Goal: Feedback & Contribution: Contribute content

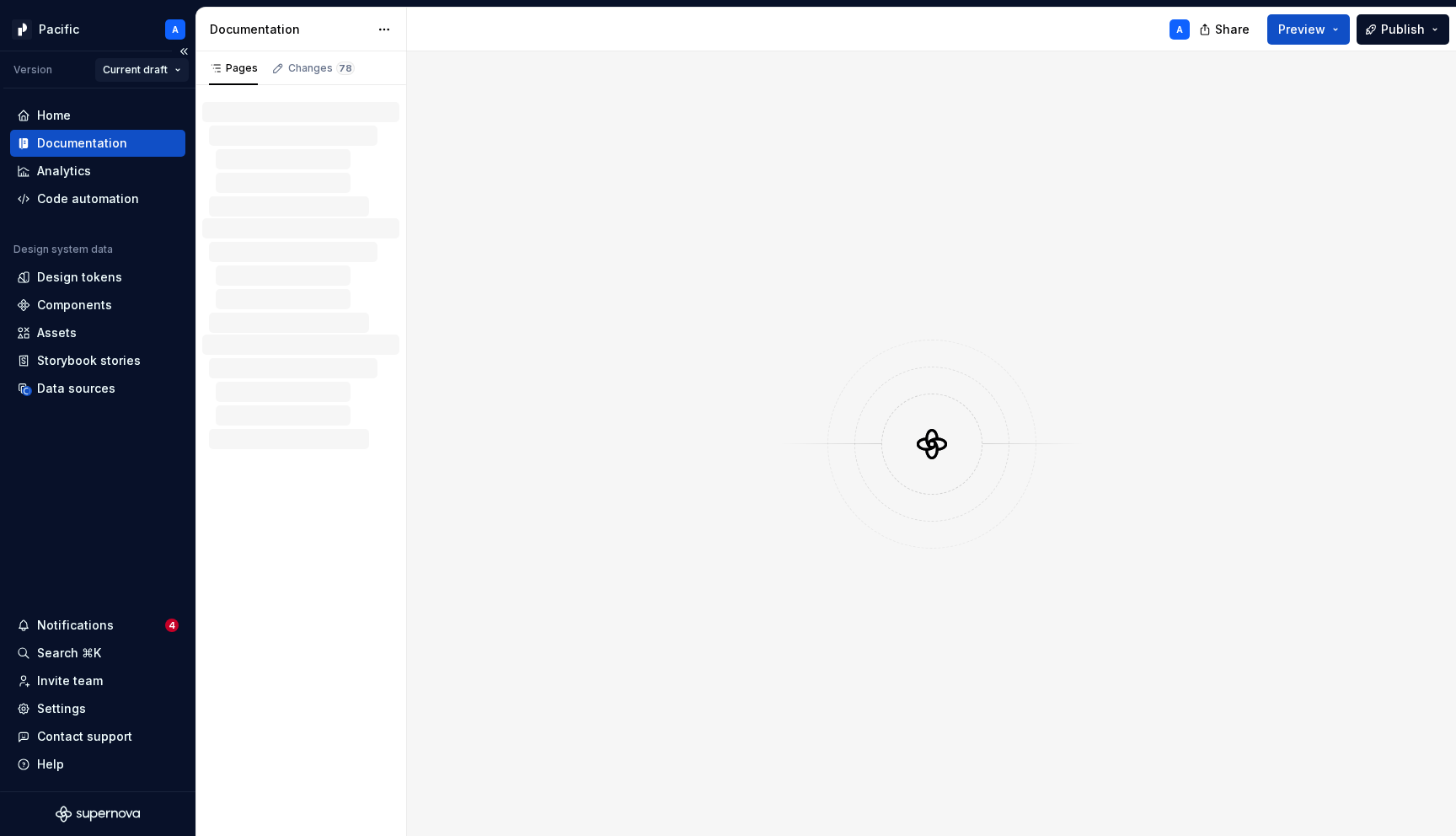
click at [170, 67] on html "Pacific A Version Current draft Home Documentation Analytics Code automation De…" at bounding box center [728, 418] width 1456 height 836
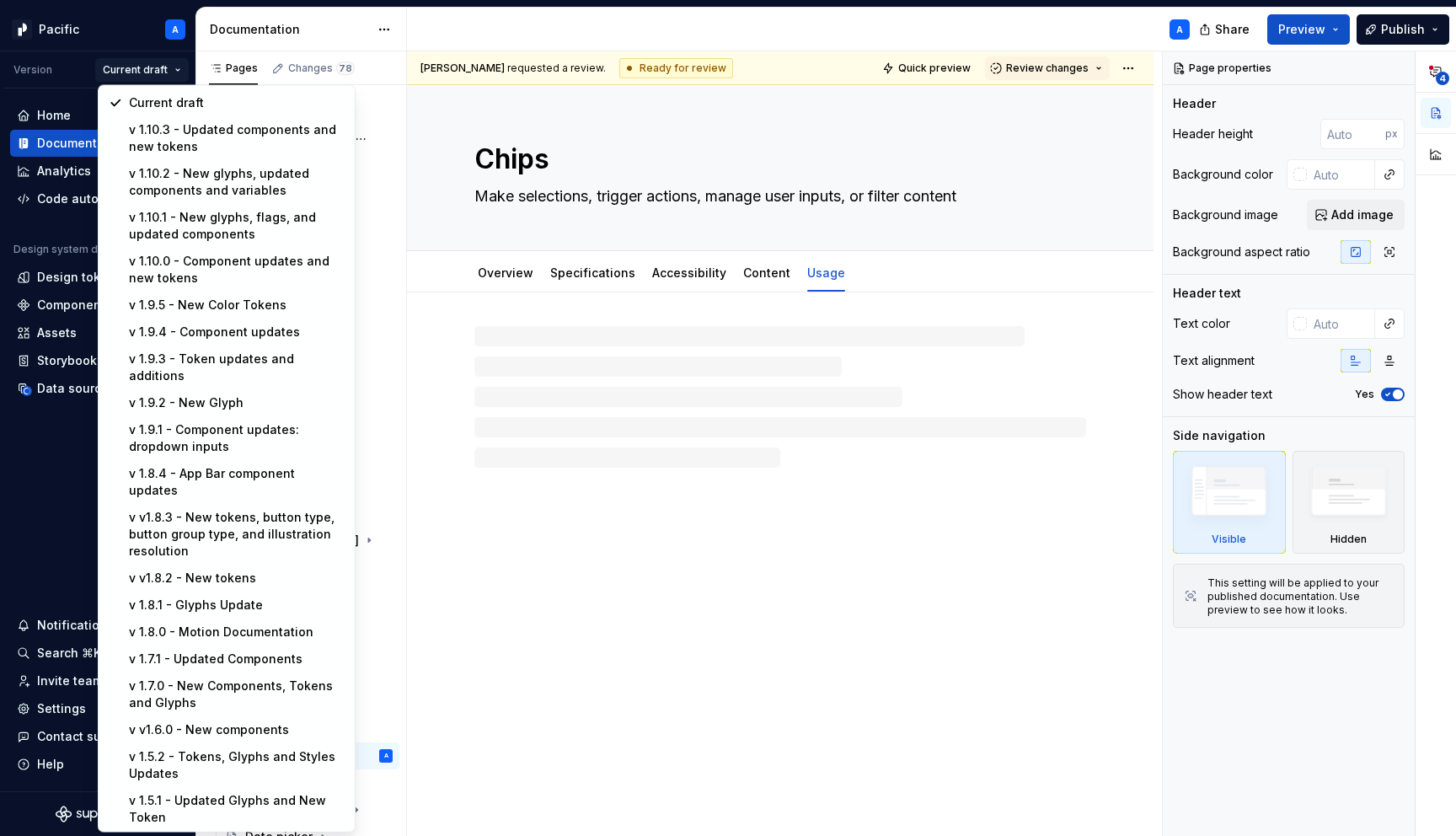
click at [164, 69] on html "Pacific A Version Current draft Home Documentation Analytics Code automation De…" at bounding box center [728, 418] width 1456 height 836
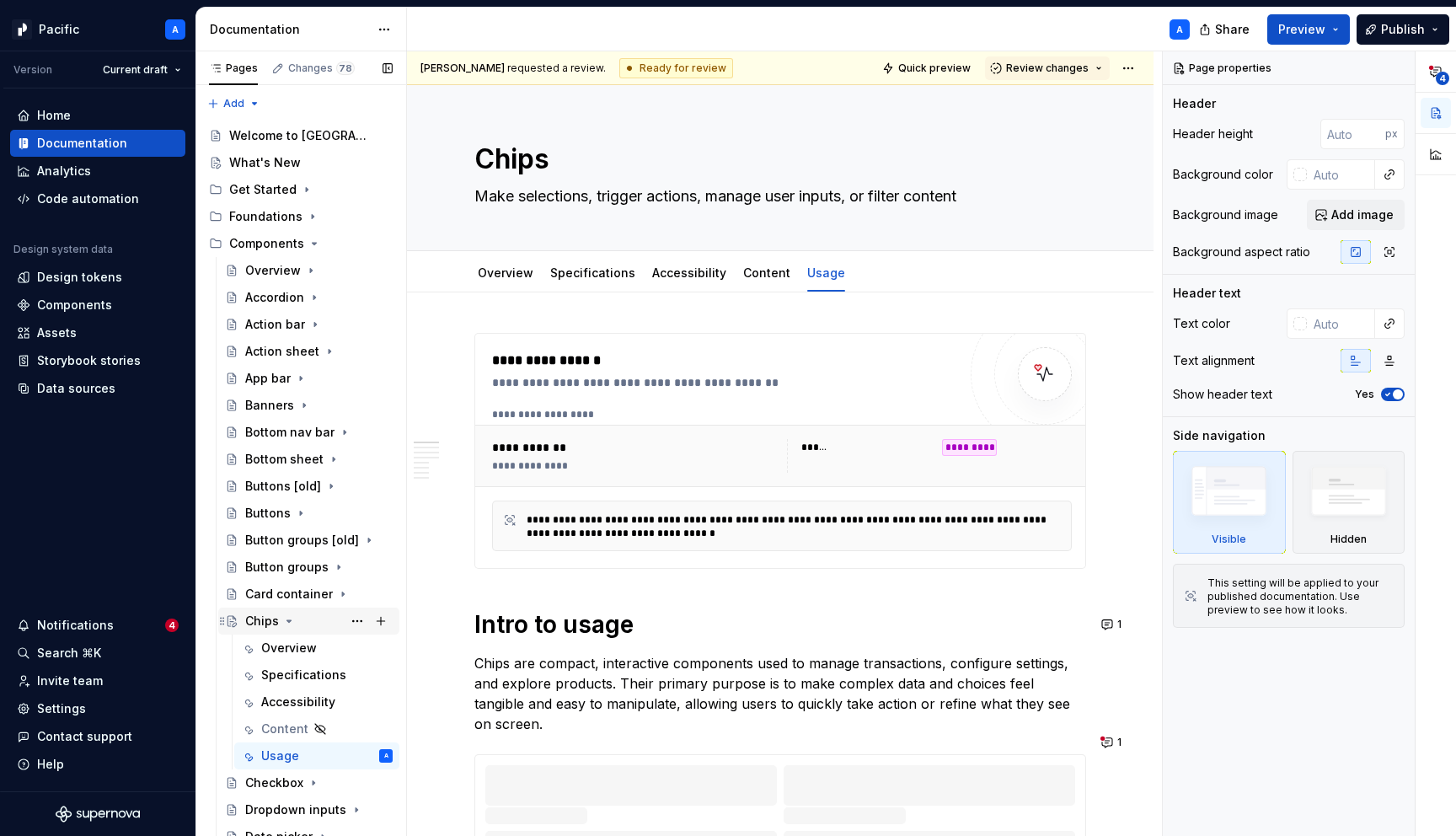
click at [285, 618] on icon "Page tree" at bounding box center [289, 621] width 14 height 14
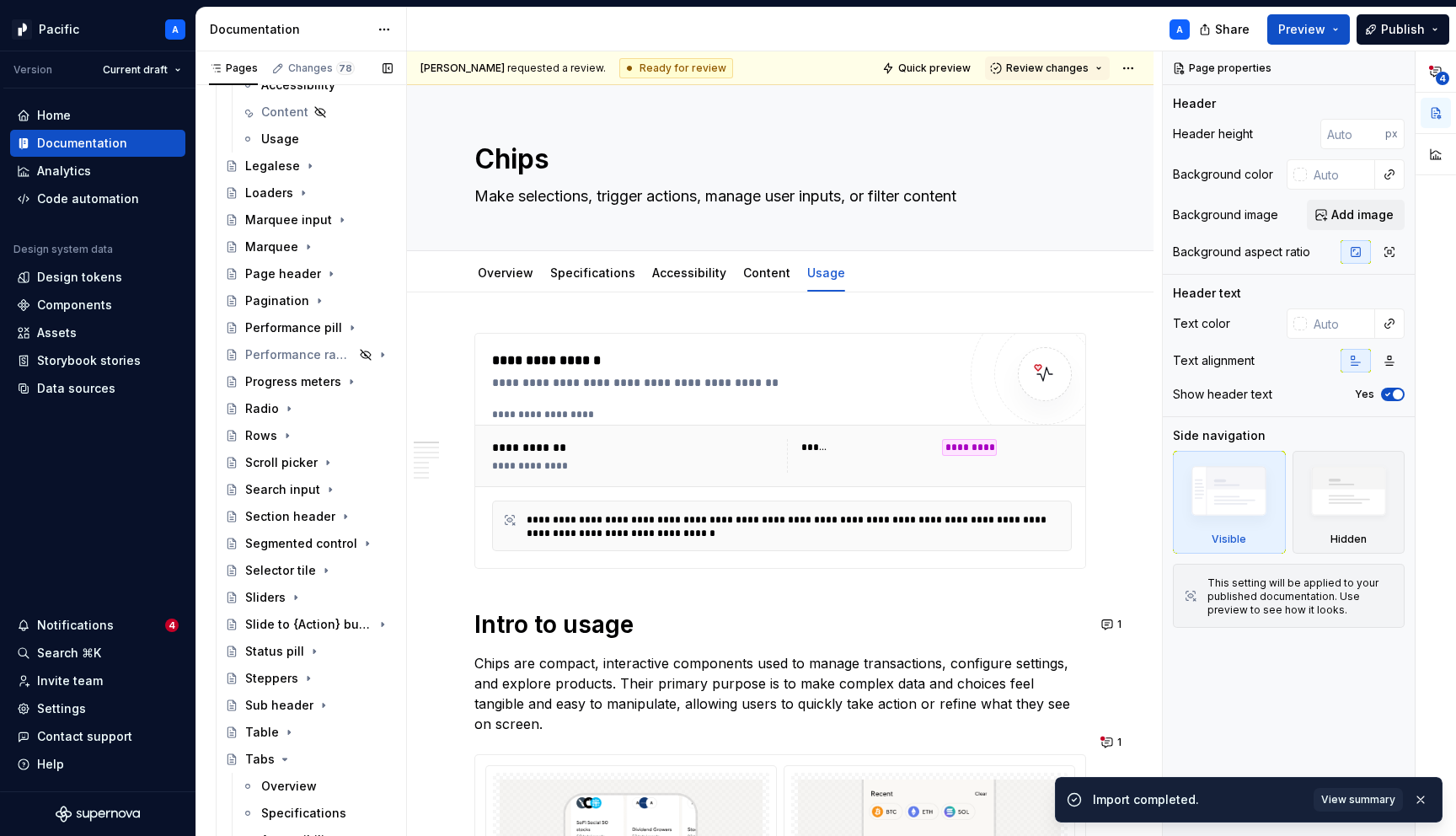
scroll to position [1466, 0]
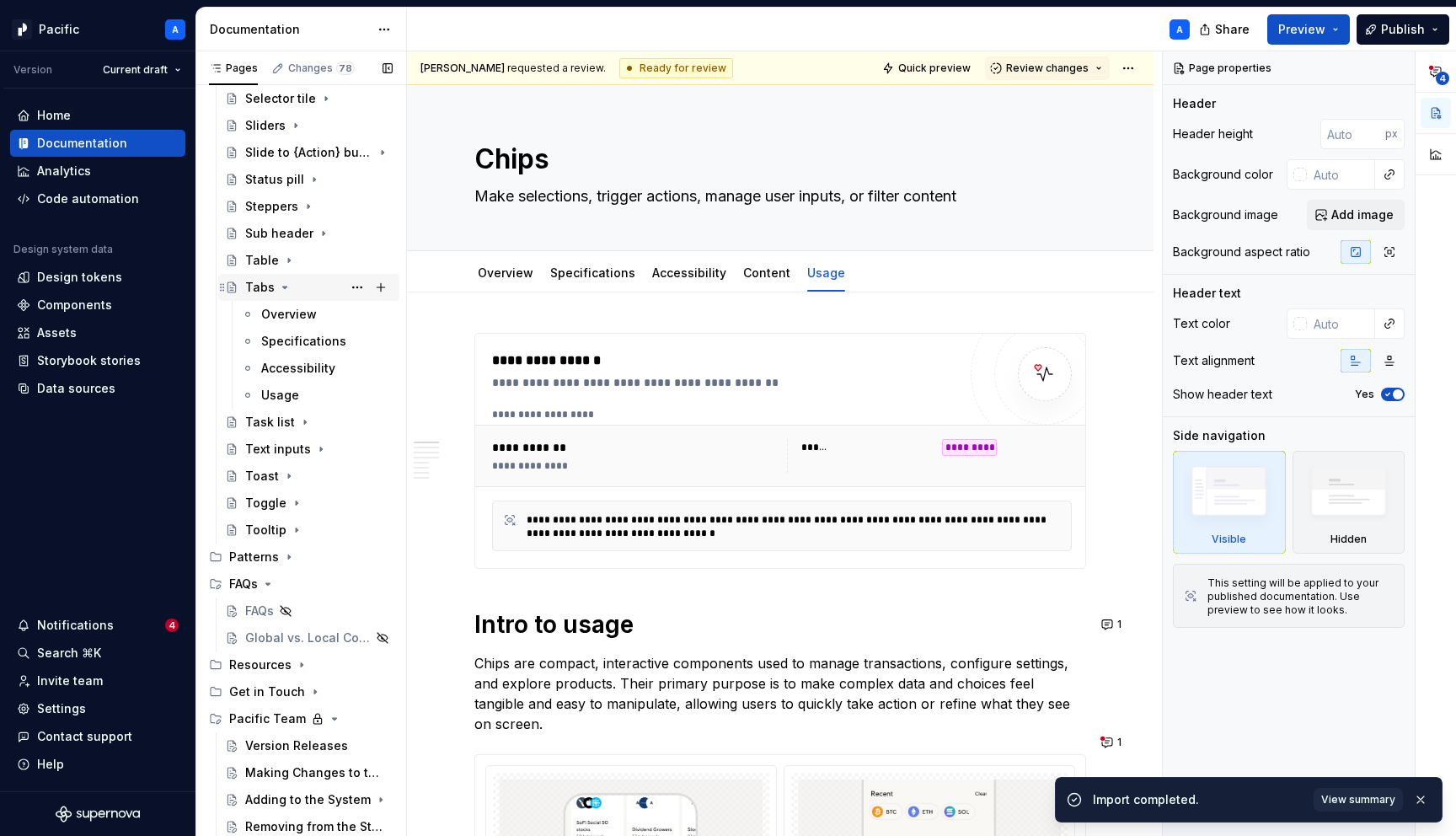
click at [286, 283] on icon "Page tree" at bounding box center [285, 287] width 14 height 14
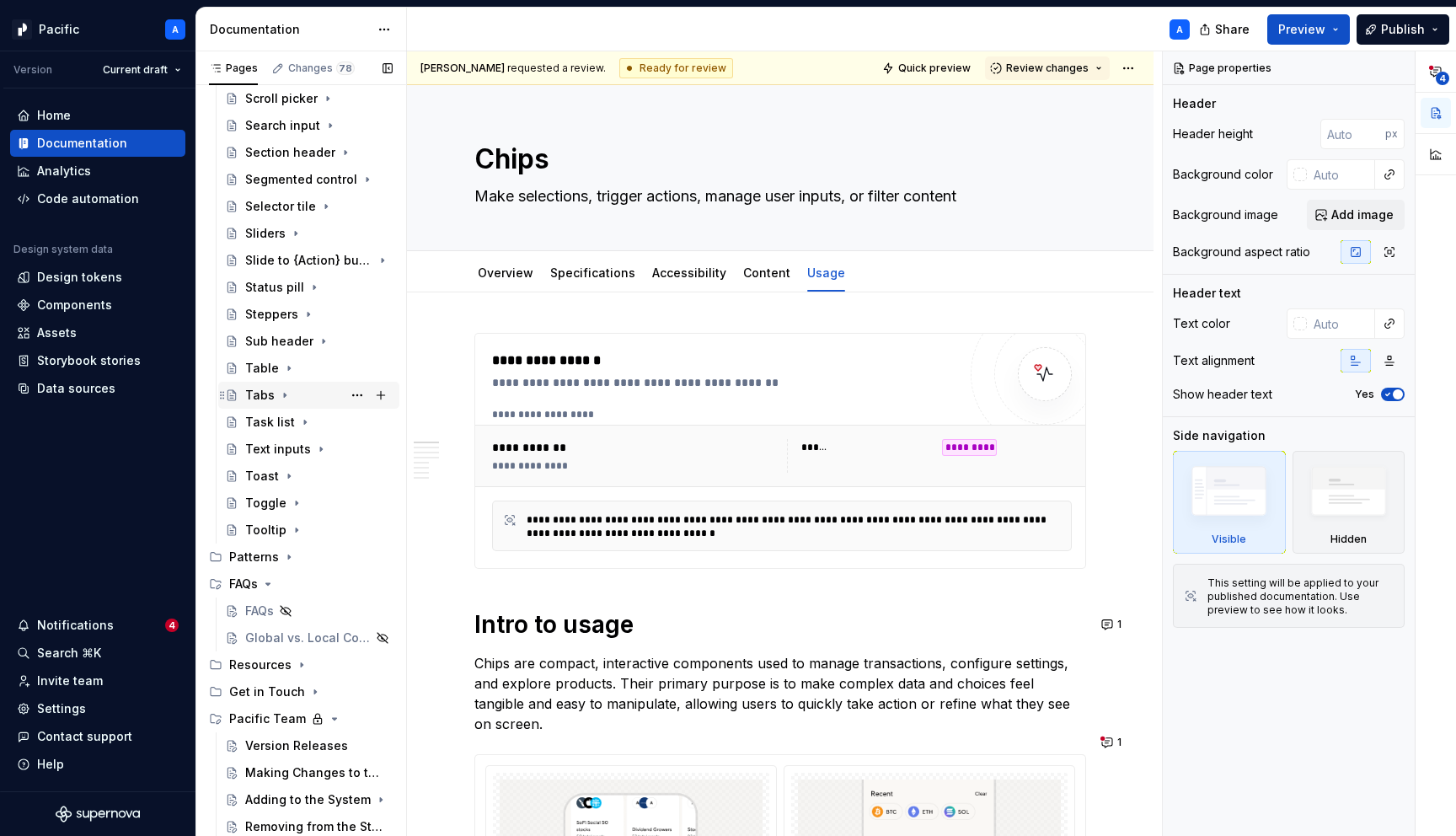
scroll to position [1359, 0]
click at [269, 579] on icon "Page tree" at bounding box center [268, 584] width 14 height 14
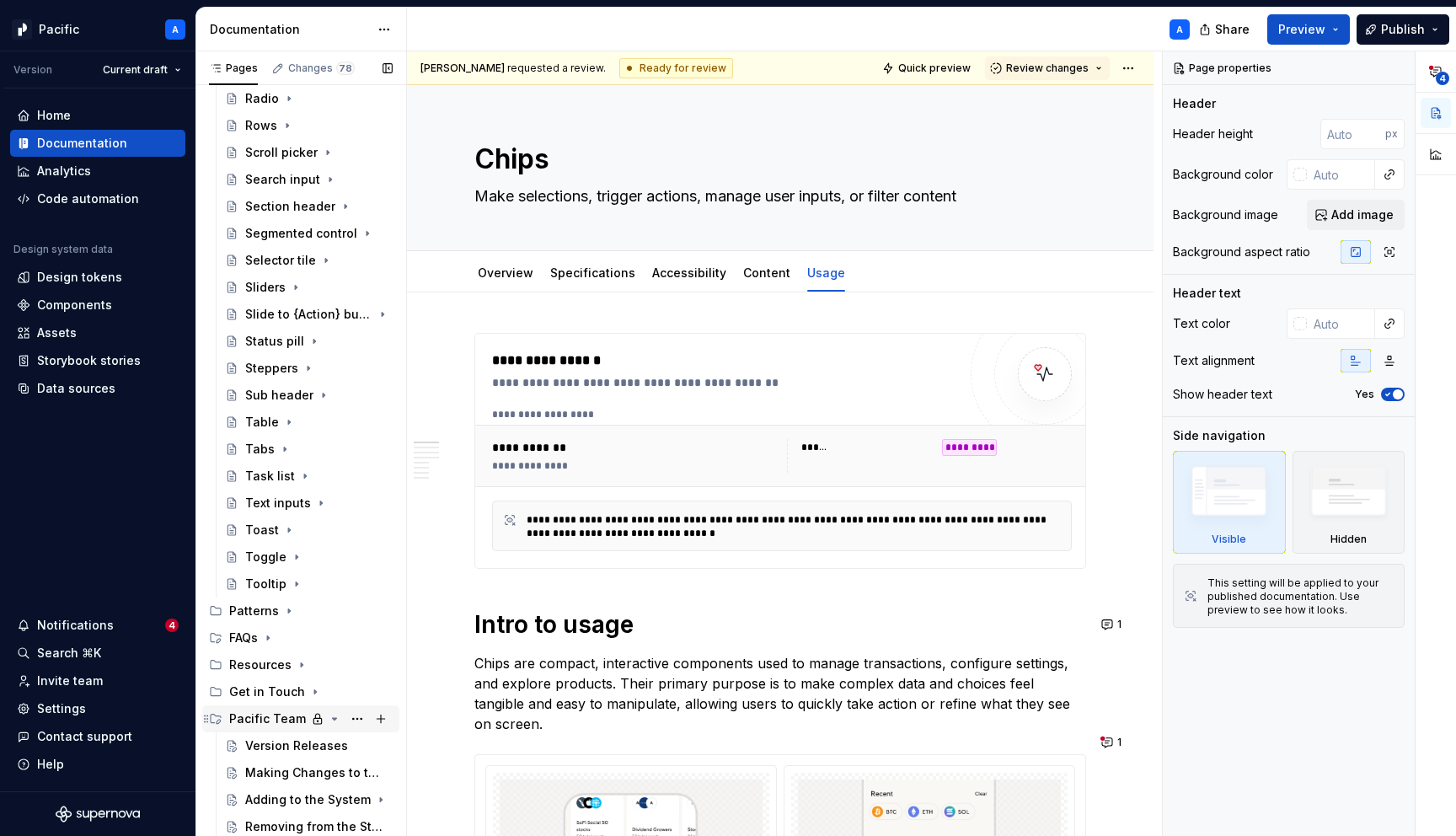
click at [328, 718] on icon "Page tree" at bounding box center [335, 719] width 14 height 14
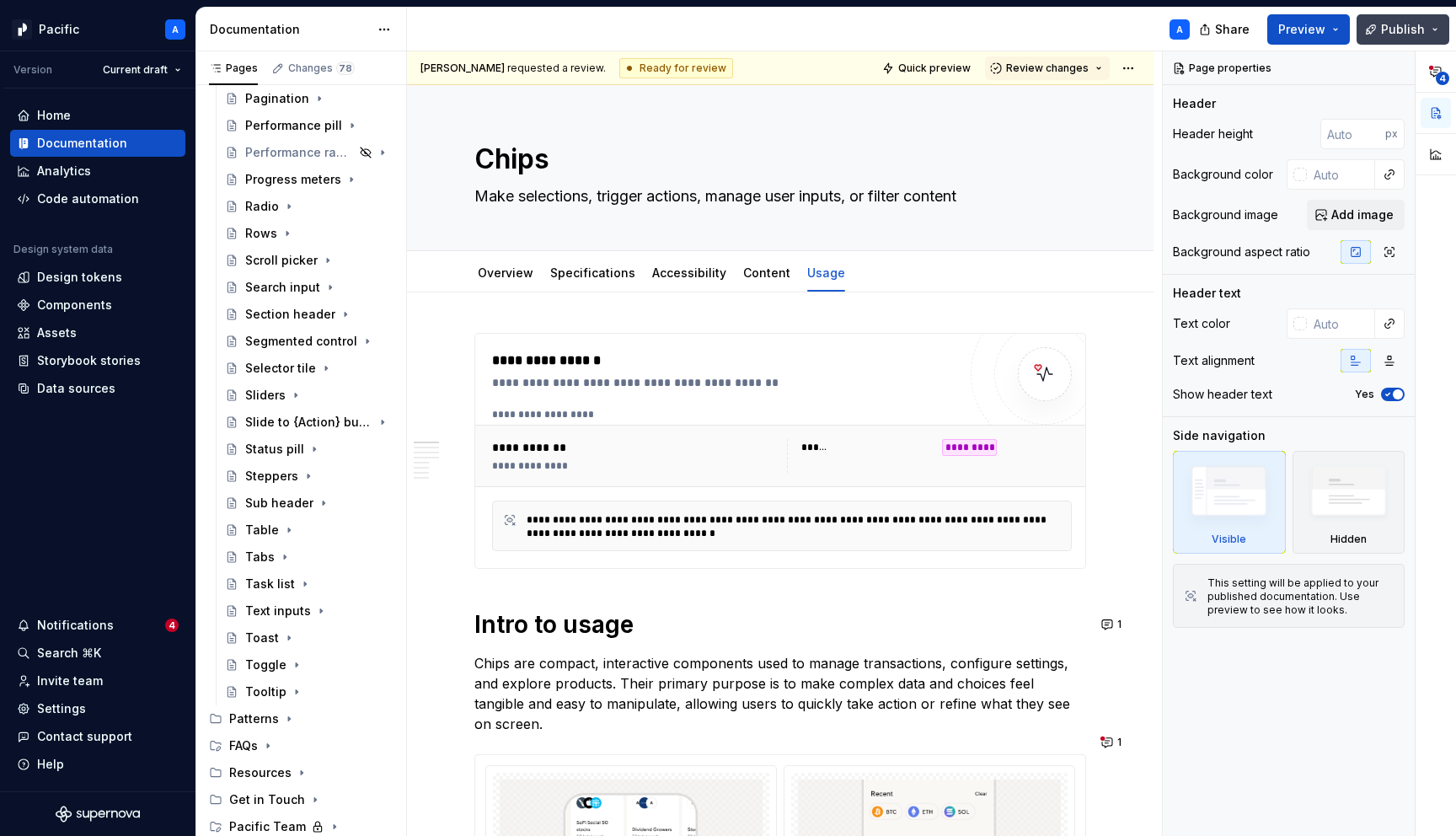
click at [1439, 30] on button "Publish" at bounding box center [1403, 30] width 92 height 30
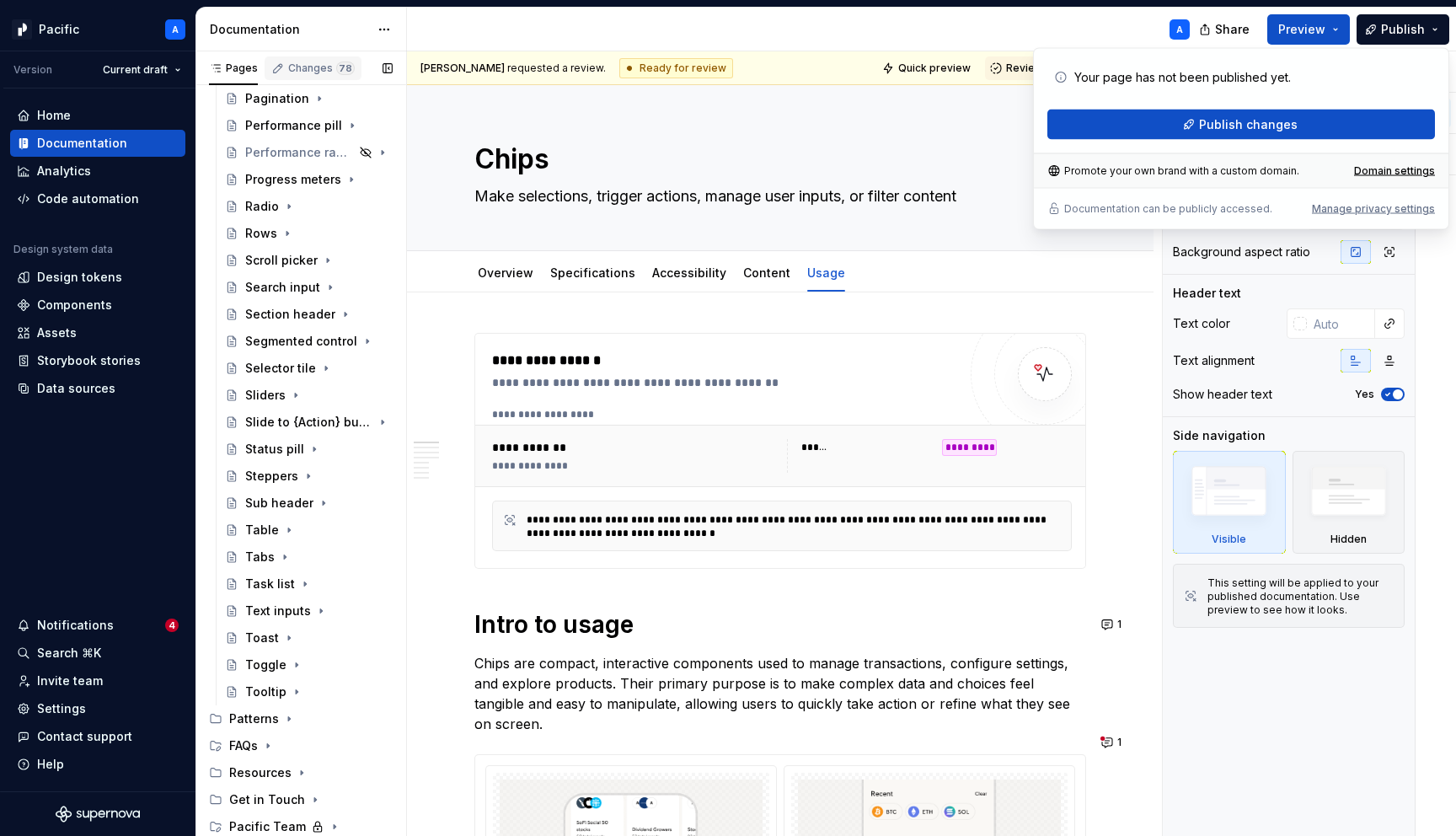
click at [316, 73] on div "Changes 78" at bounding box center [321, 69] width 67 height 14
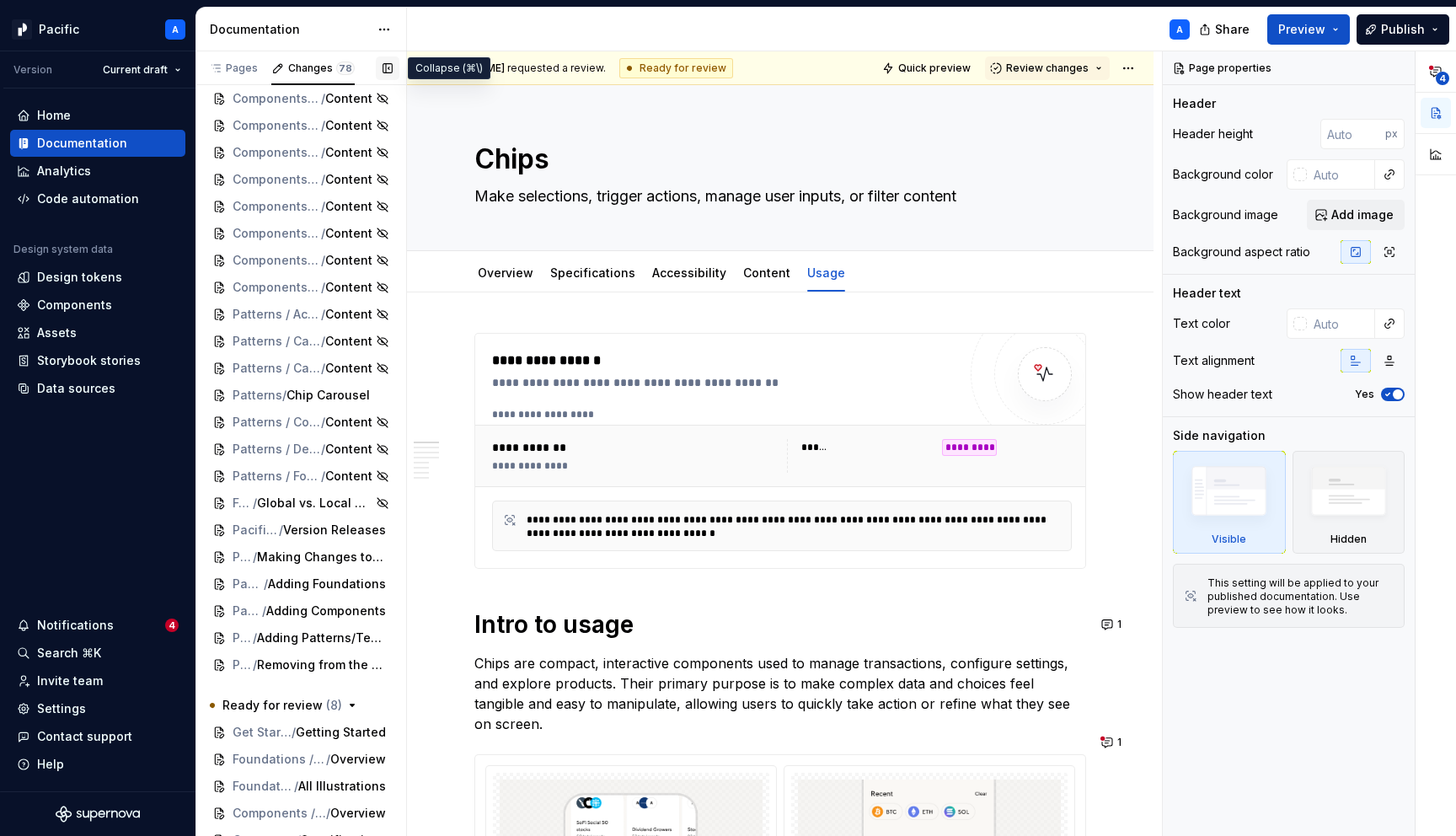
click at [390, 67] on button "button" at bounding box center [388, 69] width 24 height 24
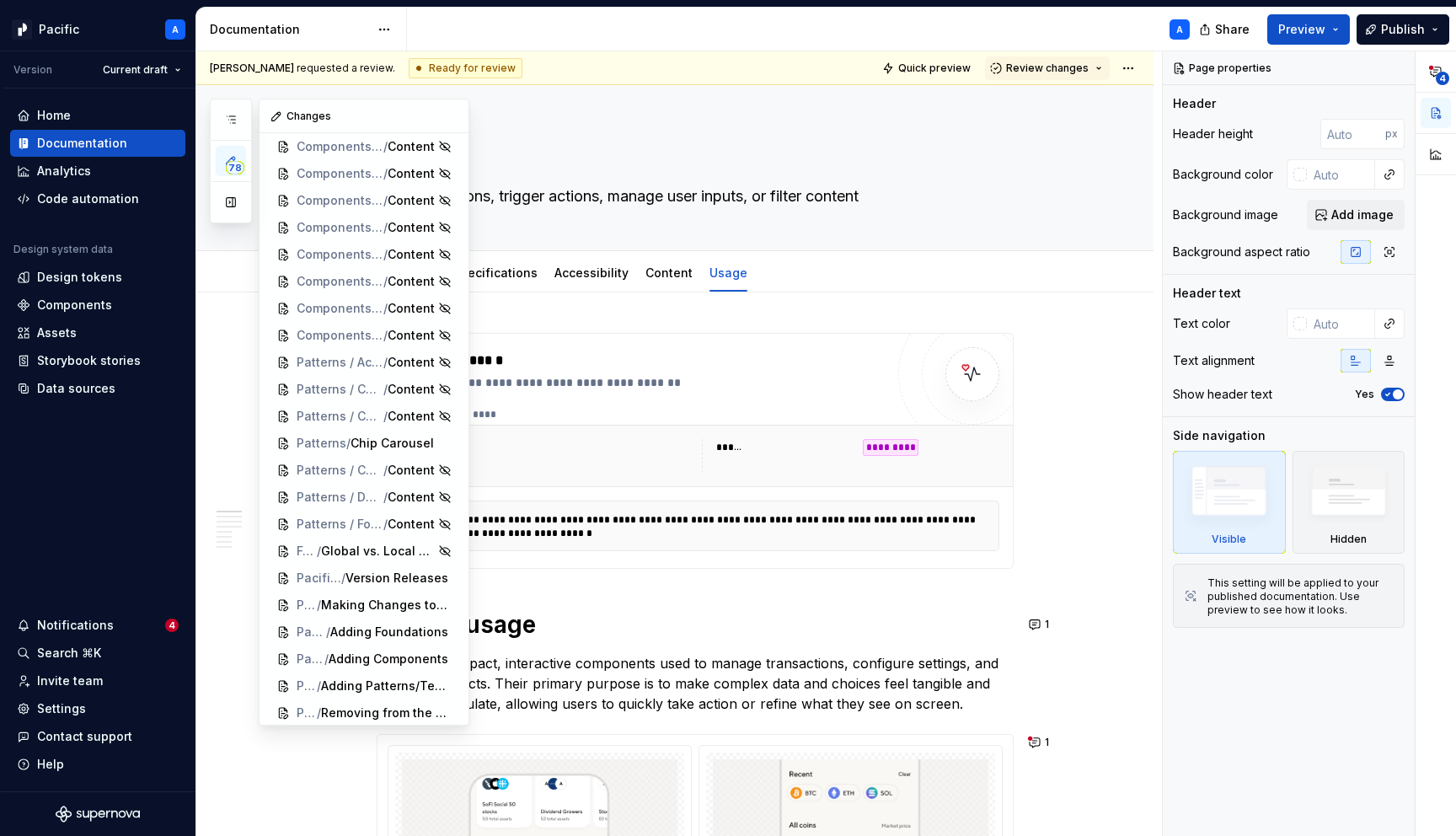
click at [238, 158] on button "78" at bounding box center [231, 161] width 30 height 30
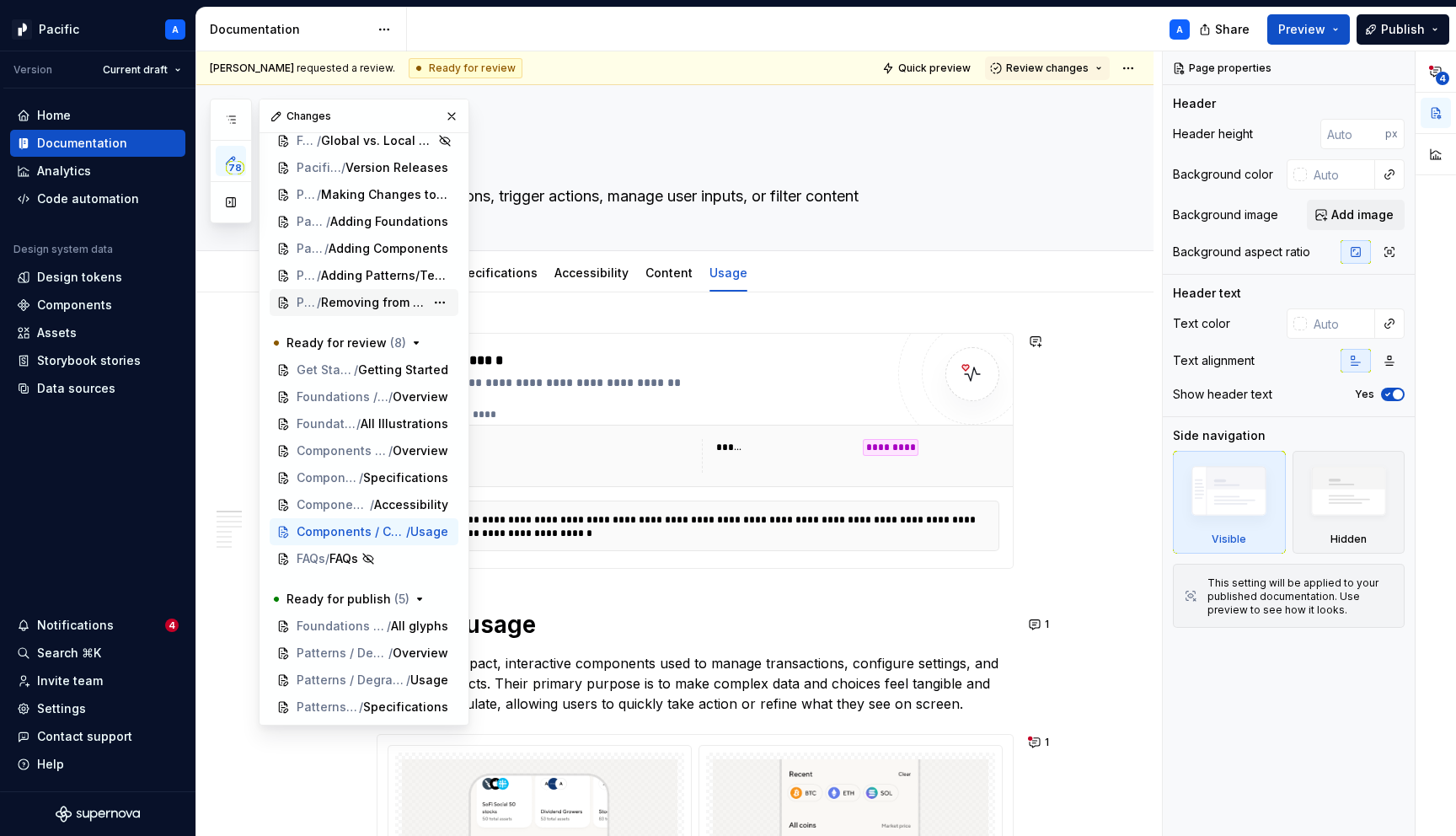
scroll to position [1640, 0]
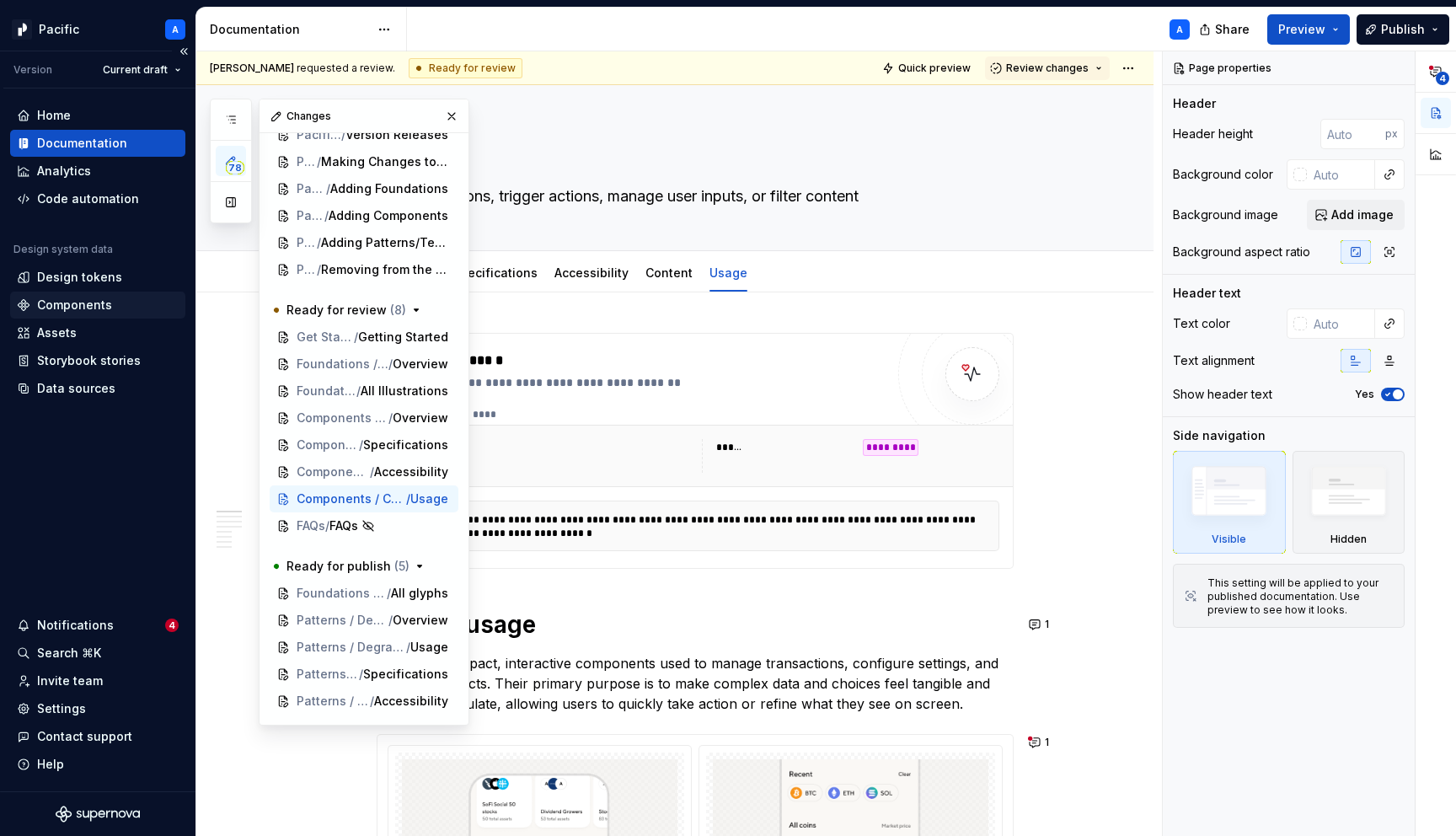
click at [110, 302] on div "Components" at bounding box center [97, 305] width 162 height 17
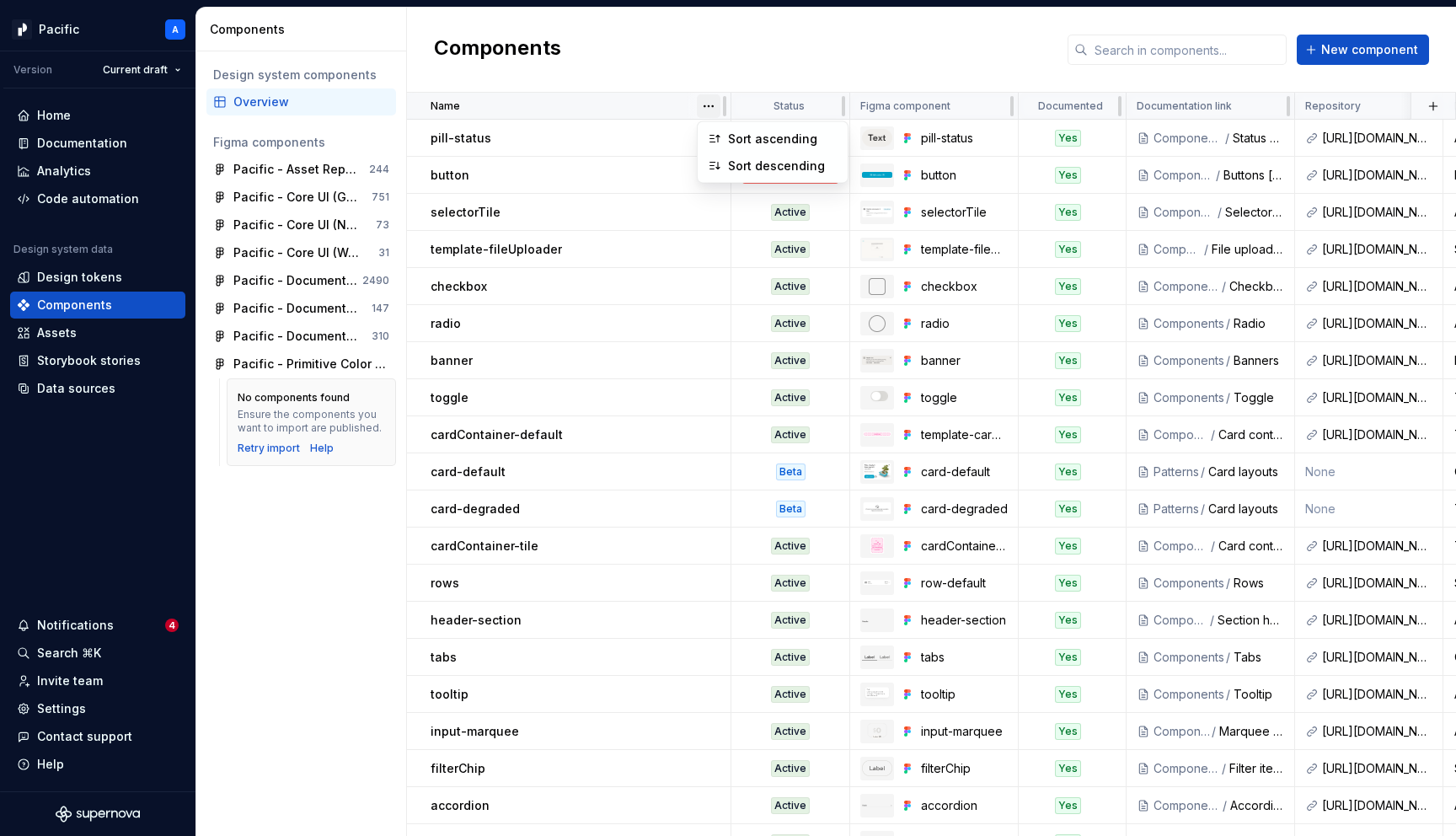
click at [710, 102] on html "Pacific A Version Current draft Home Documentation Analytics Code automation De…" at bounding box center [728, 418] width 1456 height 836
click at [731, 135] on div "Sort ascending" at bounding box center [783, 139] width 109 height 17
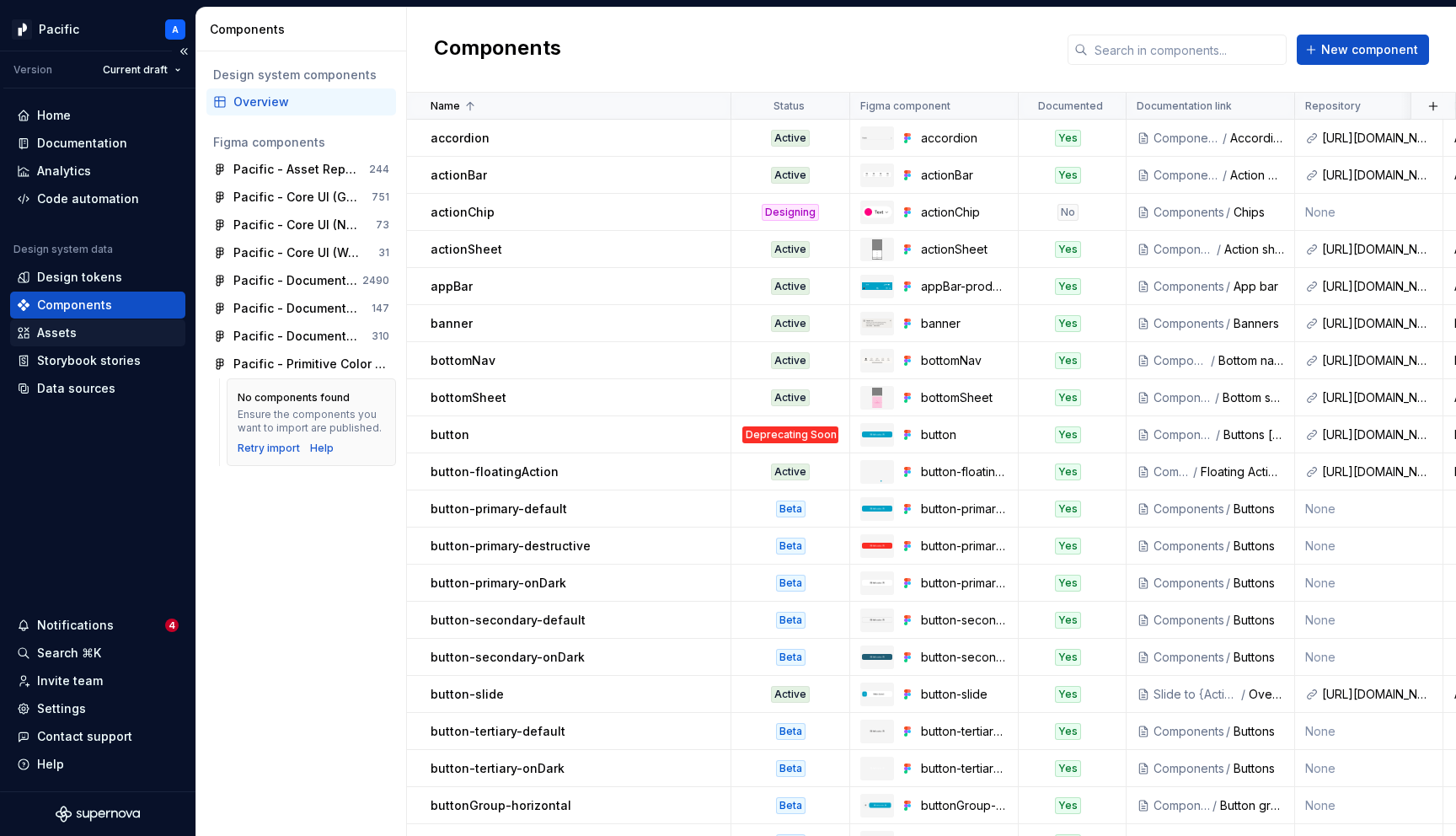
click at [83, 335] on div "Assets" at bounding box center [97, 333] width 162 height 17
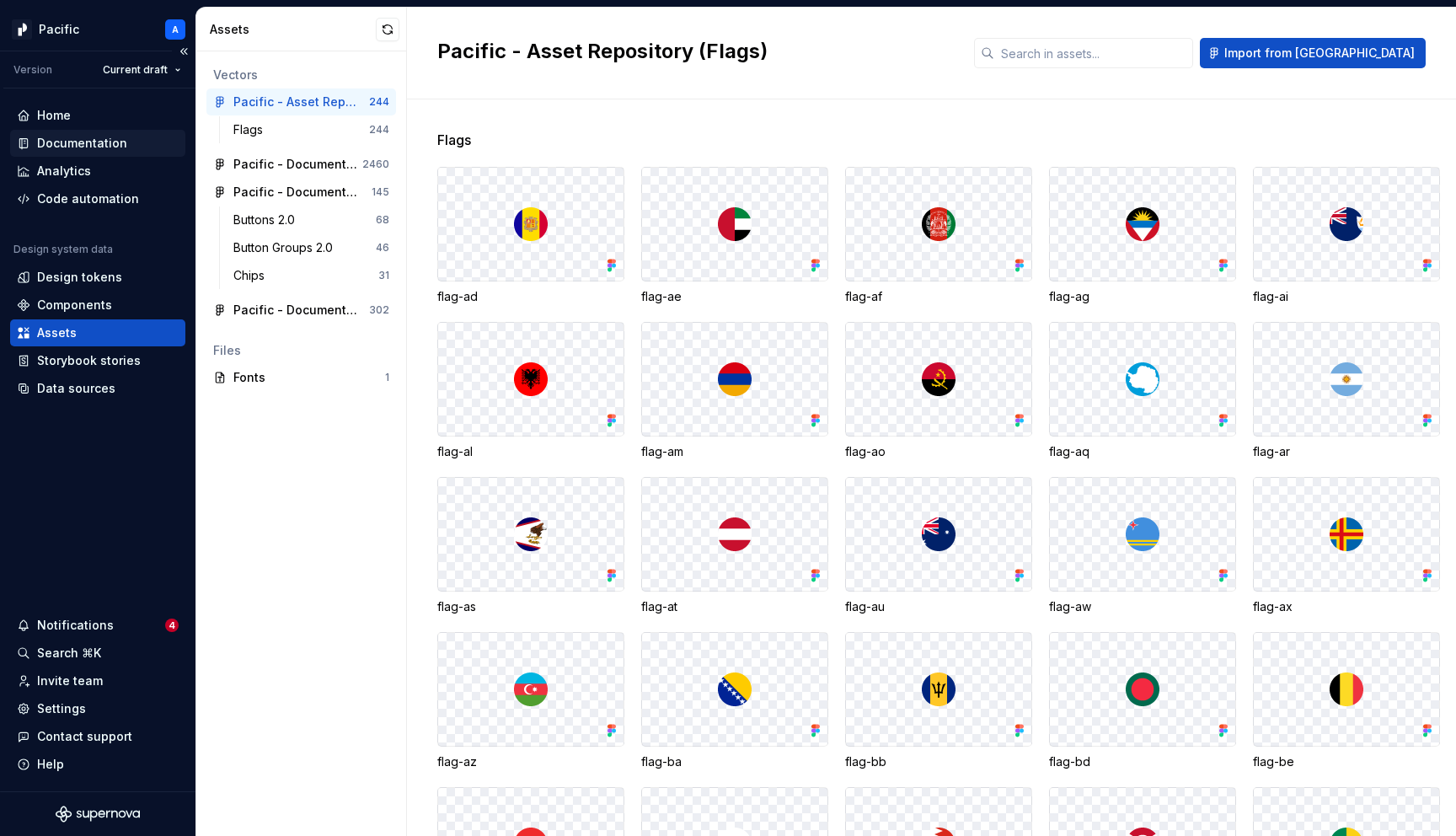
click at [91, 147] on div "Documentation" at bounding box center [82, 143] width 90 height 17
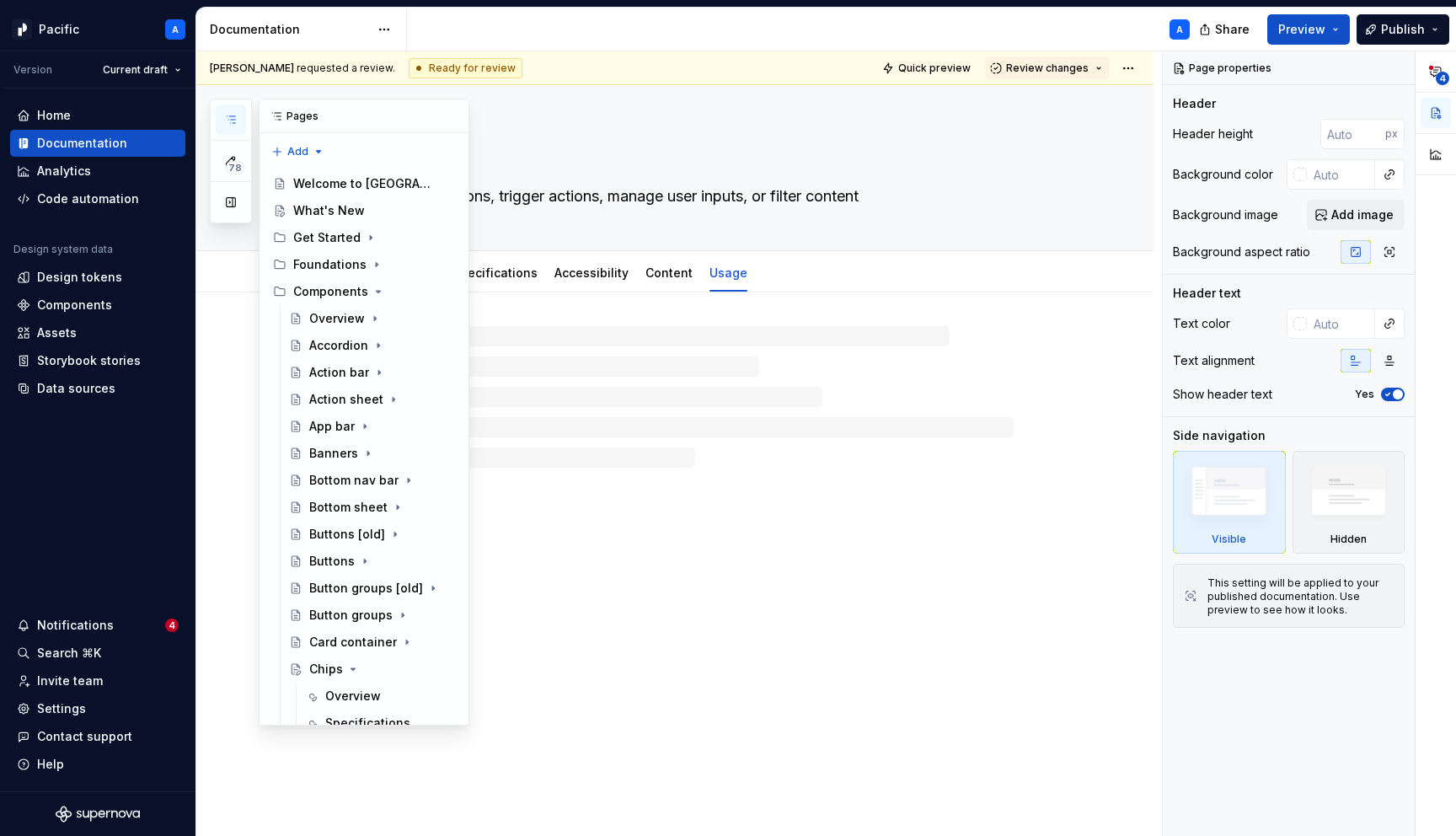
click at [230, 122] on icon "button" at bounding box center [231, 119] width 14 height 14
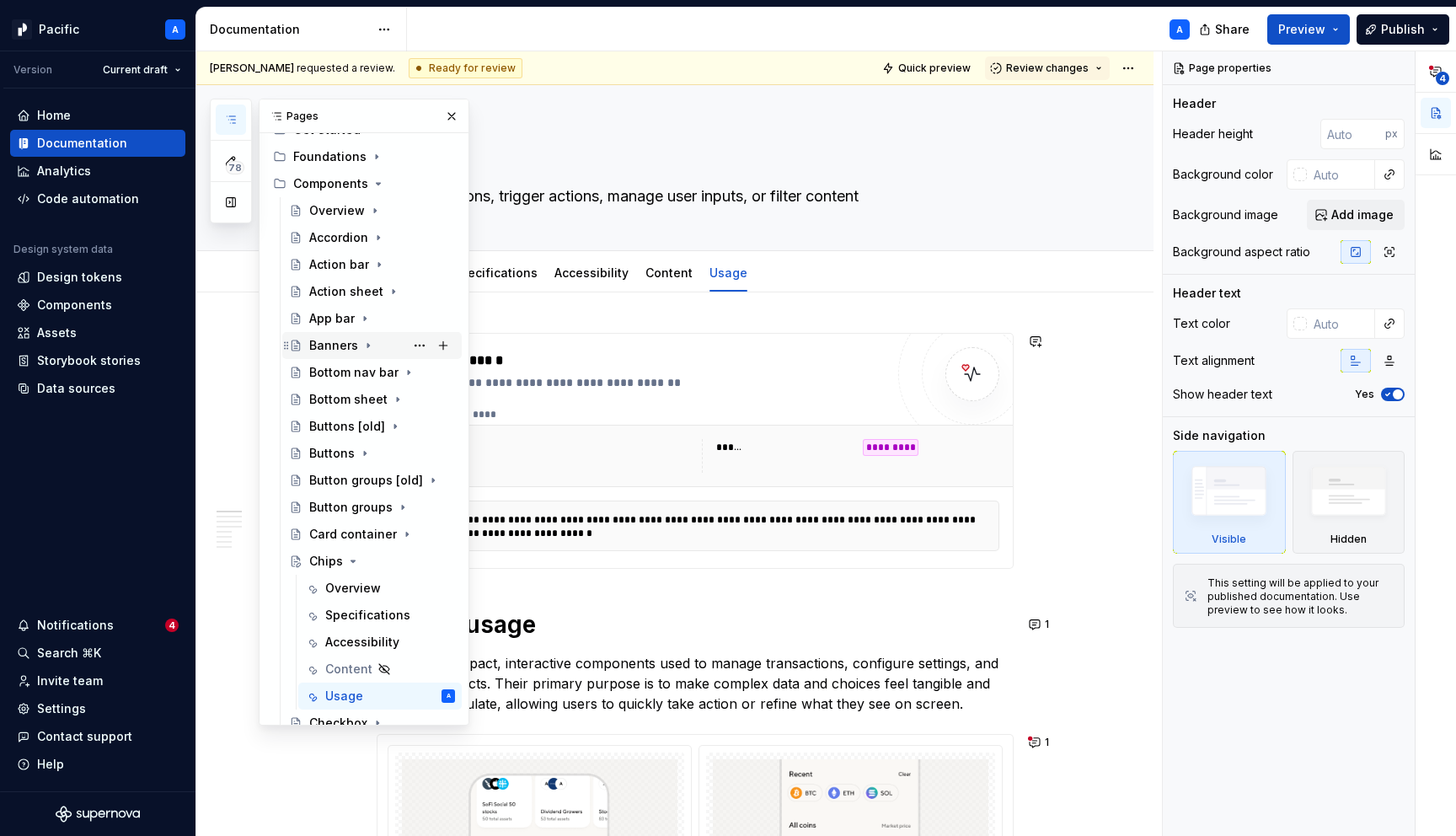
scroll to position [116, 0]
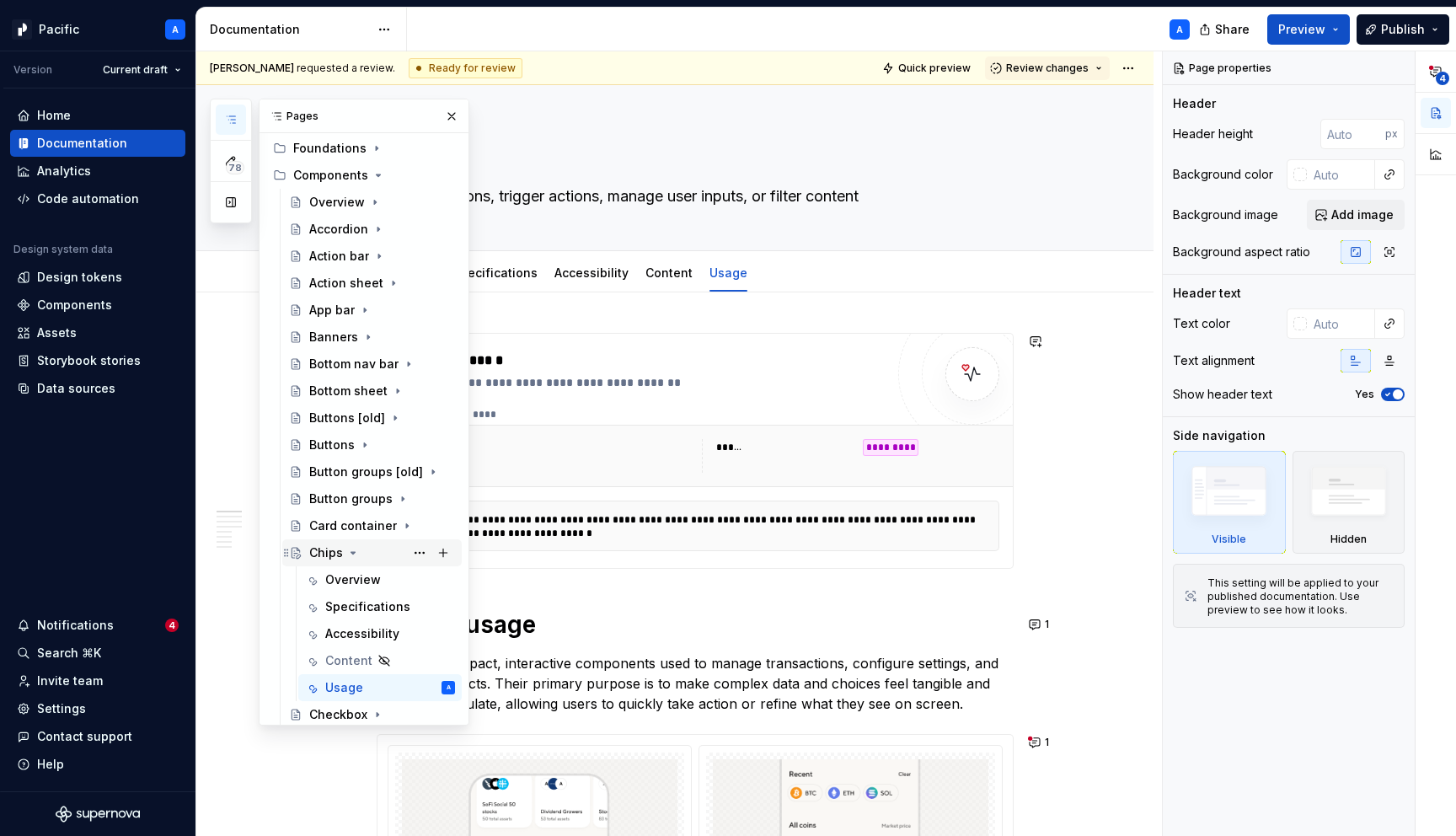
click at [351, 551] on icon "Page tree" at bounding box center [353, 553] width 14 height 14
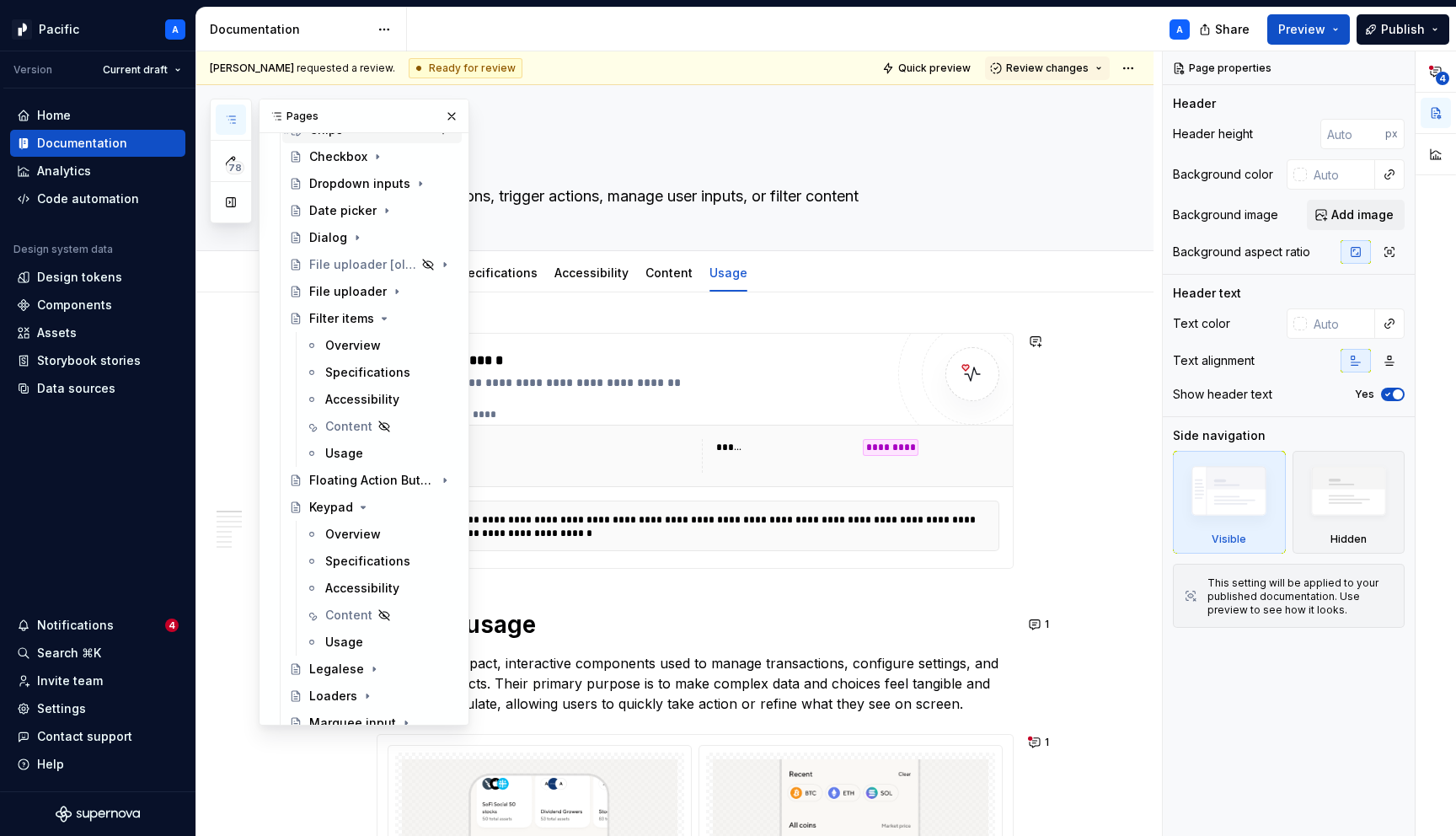
scroll to position [562, 0]
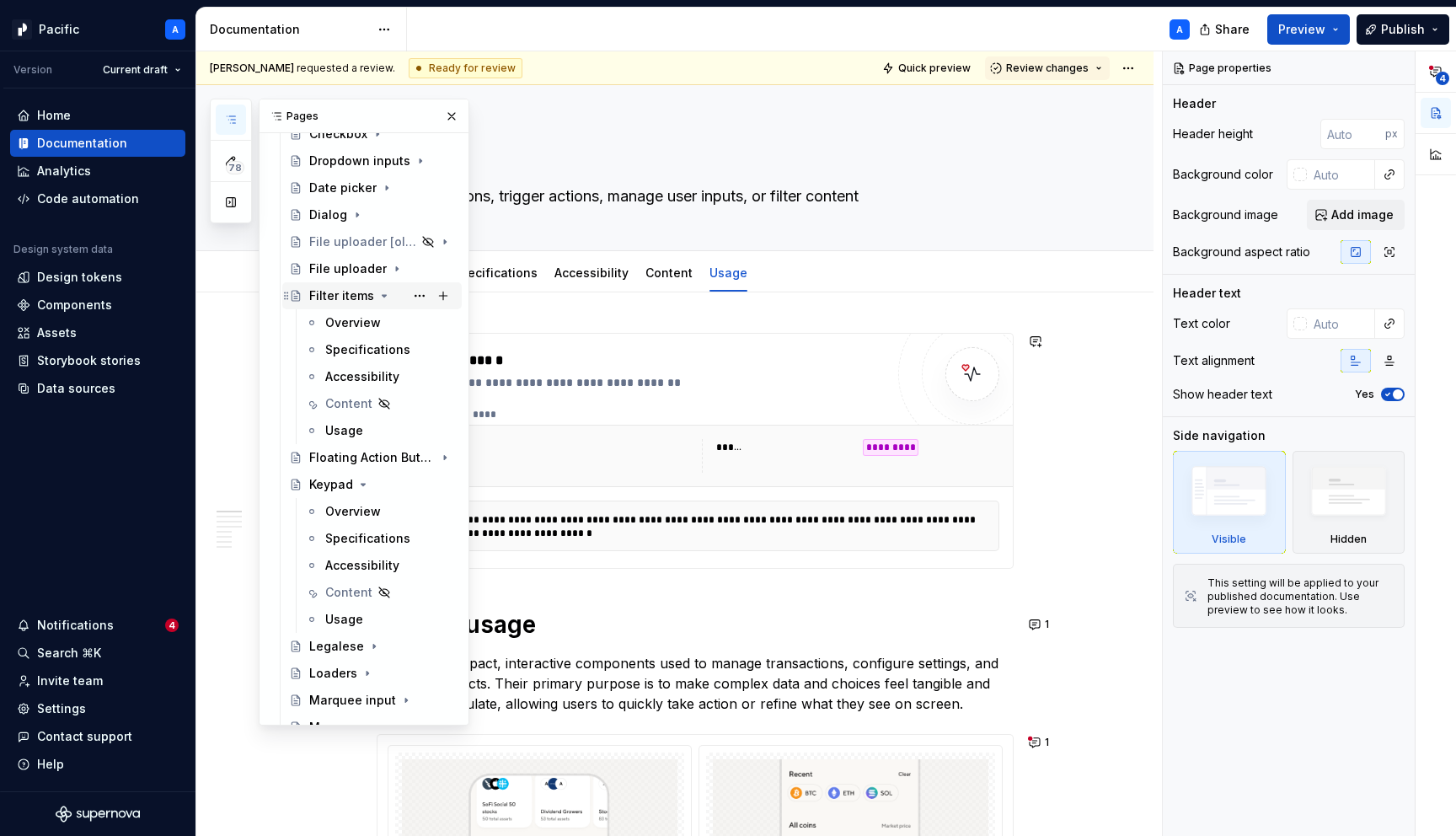
click at [379, 292] on icon "Page tree" at bounding box center [385, 296] width 14 height 14
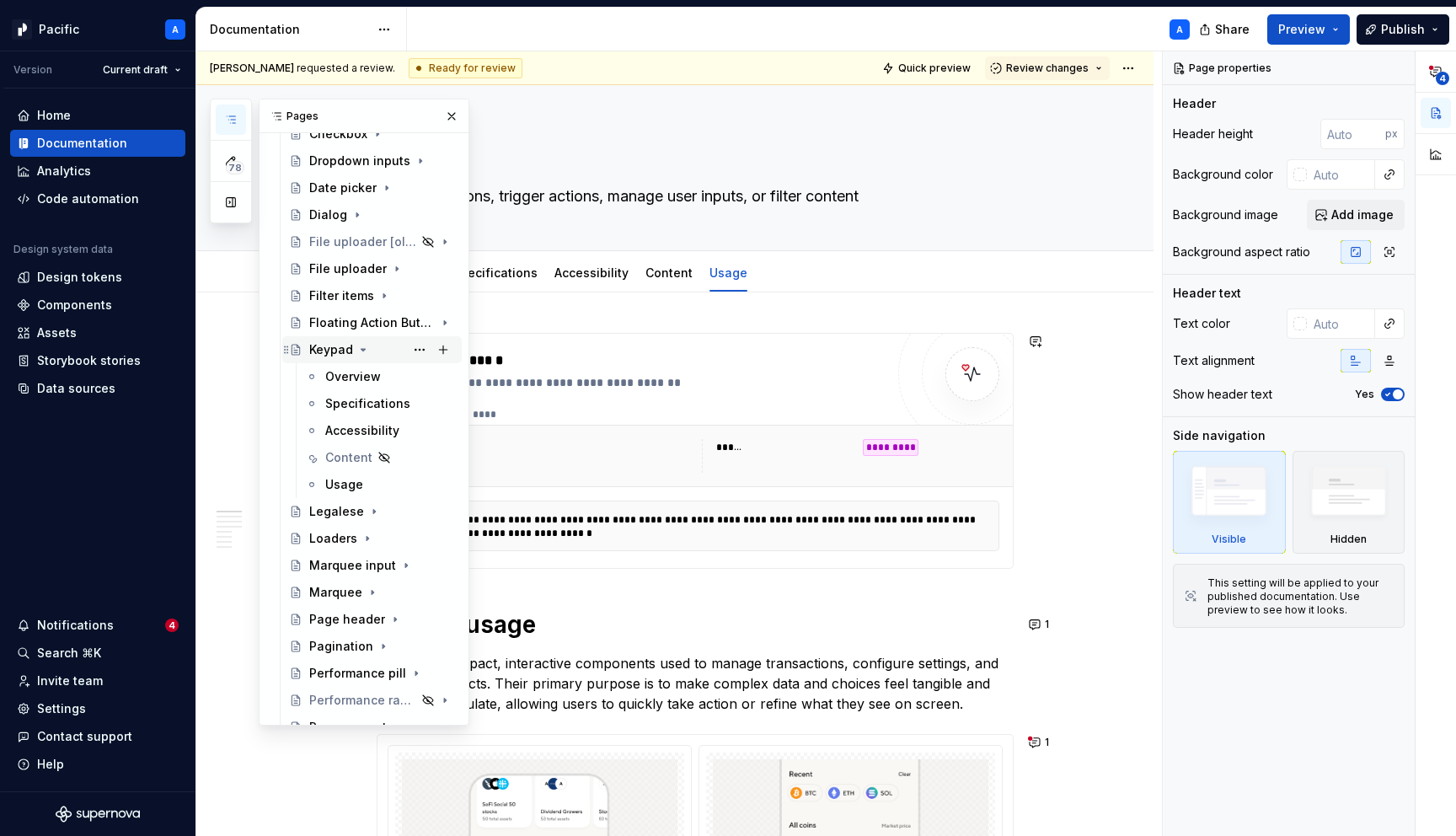
click at [363, 349] on icon "Page tree" at bounding box center [363, 350] width 4 height 2
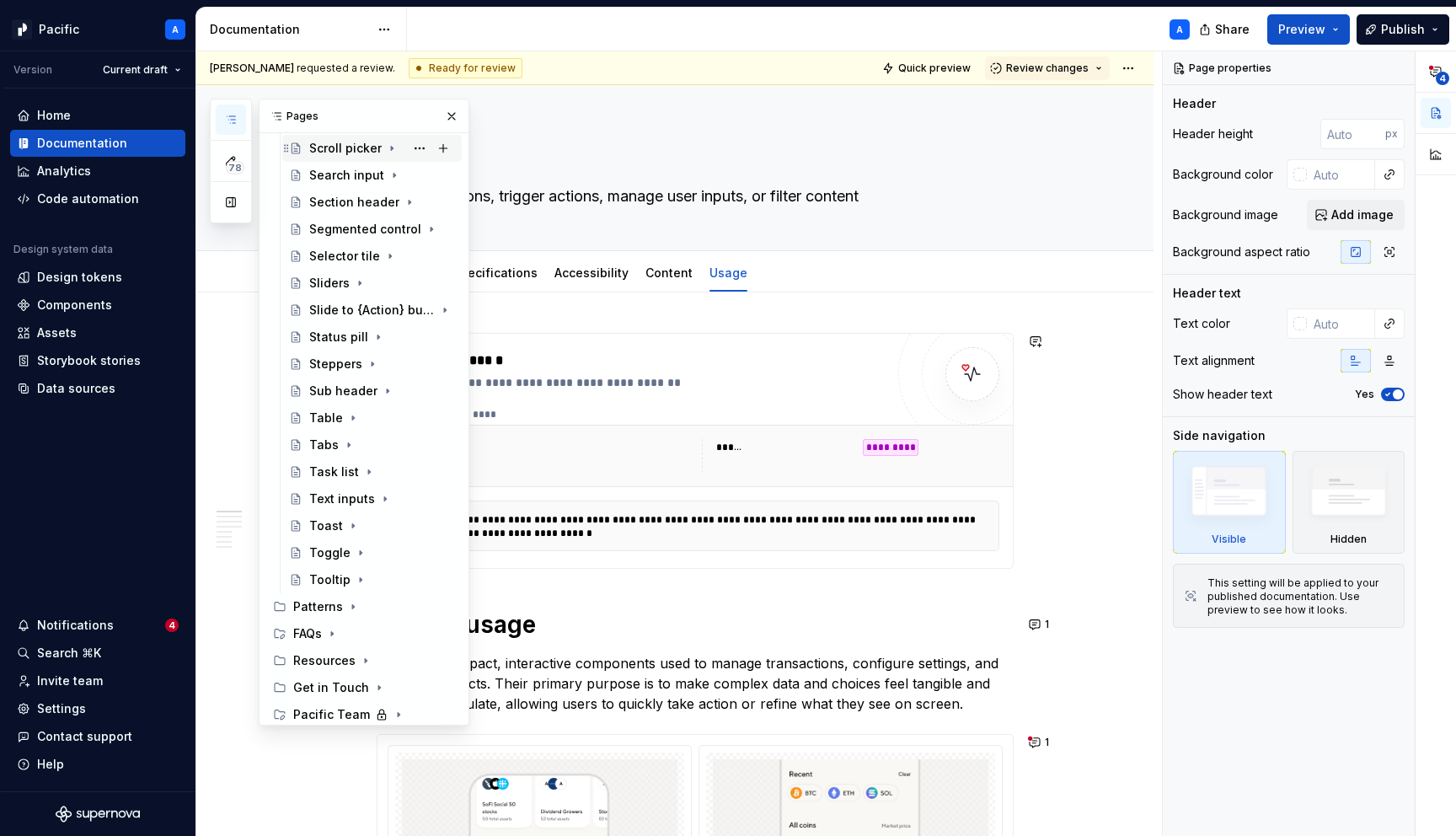
scroll to position [1093, 0]
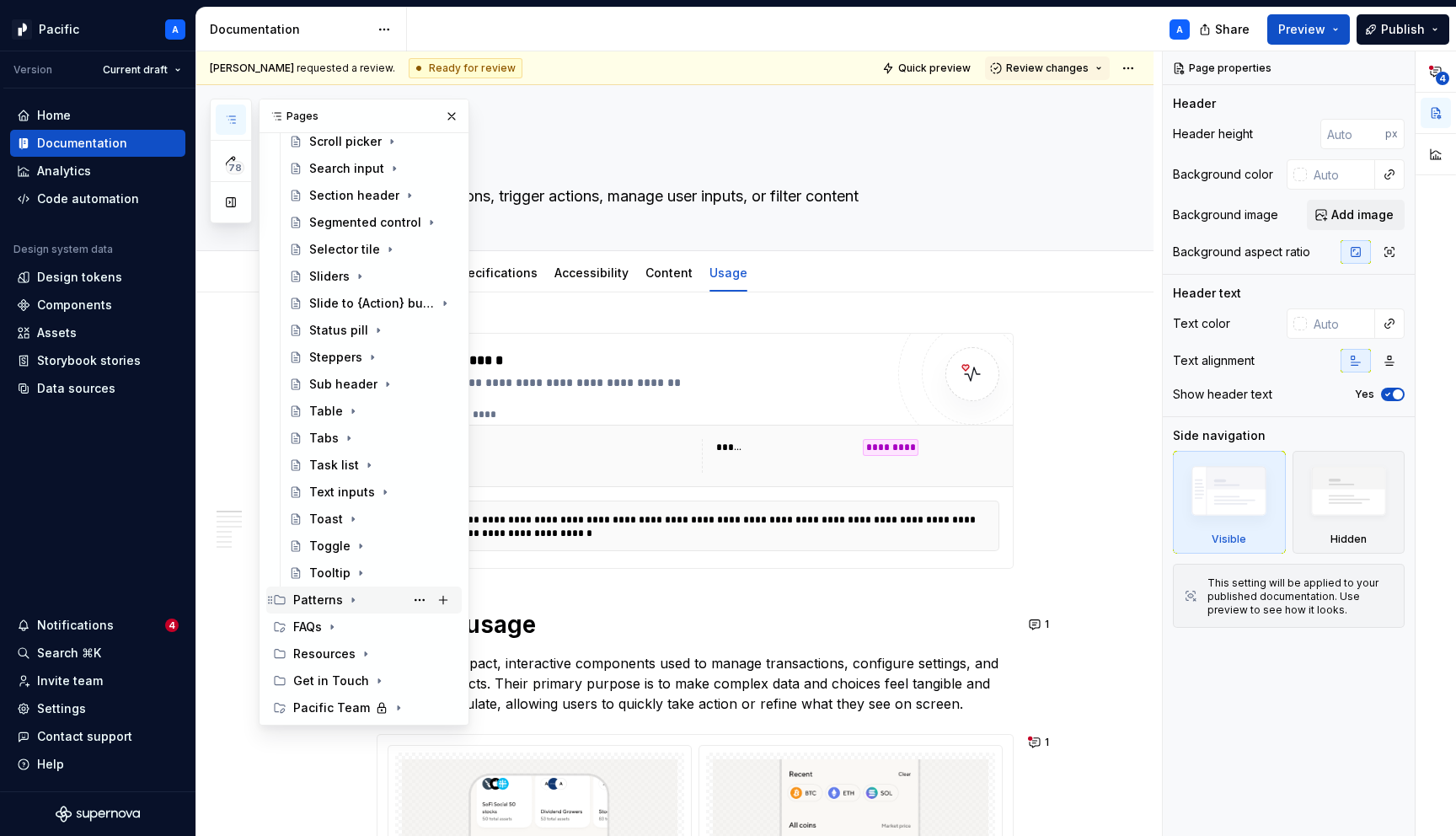
click at [354, 600] on icon "Page tree" at bounding box center [353, 600] width 14 height 14
click at [354, 628] on div "Overview" at bounding box center [337, 627] width 56 height 17
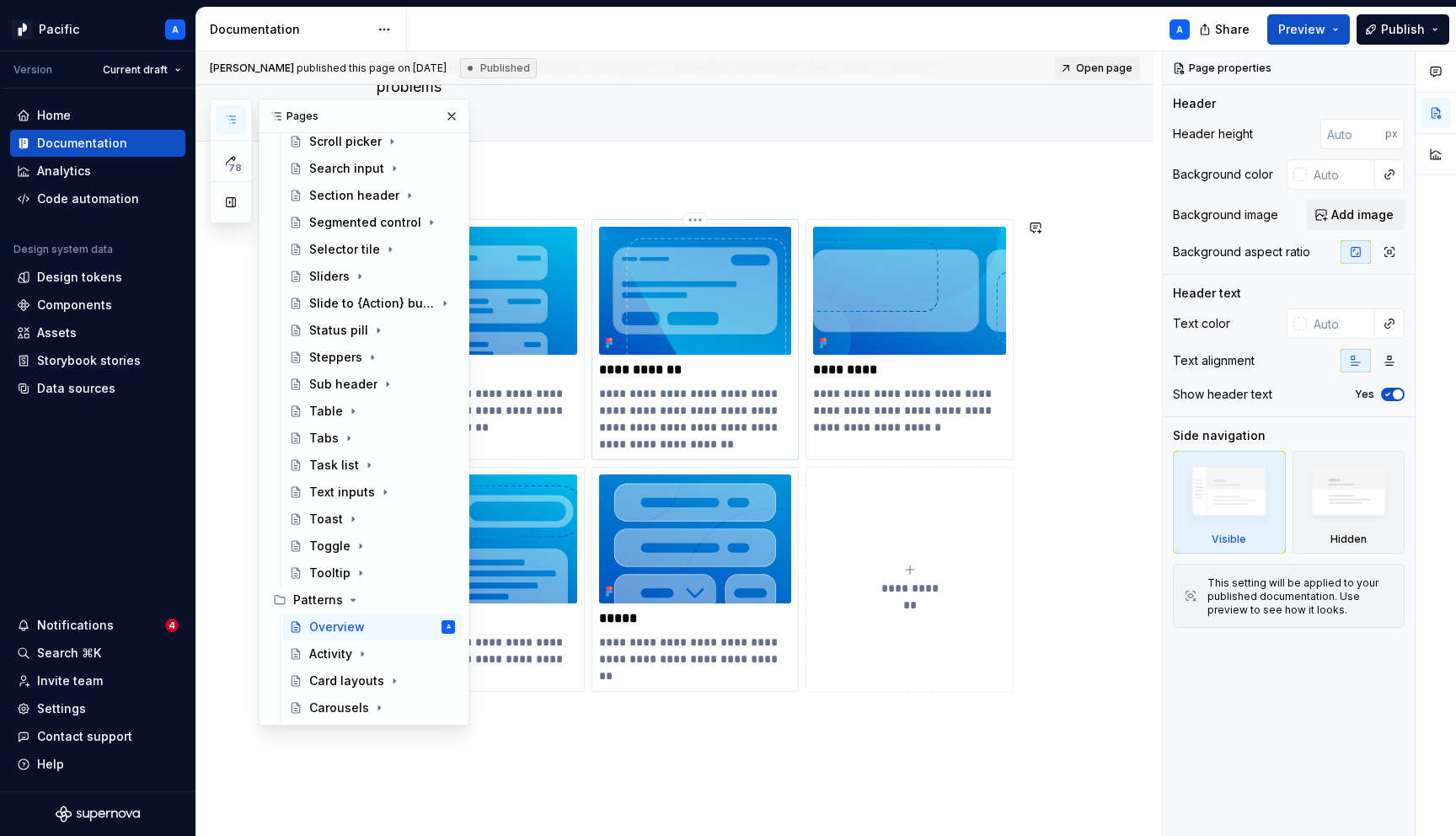
scroll to position [145, 0]
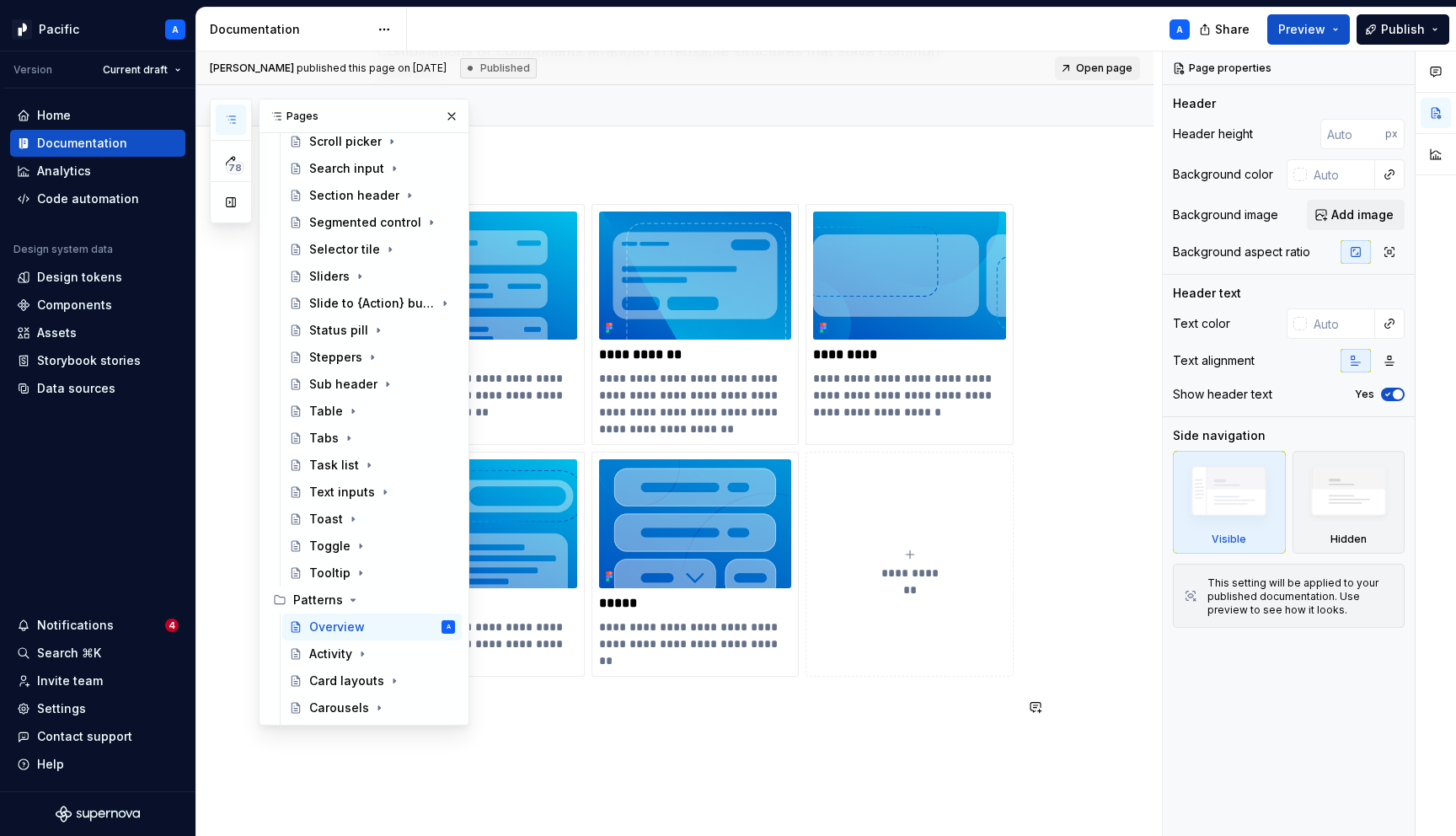
click at [628, 716] on p at bounding box center [695, 707] width 637 height 20
click at [446, 120] on button "button" at bounding box center [451, 116] width 24 height 24
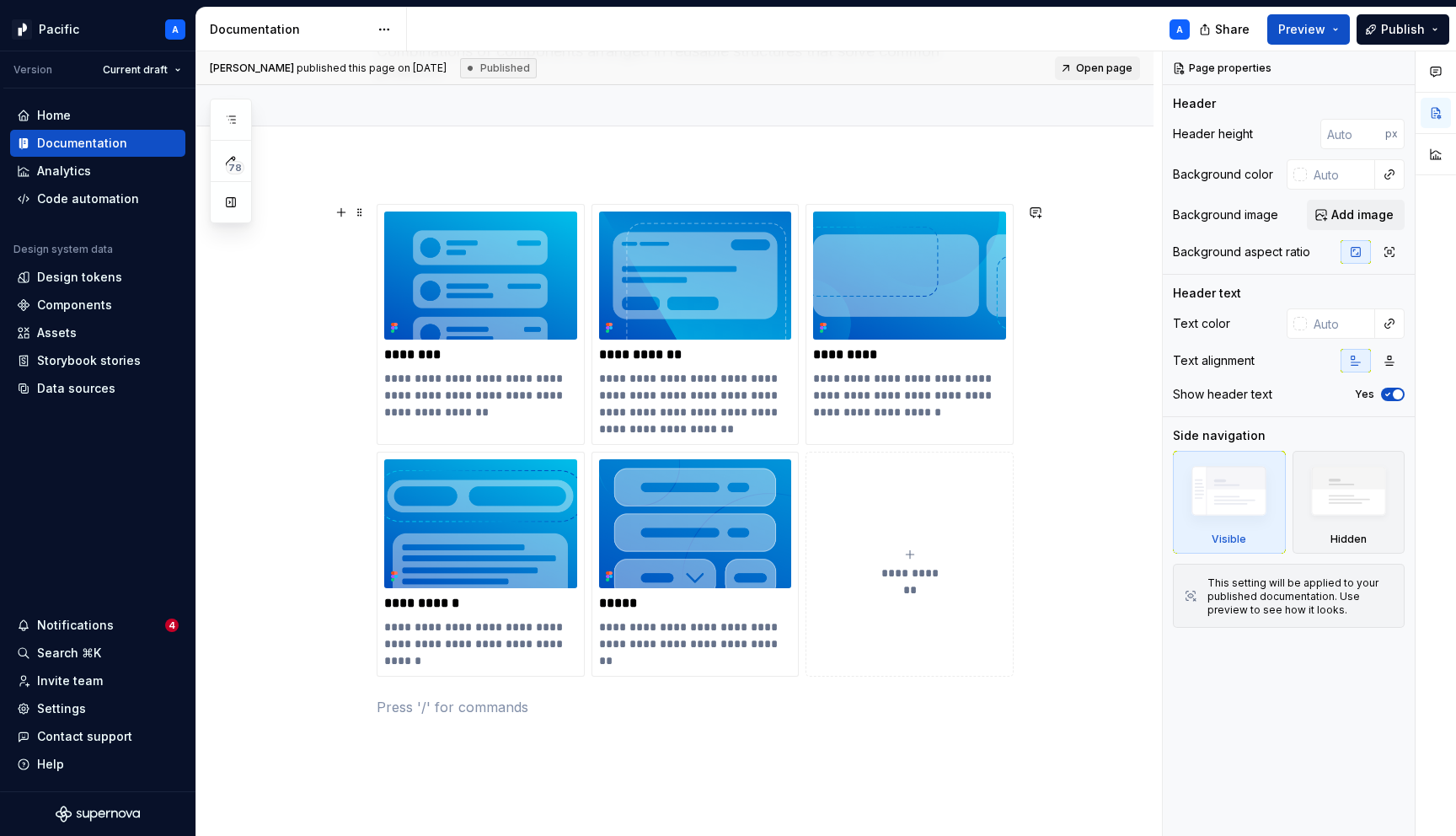
click at [915, 551] on icon "submit" at bounding box center [910, 555] width 14 height 14
type textarea "*"
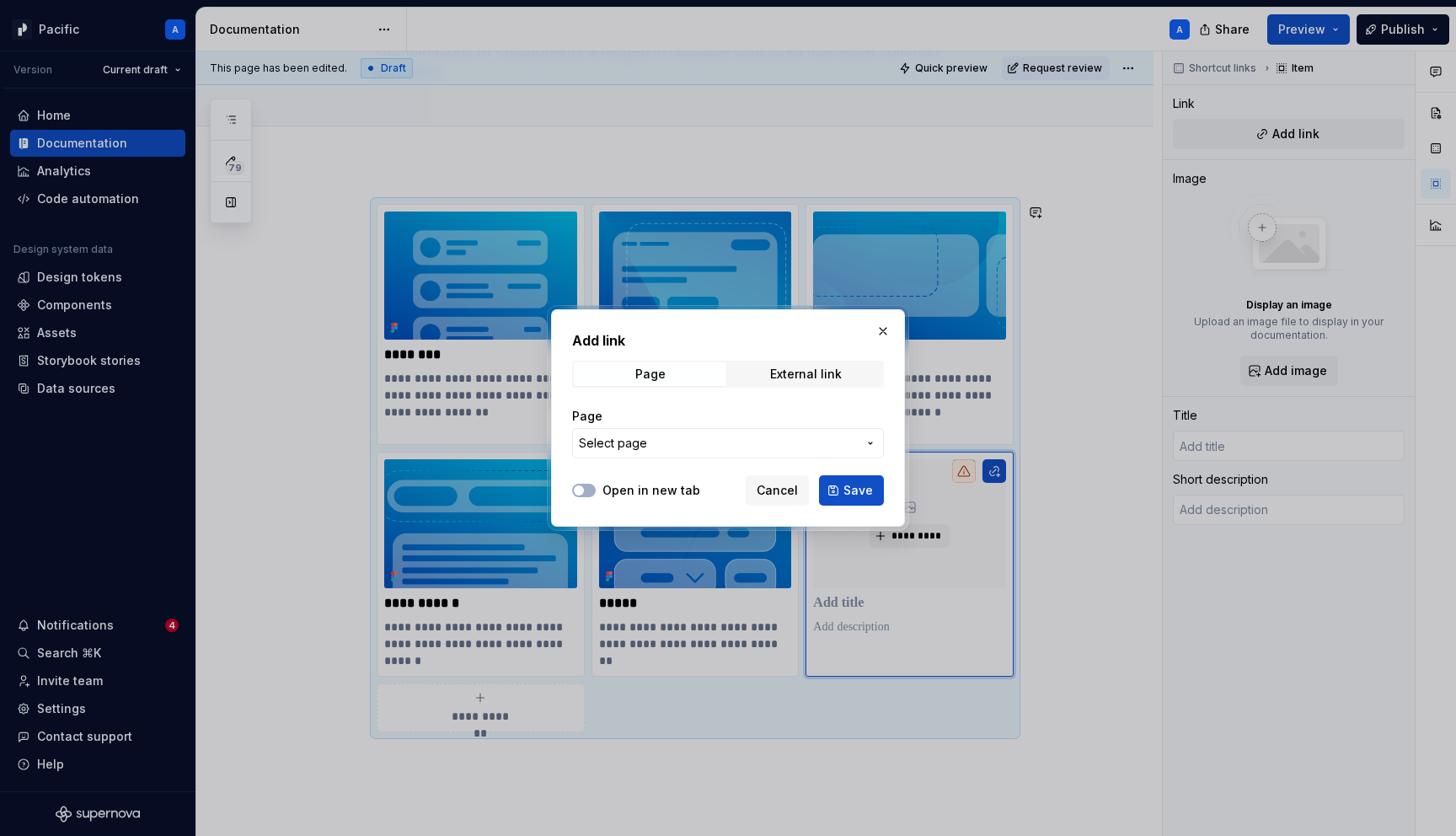
click at [714, 435] on span "Select page" at bounding box center [717, 443] width 278 height 17
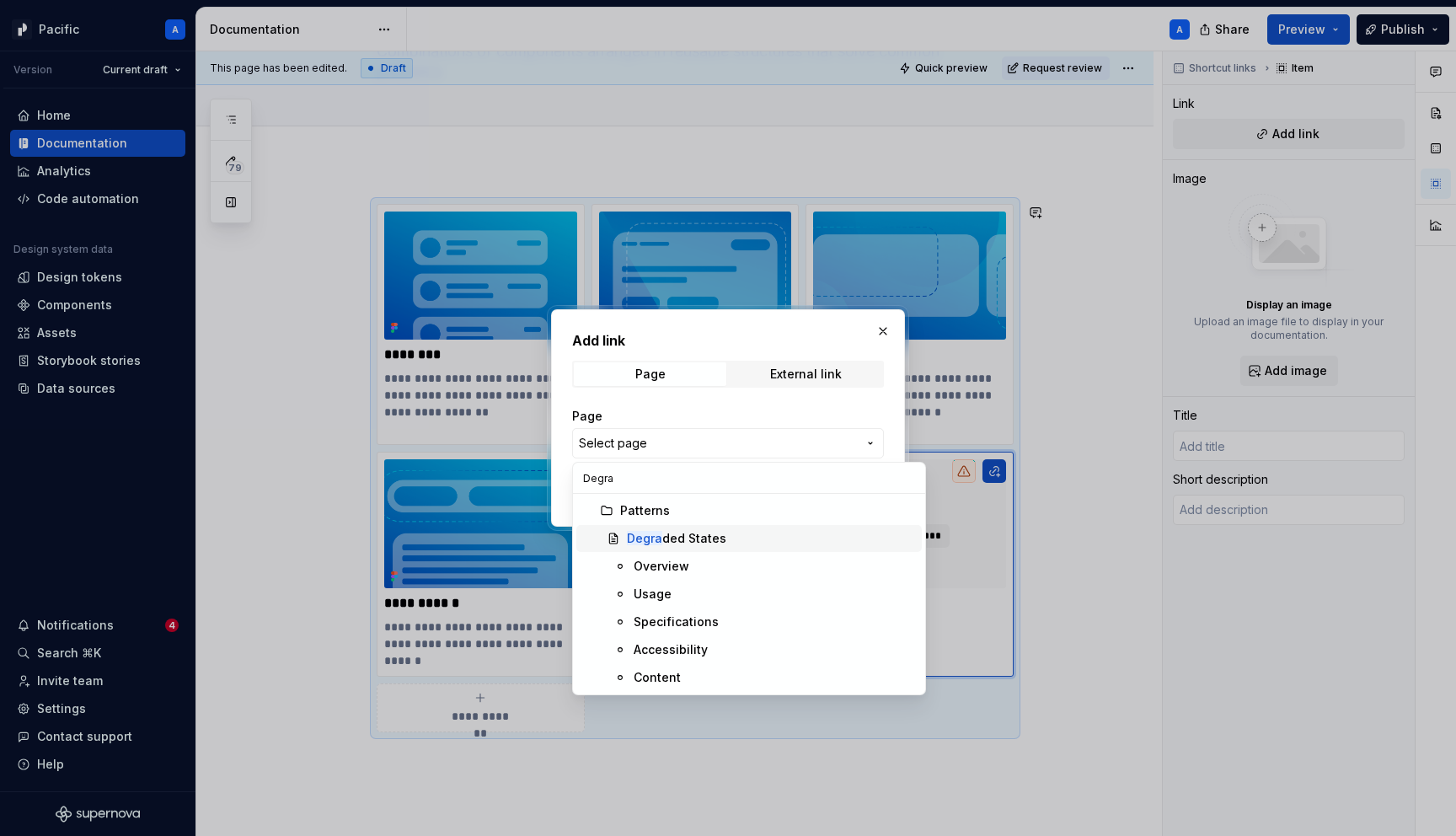
type input "Degra"
click at [682, 534] on div "Degra ded States" at bounding box center [676, 539] width 99 height 17
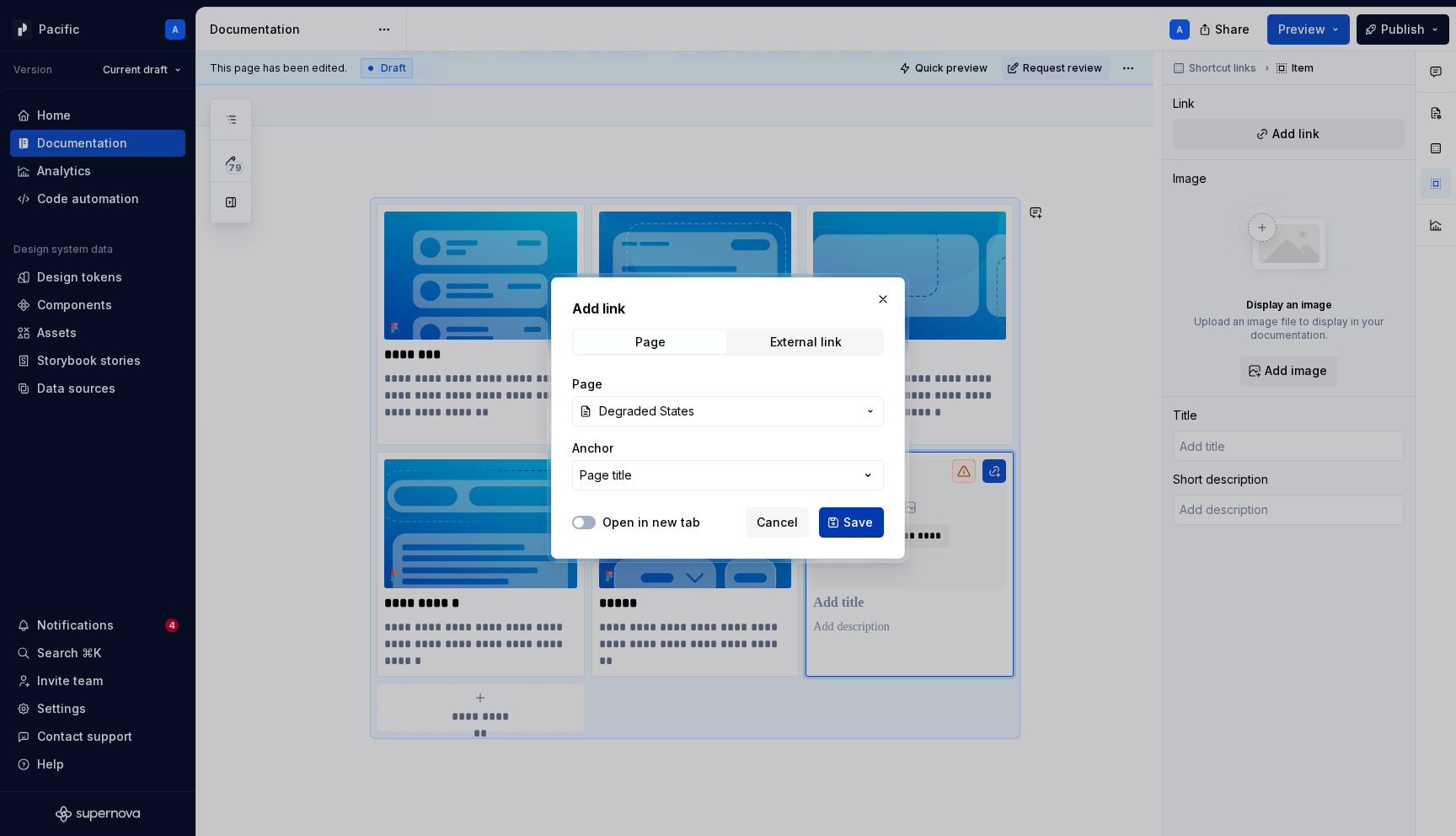
click at [870, 526] on span "Save" at bounding box center [858, 523] width 30 height 17
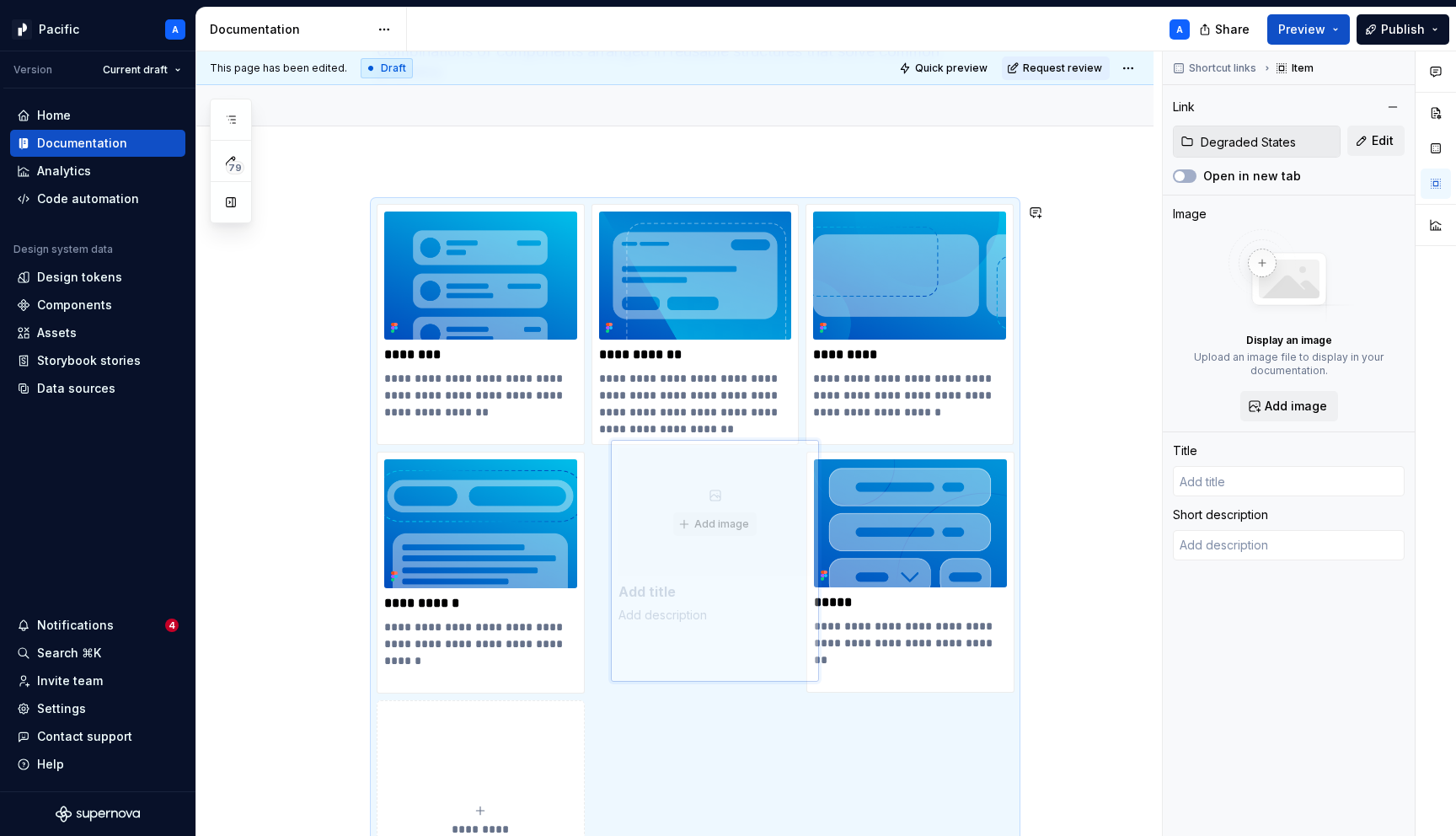
type textarea "*"
type input "Degraded States"
type textarea "Guidelines for maintaining usability and clarity when parts of the system are u…"
drag, startPoint x: 867, startPoint y: 590, endPoint x: 645, endPoint y: 608, distance: 222.7
click at [645, 608] on body "Pacific A Version Current draft Home Documentation Analytics Code automation De…" at bounding box center [728, 418] width 1456 height 836
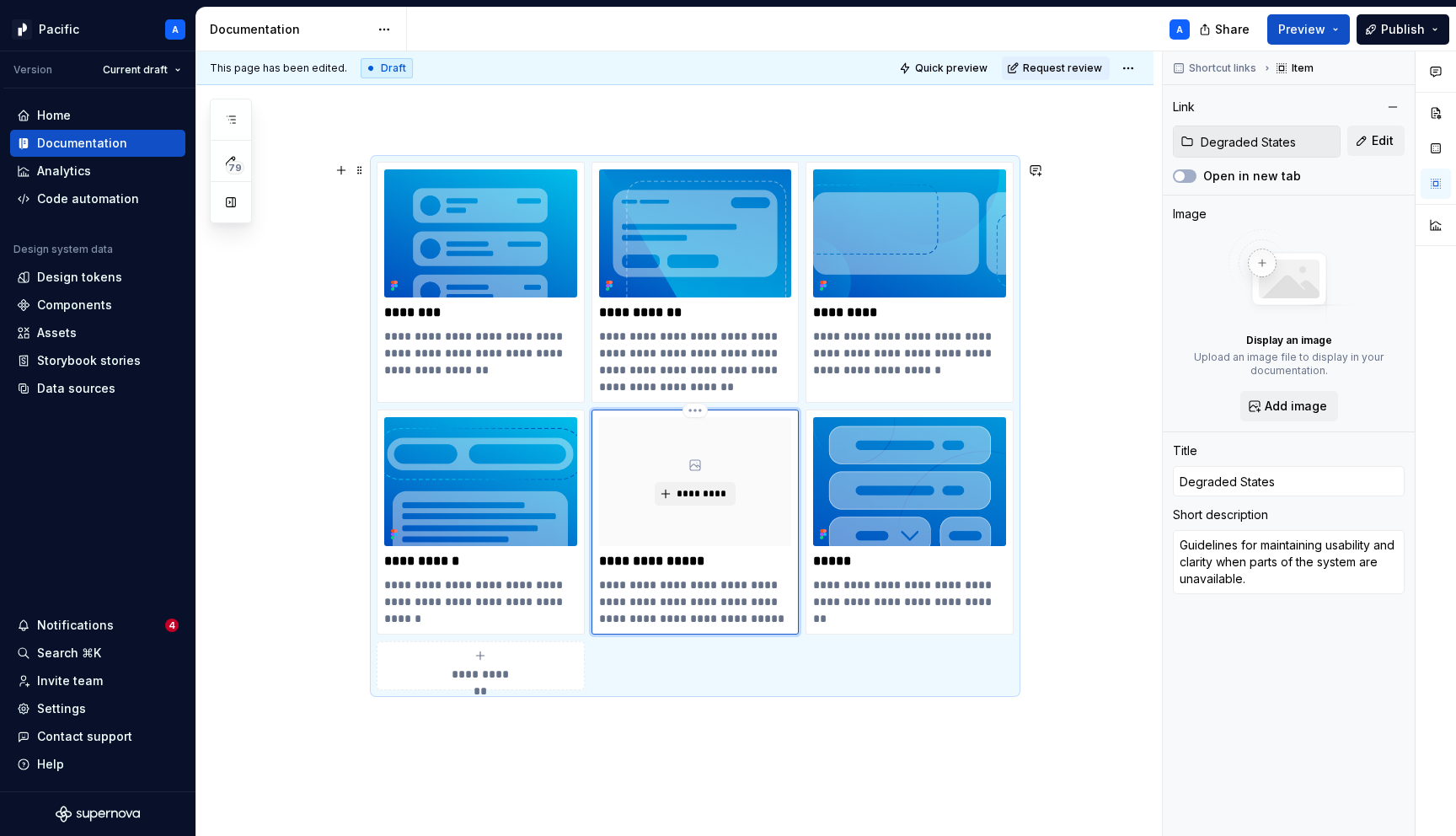
scroll to position [182, 0]
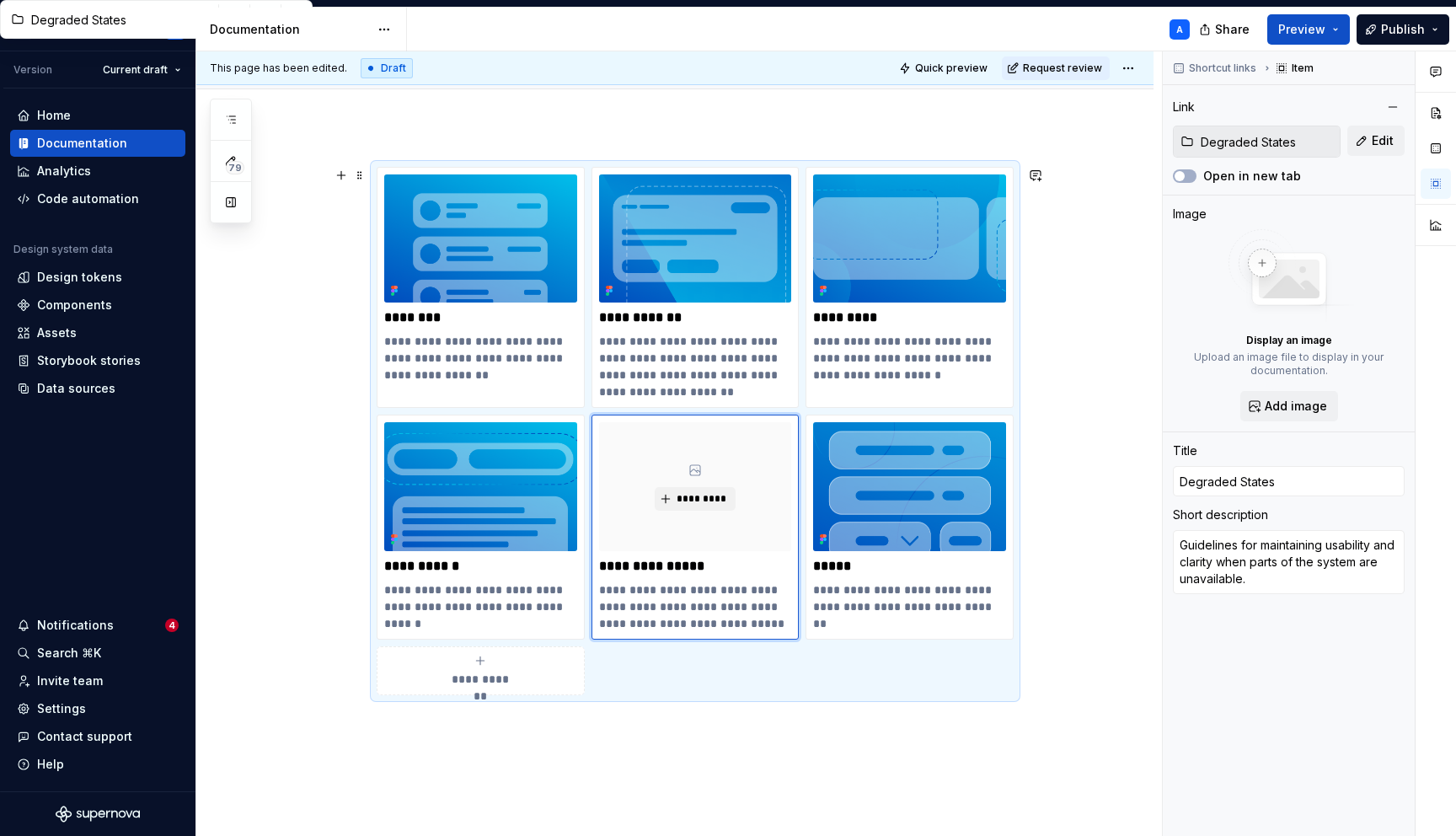
click at [711, 684] on div "**********" at bounding box center [695, 431] width 637 height 529
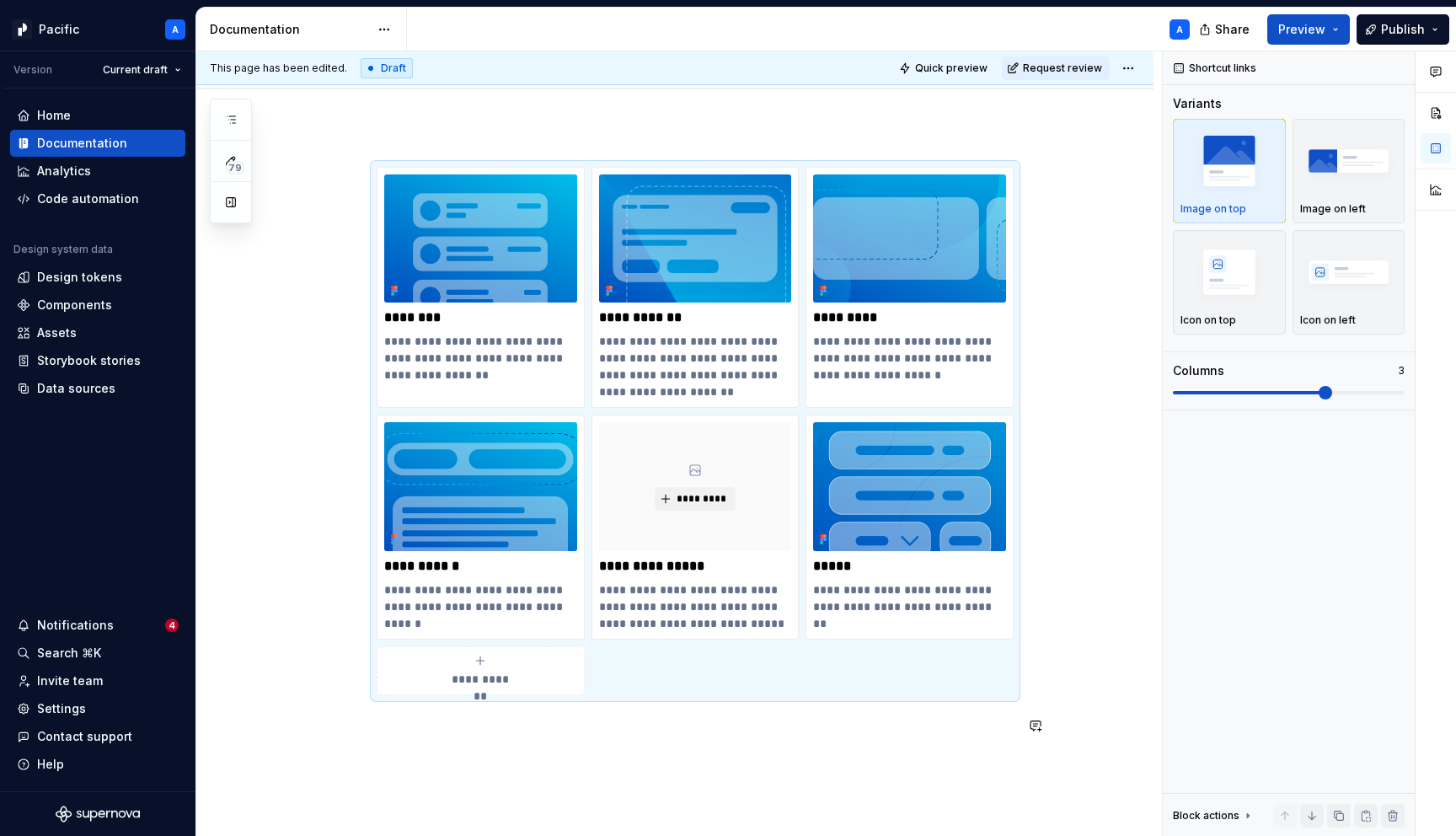
click at [697, 767] on div "**********" at bounding box center [675, 566] width 957 height 880
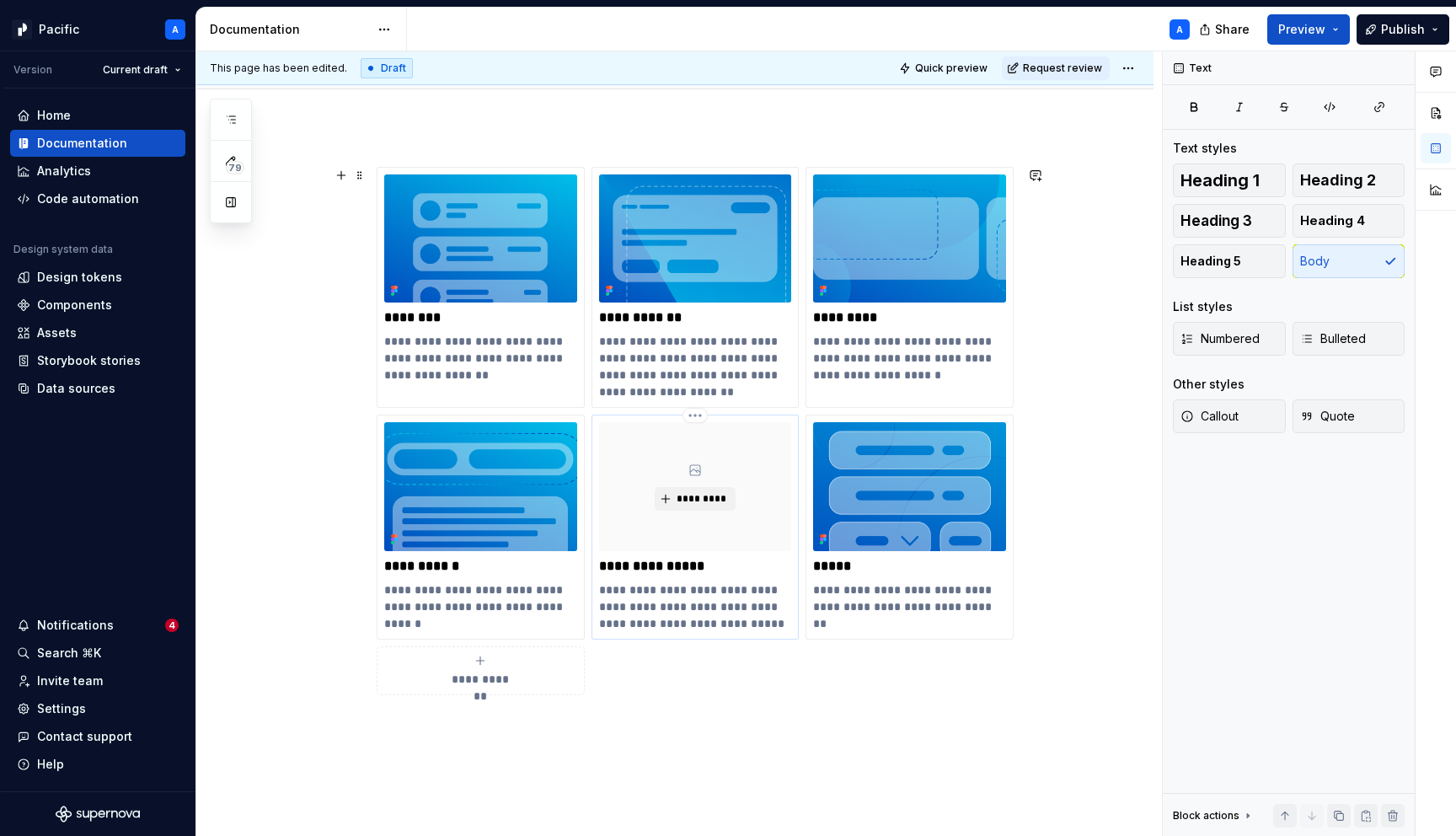
click at [678, 568] on p "**********" at bounding box center [695, 567] width 193 height 17
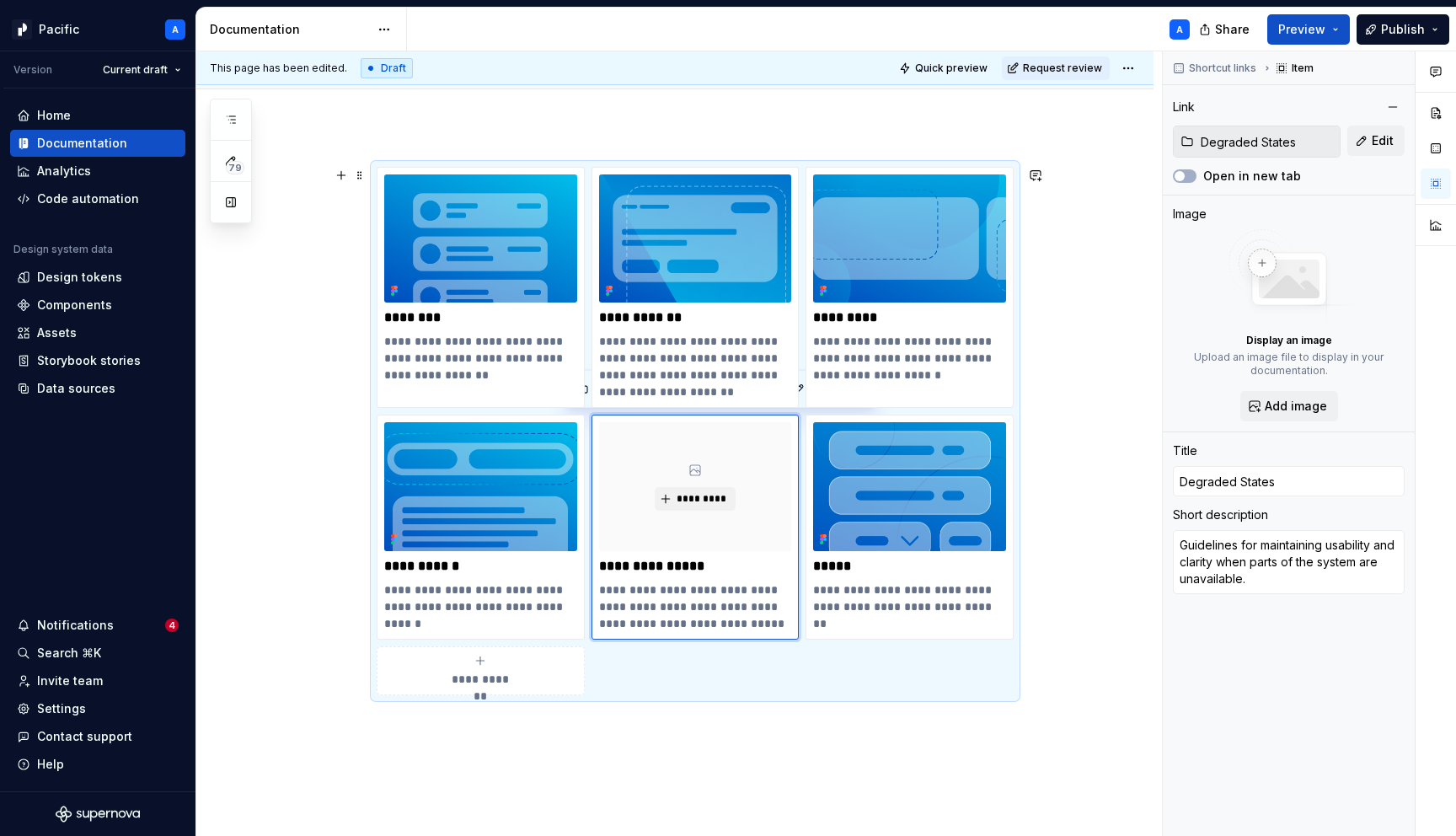
type textarea "*"
type input "Degraded tates"
type textarea "*"
type input "Degraded states"
click at [863, 729] on p at bounding box center [695, 726] width 637 height 20
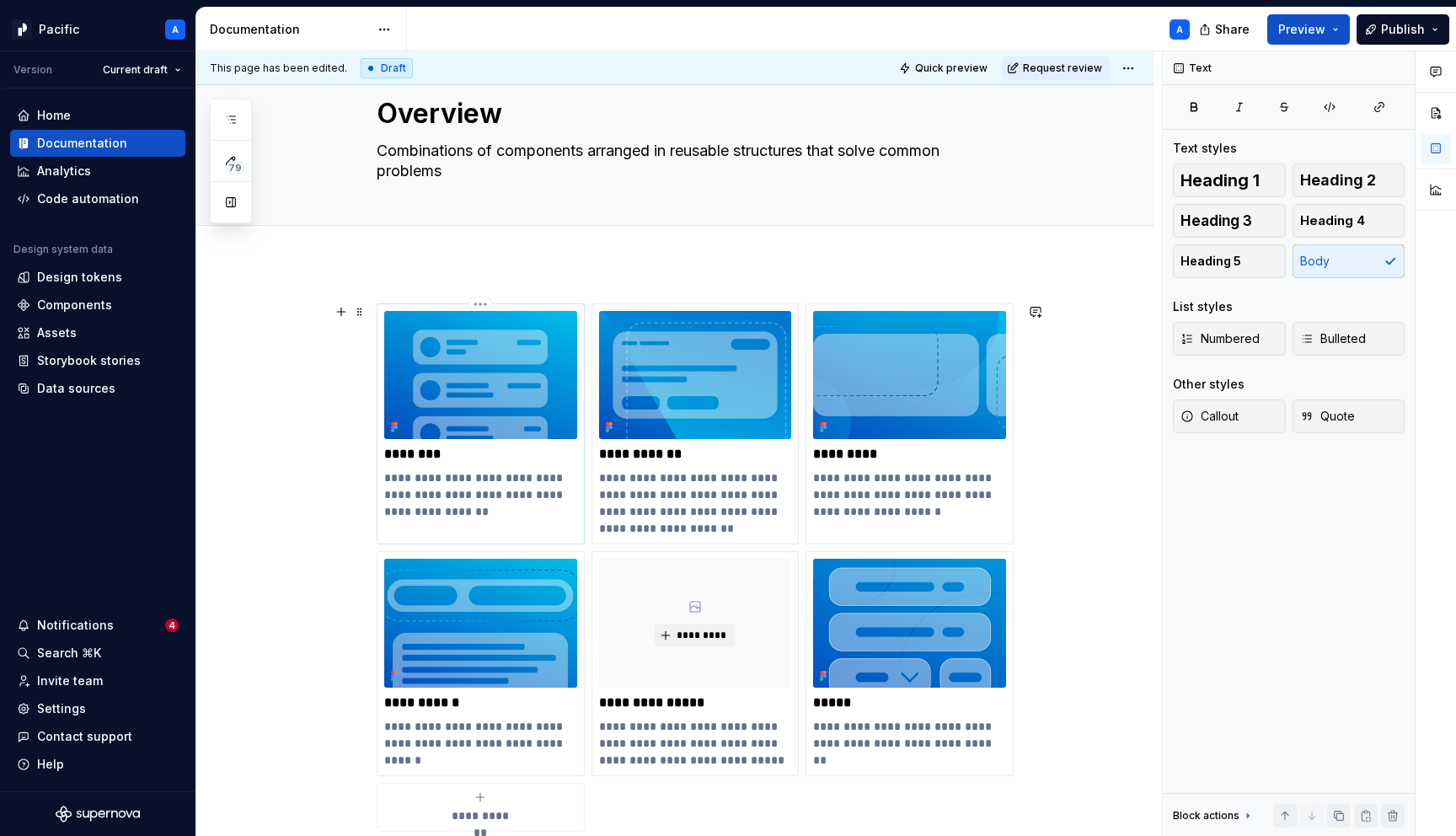
scroll to position [0, 0]
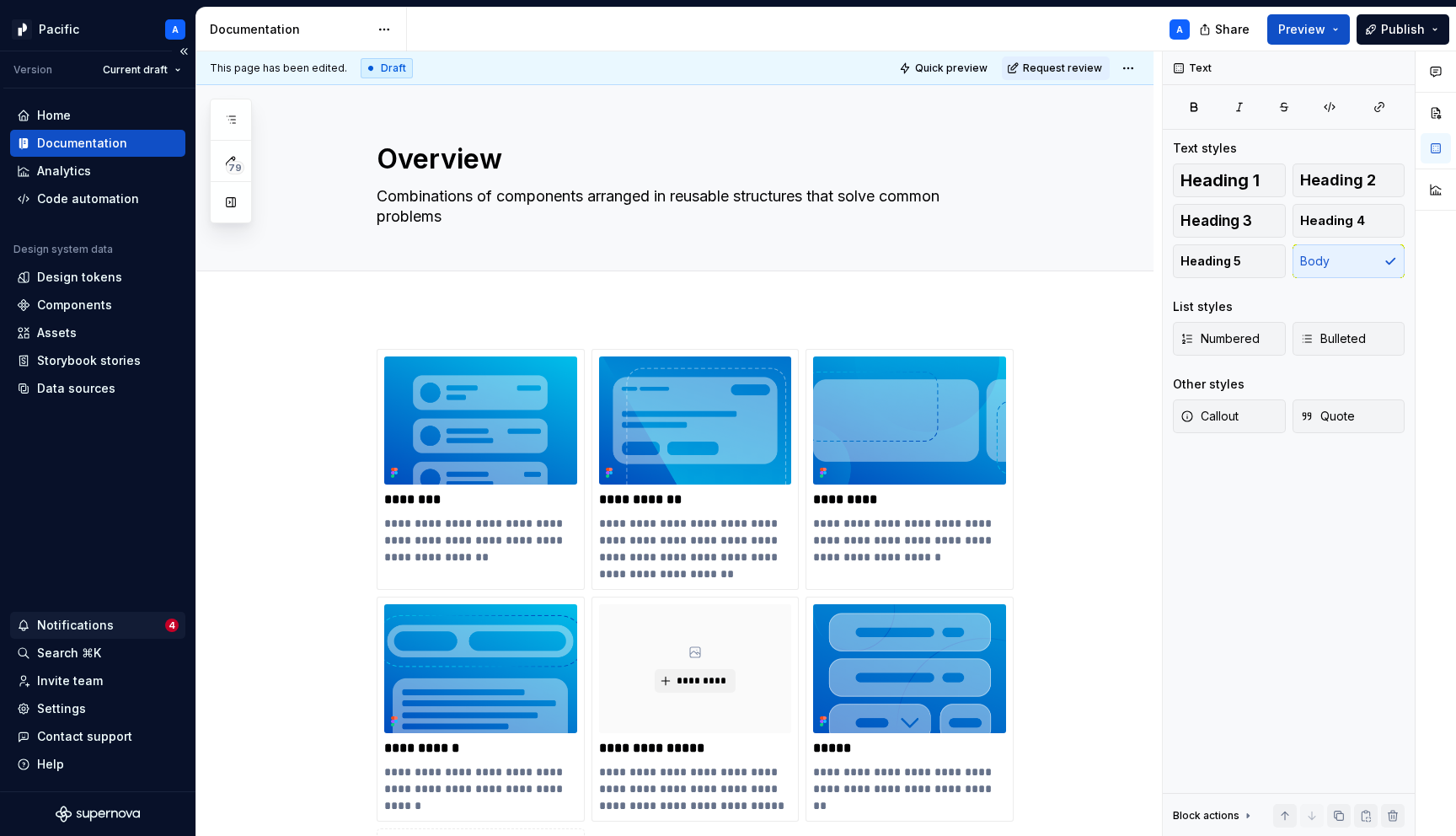
click at [94, 621] on div "Notifications" at bounding box center [75, 625] width 77 height 17
click at [144, 496] on html "Pacific A Version Current draft Home Documentation Analytics Code automation De…" at bounding box center [728, 418] width 1456 height 836
click at [121, 627] on div "Notifications" at bounding box center [91, 625] width 148 height 17
click at [136, 518] on html "Pacific A Version Current draft Home Documentation Analytics Code automation De…" at bounding box center [728, 418] width 1456 height 836
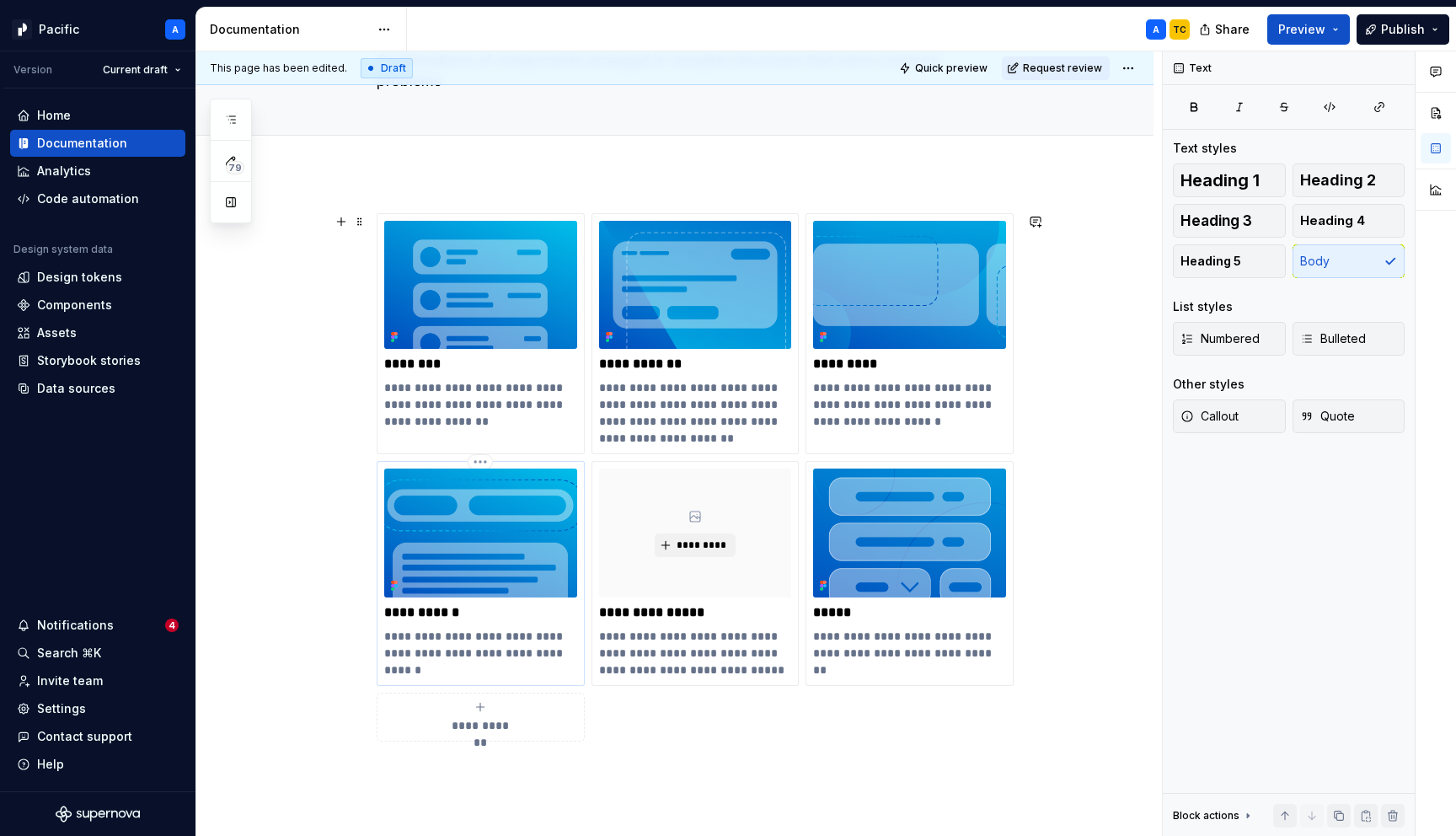
scroll to position [197, 0]
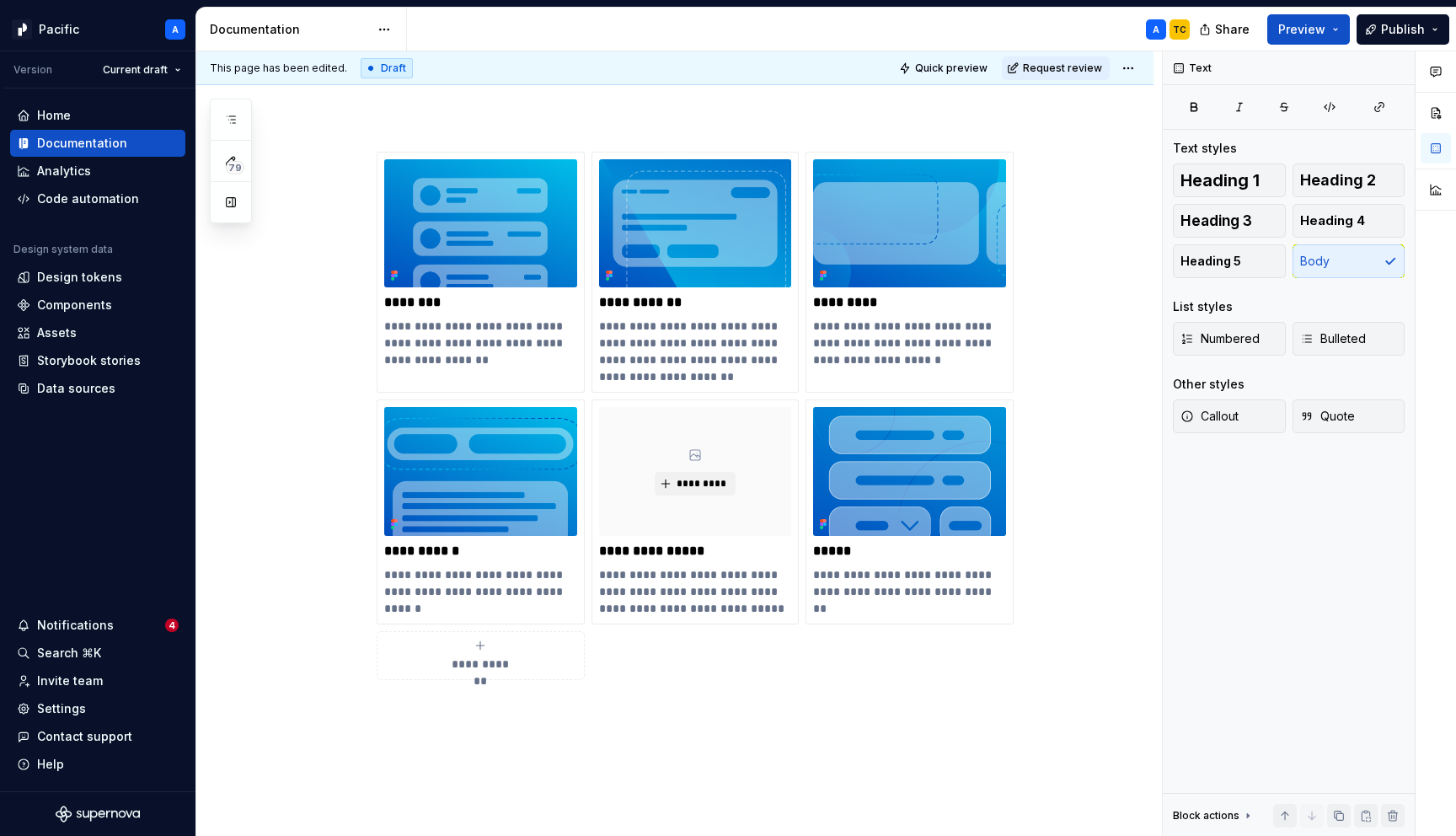
type textarea "*"
click at [78, 382] on div "Data sources" at bounding box center [76, 389] width 79 height 17
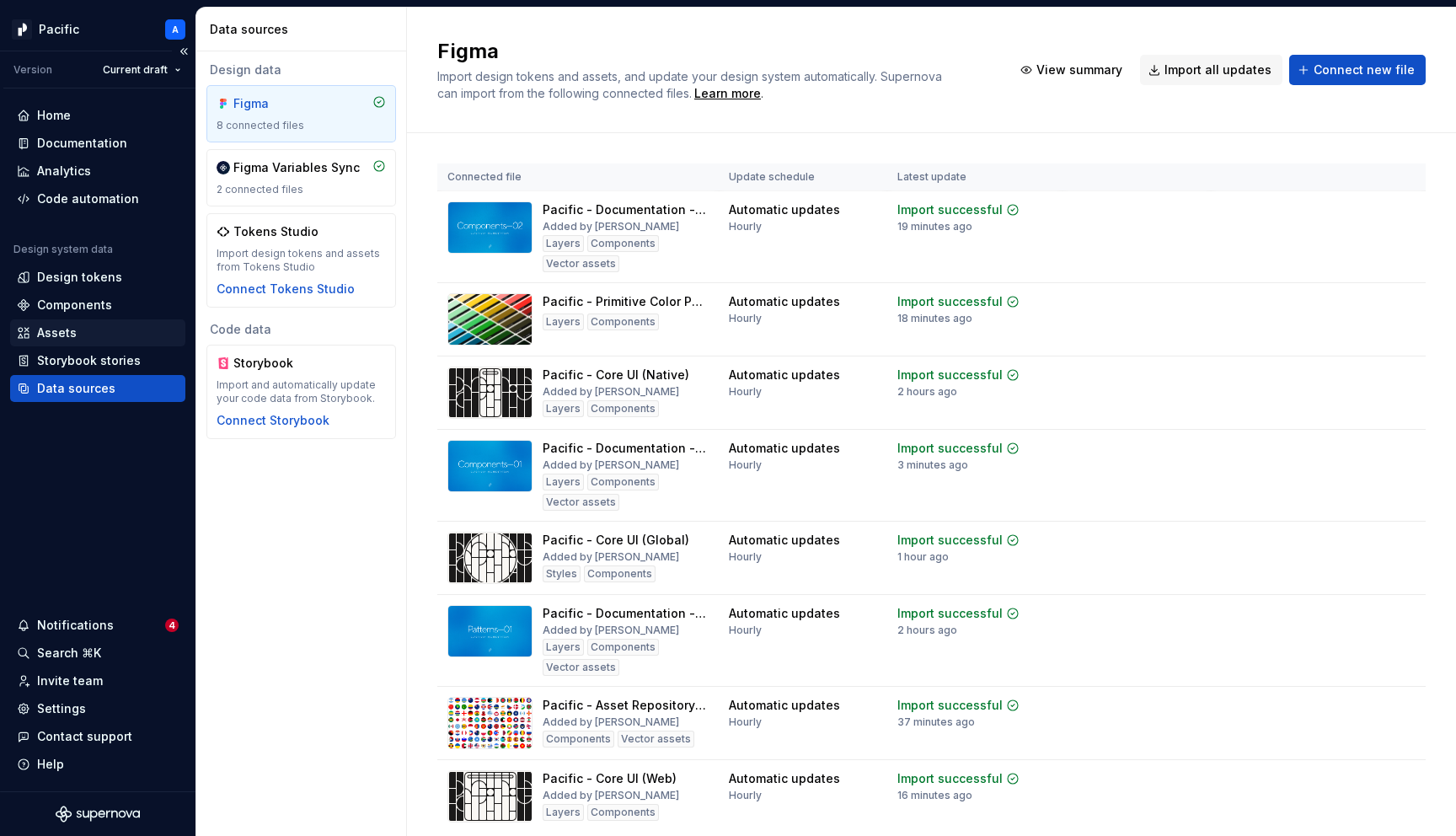
click at [72, 332] on div "Assets" at bounding box center [57, 333] width 40 height 17
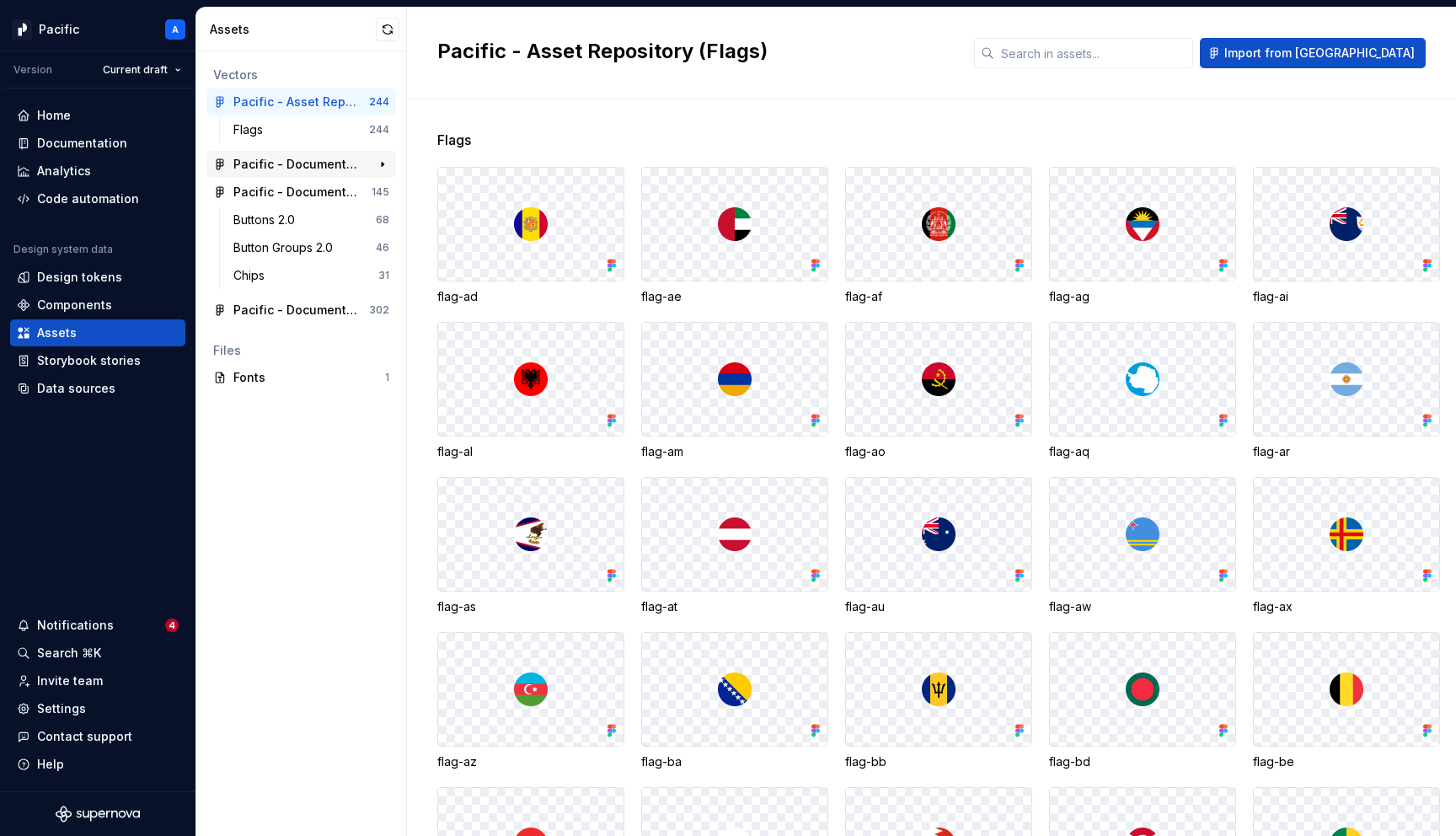
click at [321, 158] on div "Pacific - Documentation - Components 01" at bounding box center [296, 164] width 125 height 17
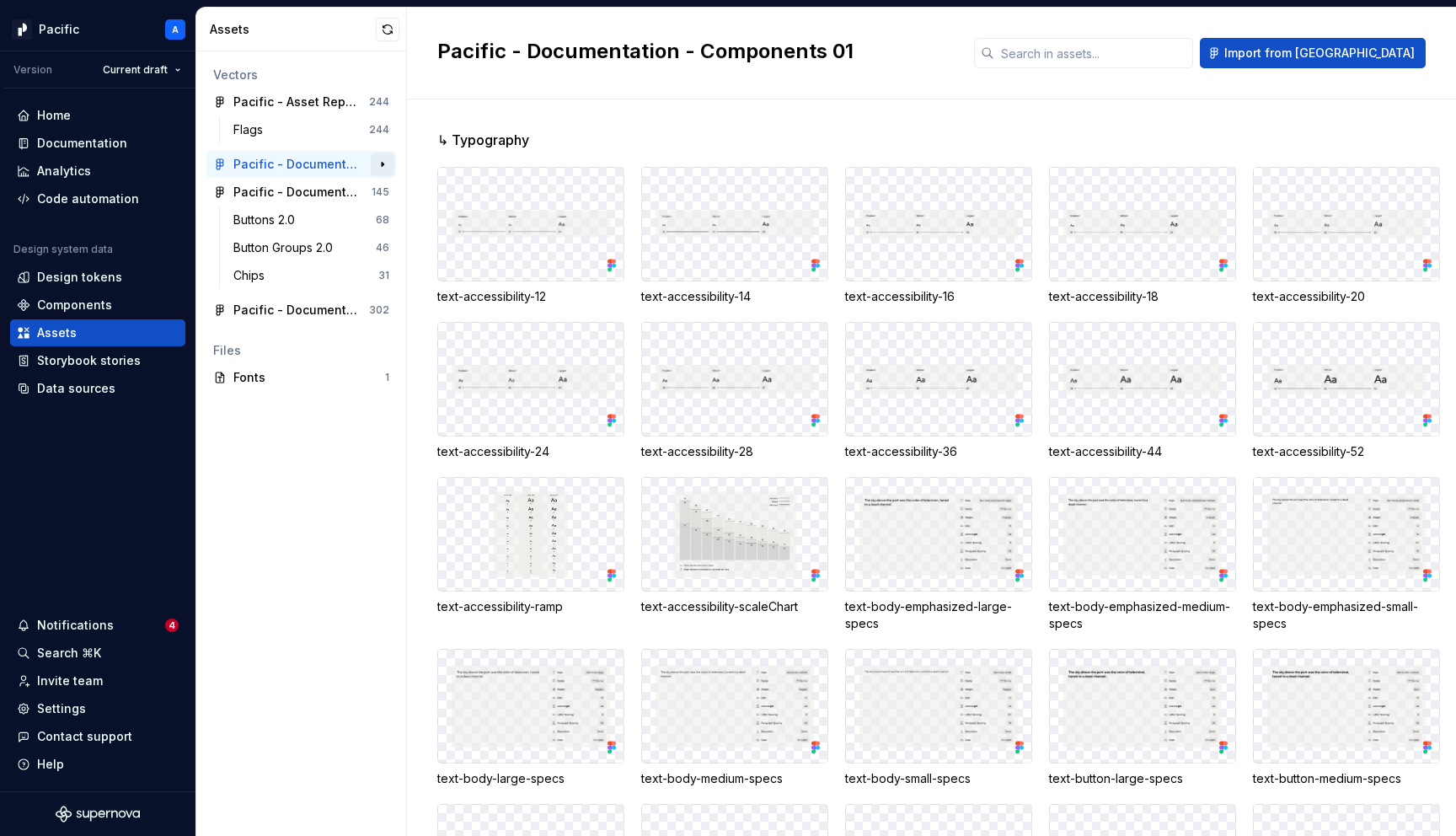
click at [379, 163] on button "button" at bounding box center [383, 164] width 24 height 24
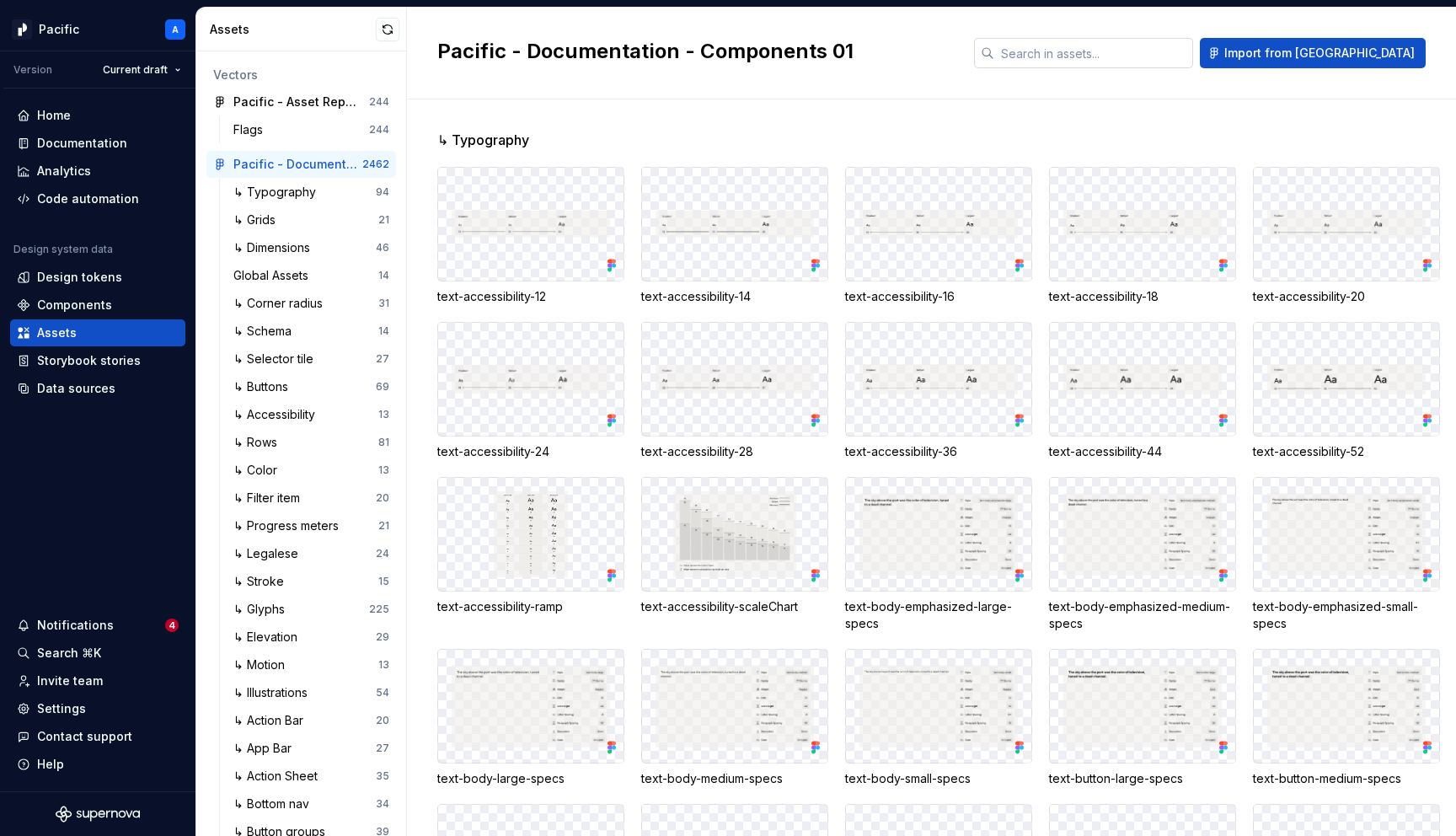
click at [1130, 49] on input "text" at bounding box center [1093, 53] width 199 height 30
paste input "default-degradedStates"
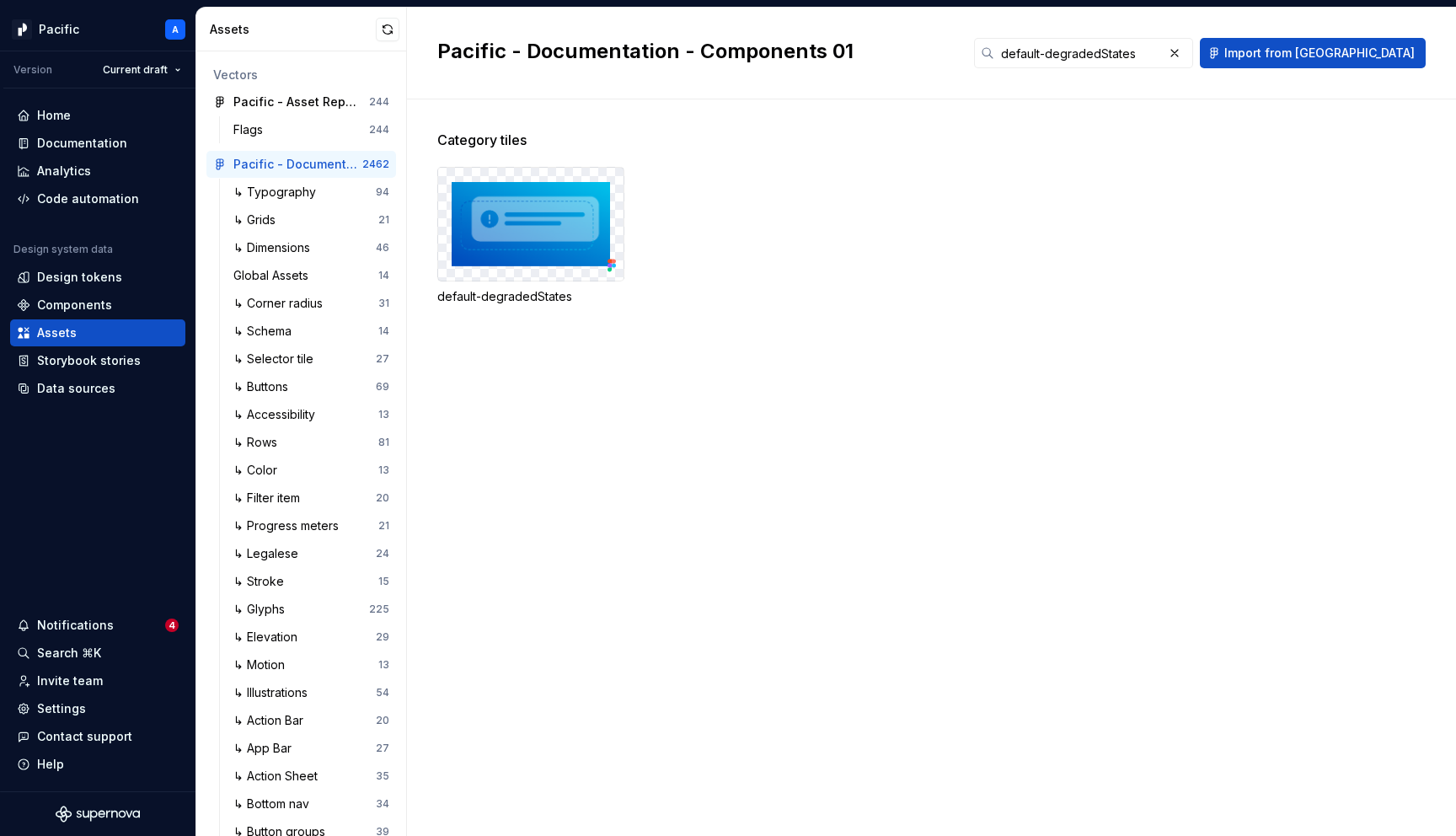
click at [570, 257] on img at bounding box center [530, 224] width 158 height 84
click at [1163, 59] on input "default-degradedStates" at bounding box center [1078, 53] width 169 height 30
click at [1101, 50] on input "default-degradedStates" at bounding box center [1078, 53] width 169 height 30
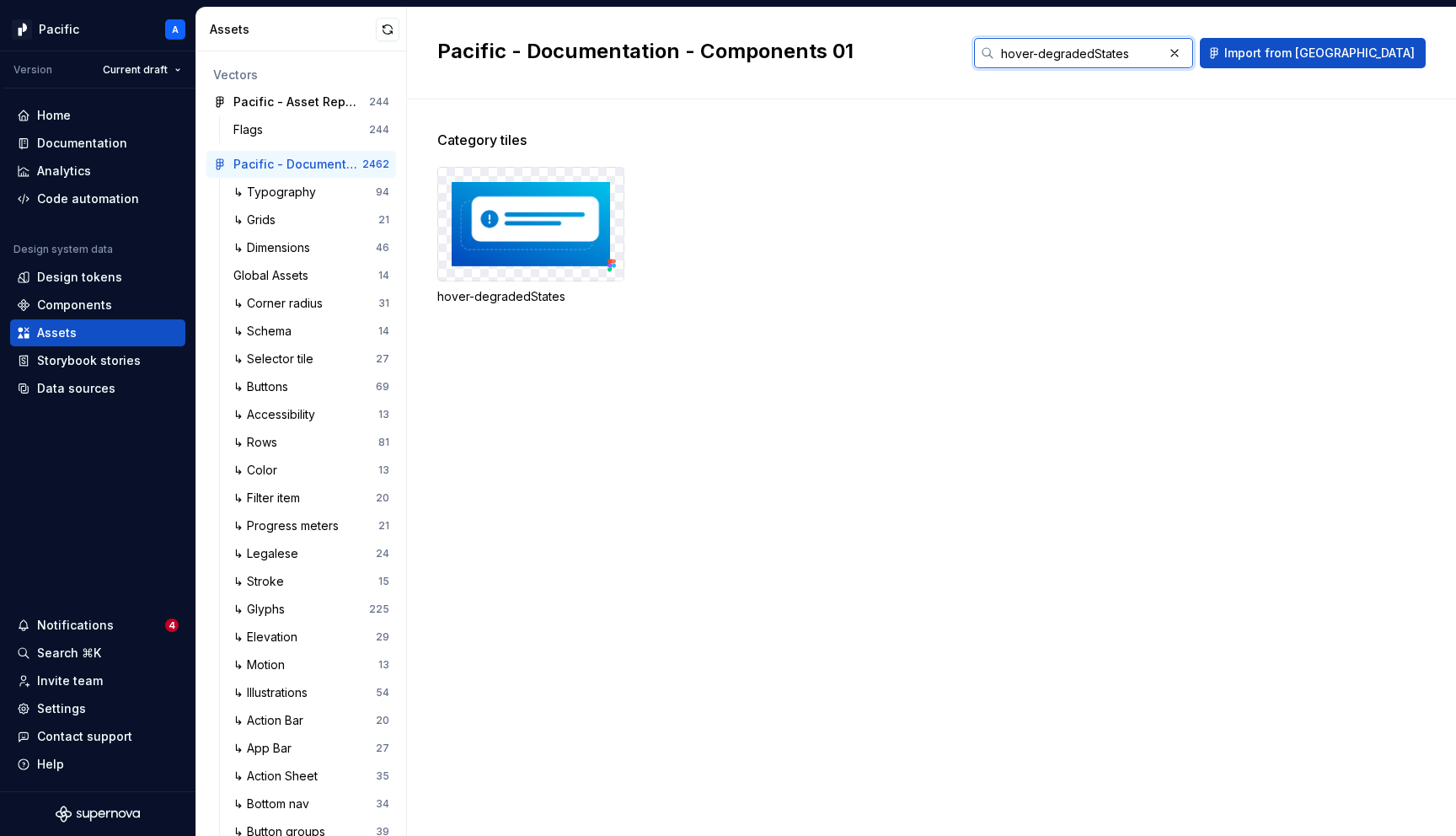
type input "hover-degradedStates"
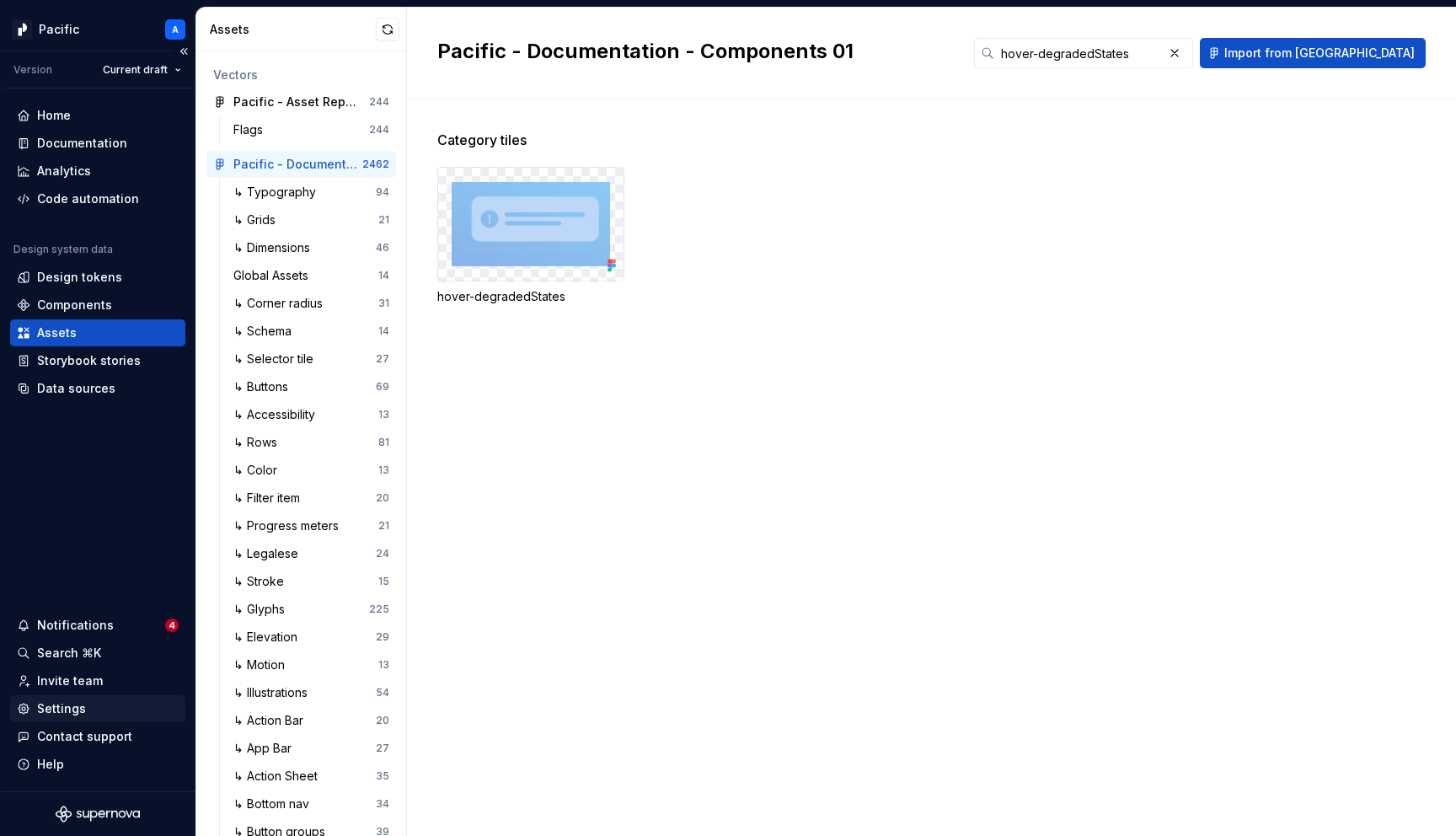
click at [86, 712] on div "Settings" at bounding box center [97, 709] width 162 height 17
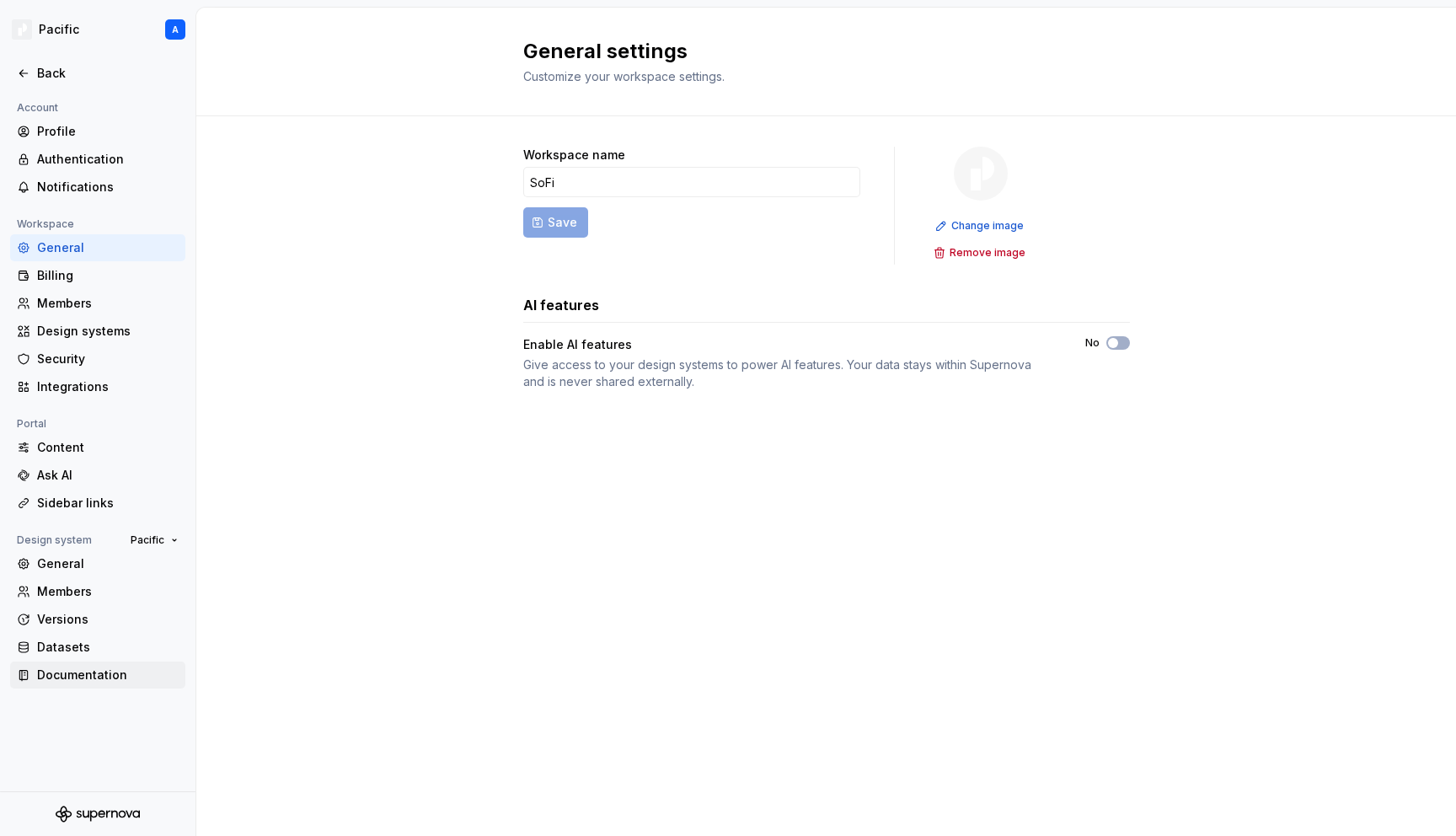
click at [91, 672] on div "Documentation" at bounding box center [108, 675] width 141 height 17
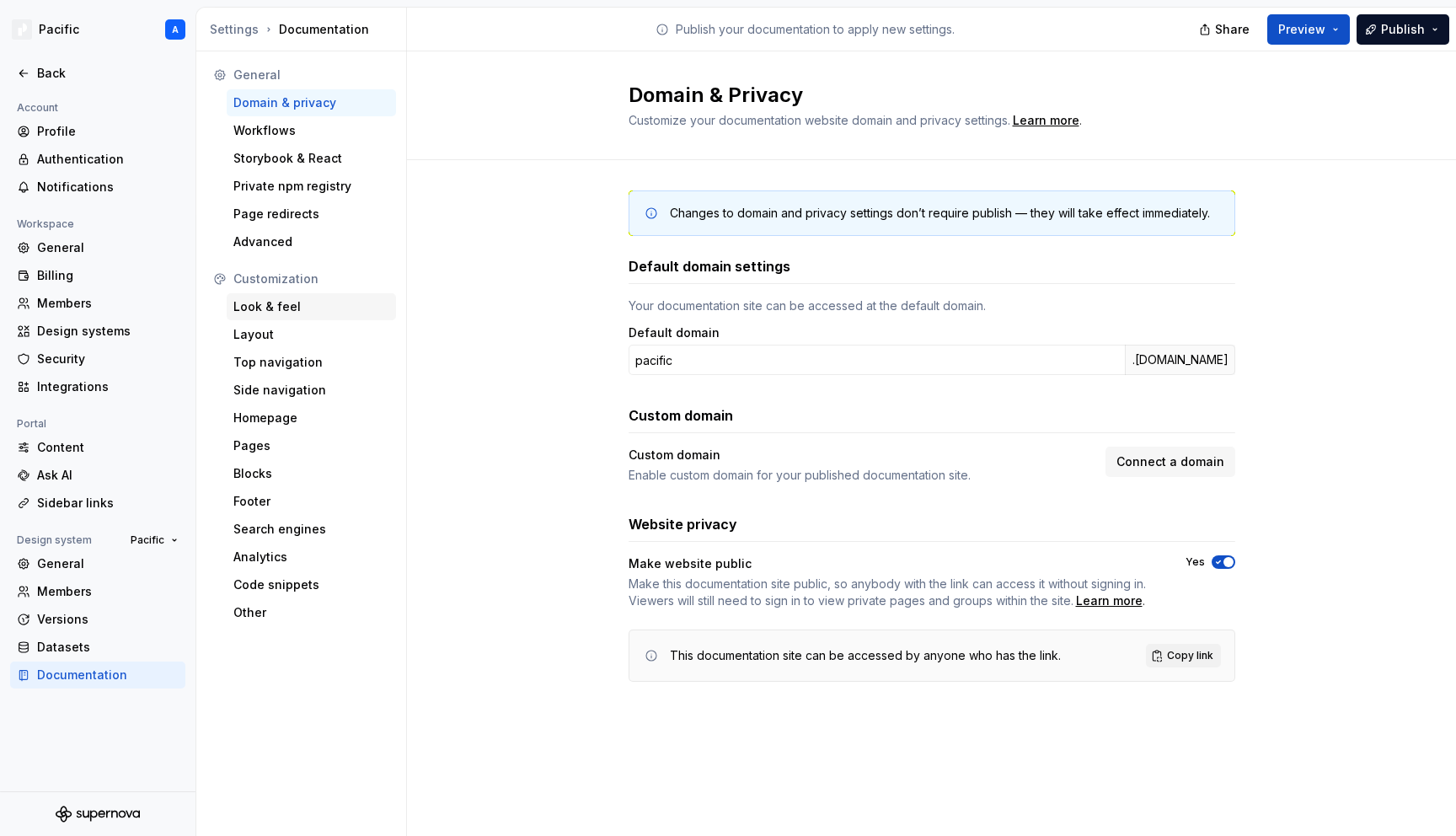
click at [303, 312] on div "Look & feel" at bounding box center [312, 307] width 156 height 17
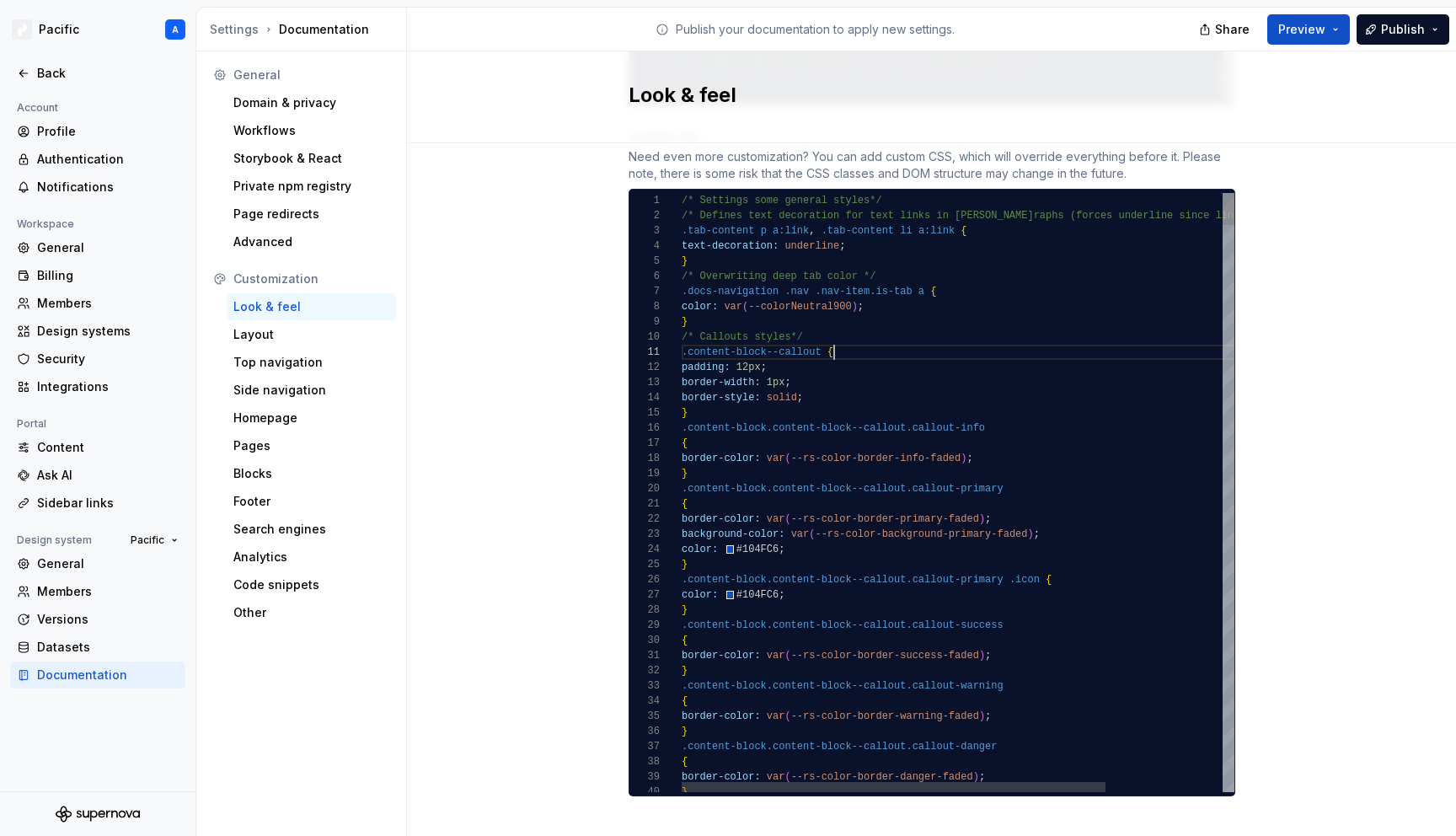
scroll to position [0, 152]
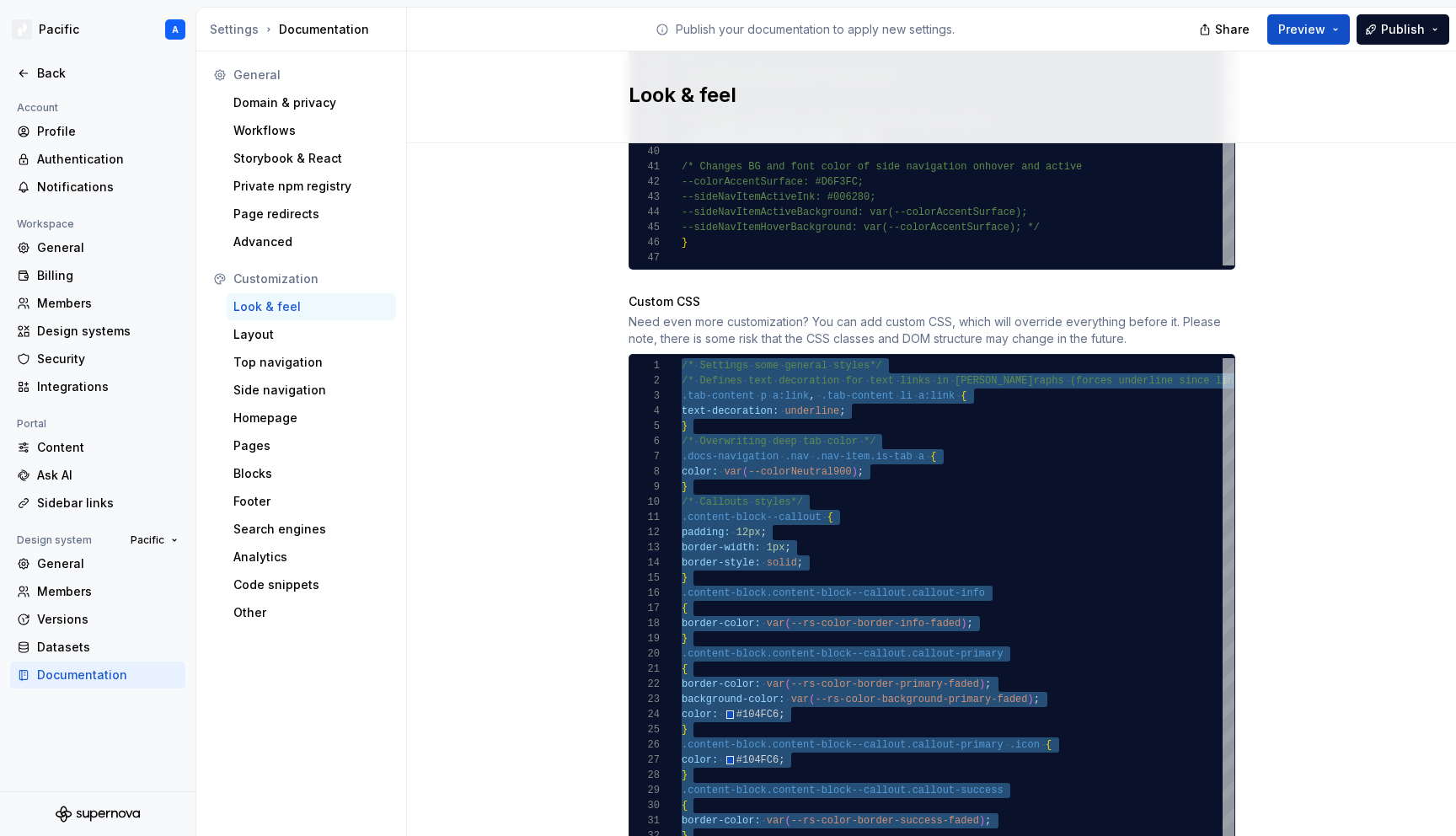
scroll to position [1459, 0]
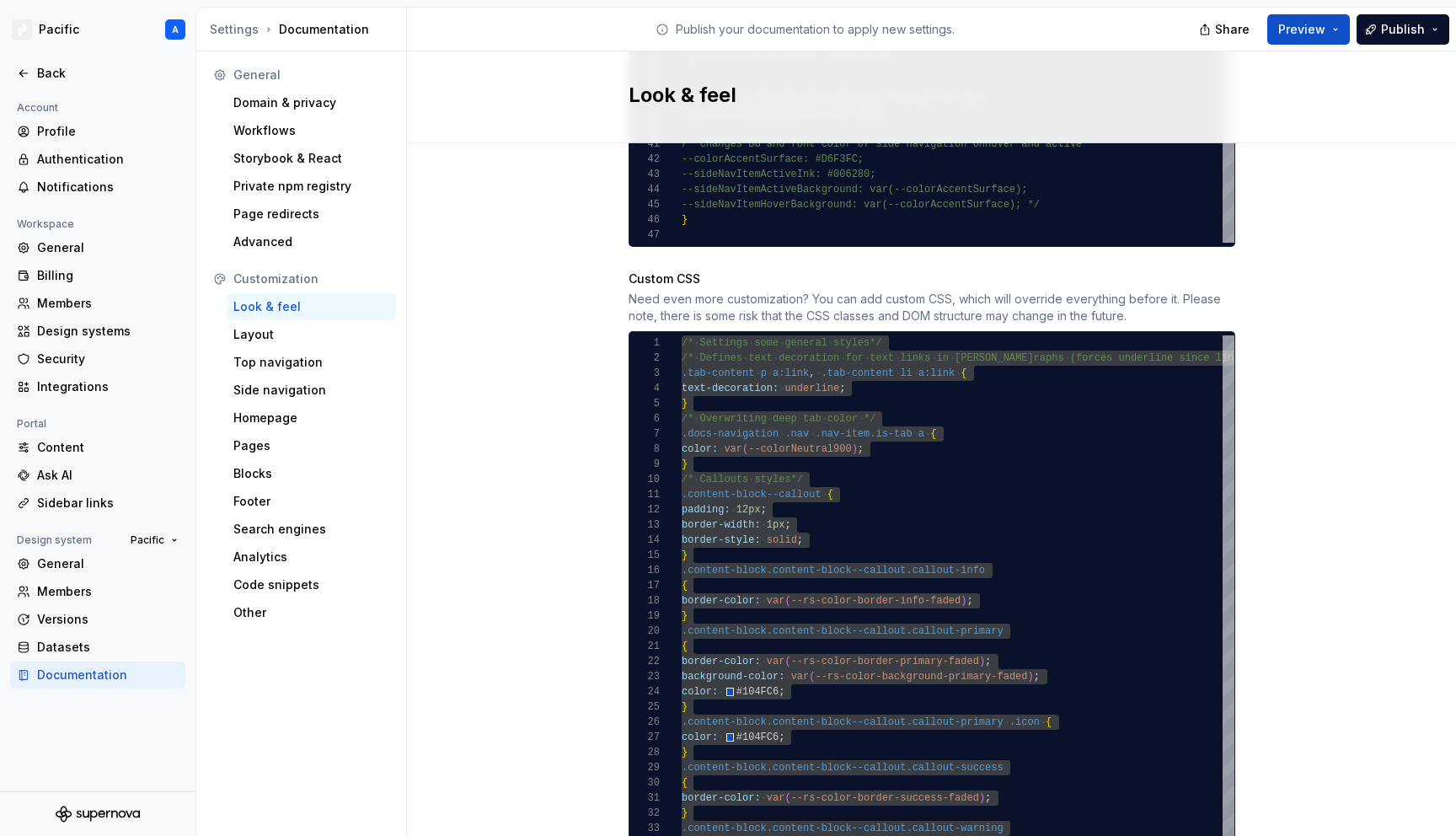
click at [685, 291] on div "Need even more customization? You can add custom CSS, which will override every…" at bounding box center [932, 307] width 606 height 34
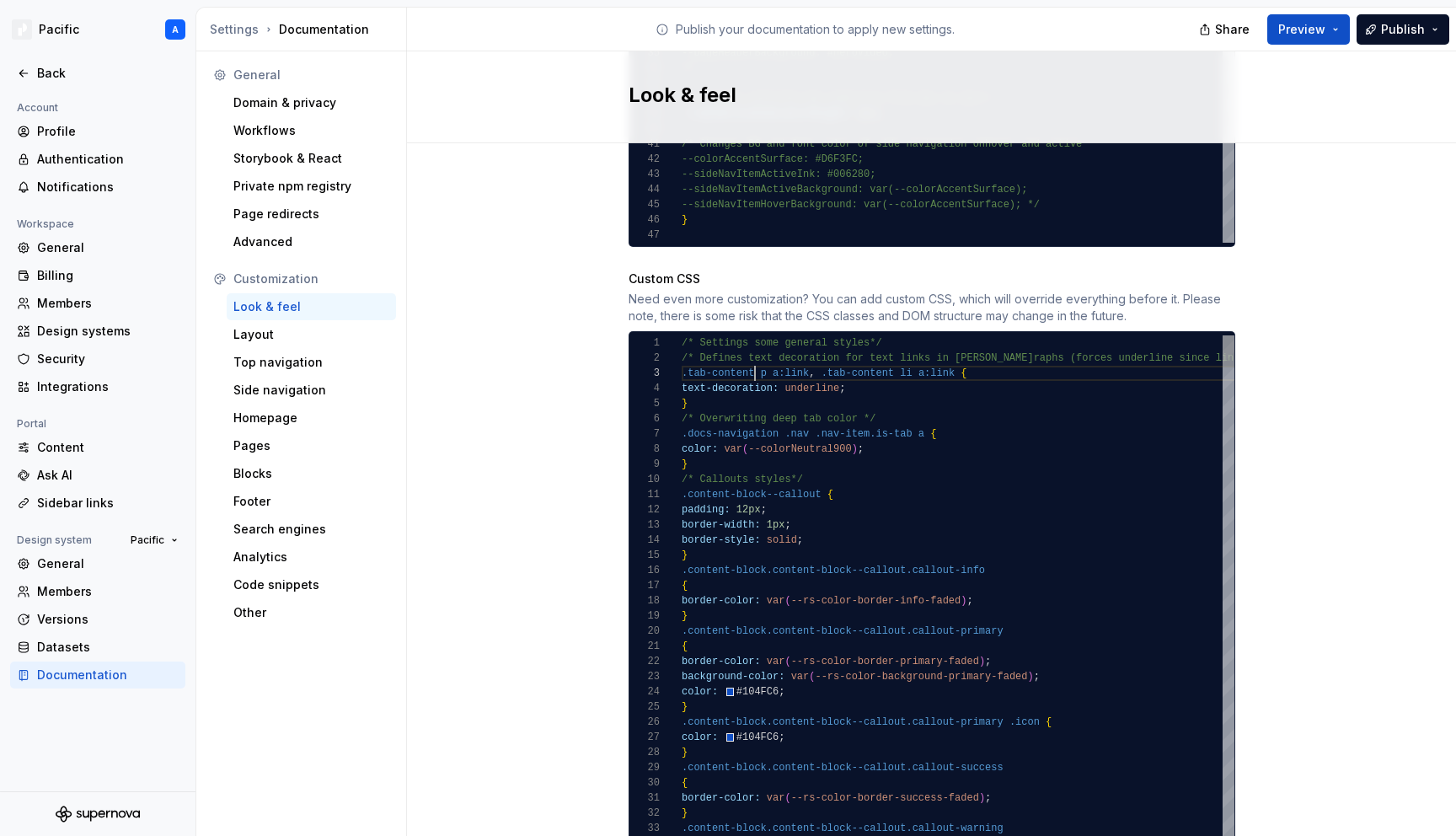
scroll to position [30, 74]
click at [642, 270] on div "Custom CSS" at bounding box center [664, 279] width 72 height 17
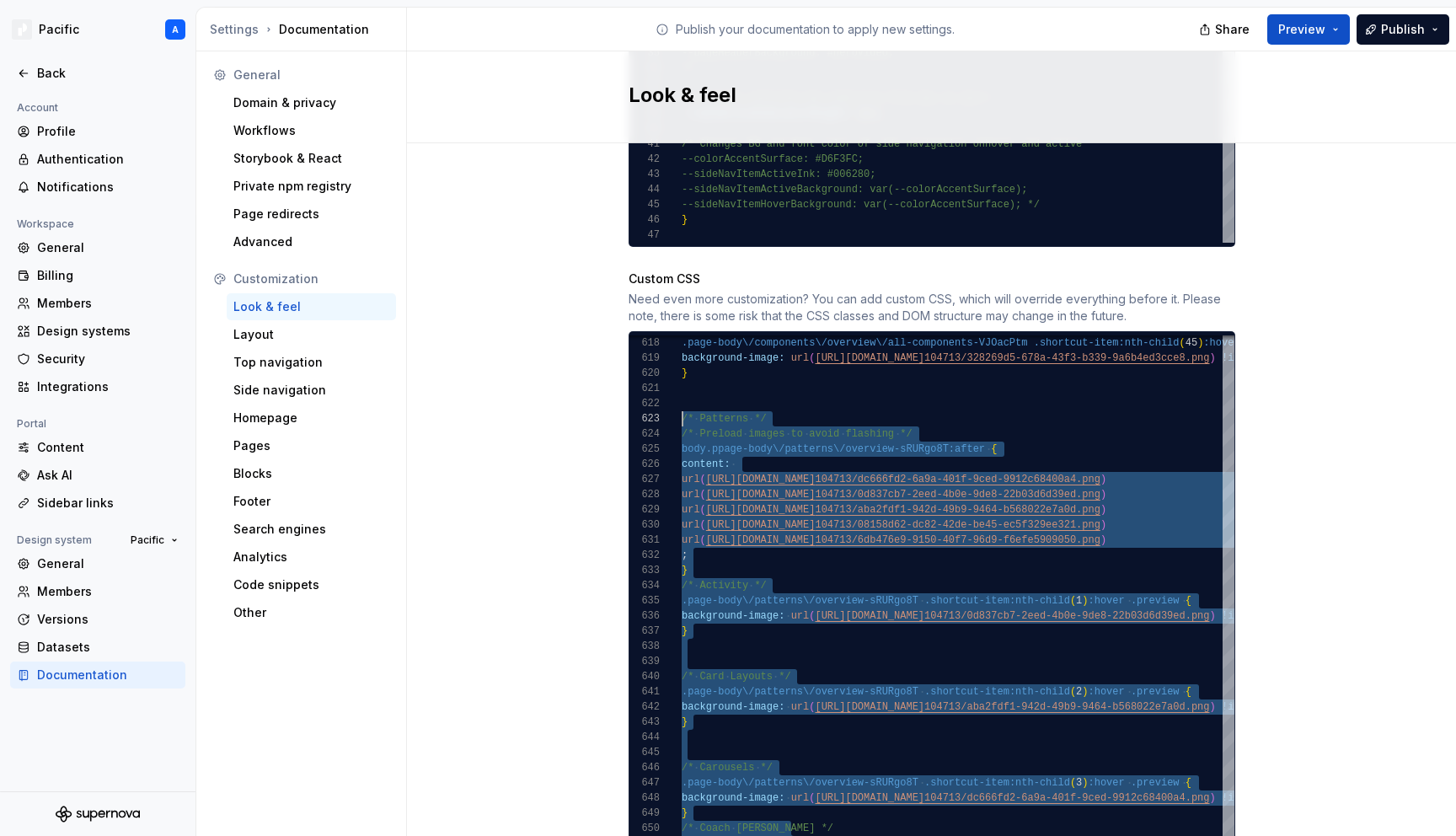
scroll to position [30, 0]
drag, startPoint x: 710, startPoint y: 549, endPoint x: 677, endPoint y: 402, distance: 150.7
type textarea "**********"
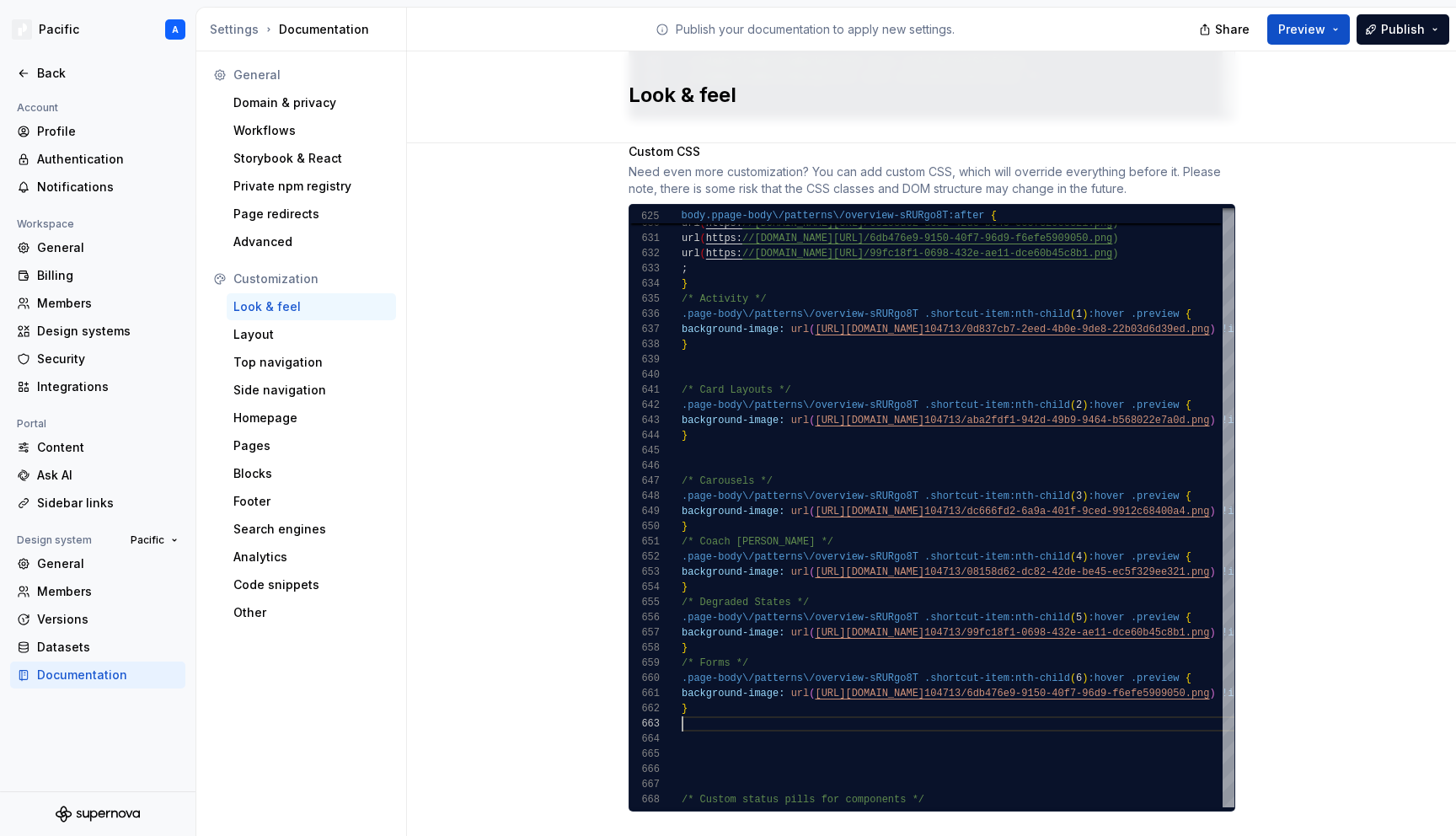
scroll to position [1602, 0]
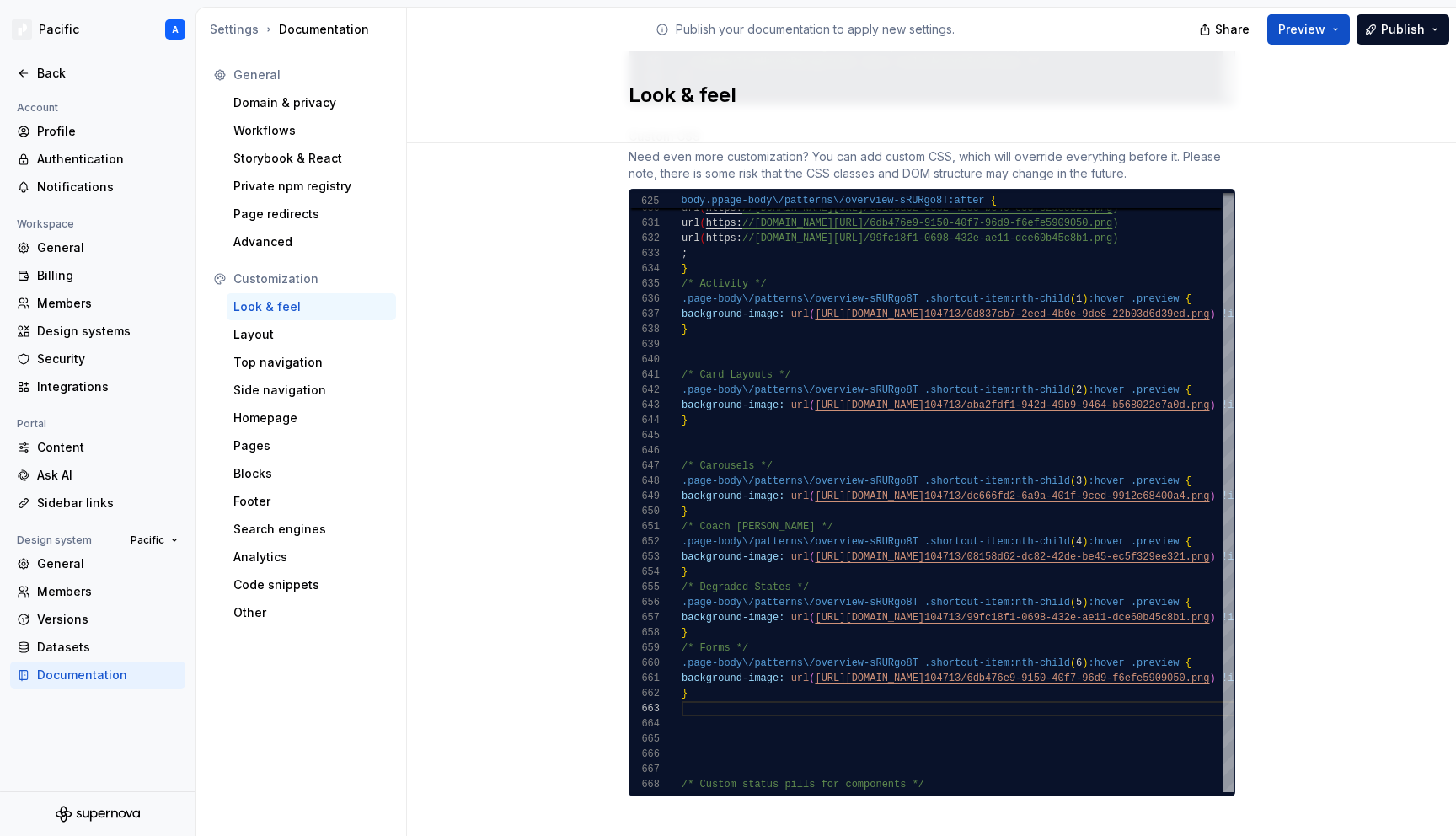
click at [31, 77] on div "Back" at bounding box center [97, 74] width 162 height 17
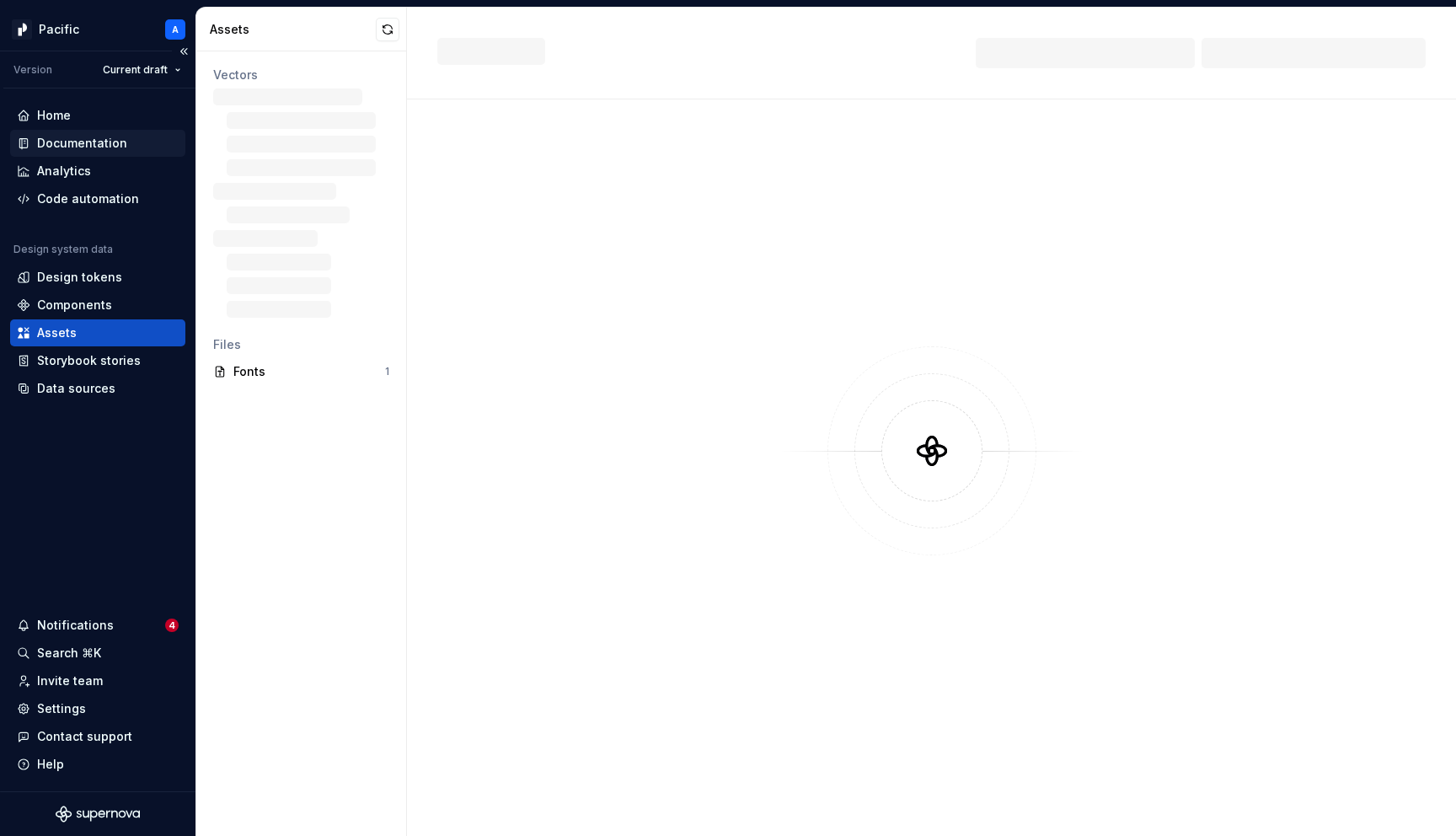
click at [108, 134] on div "Documentation" at bounding box center [97, 143] width 175 height 27
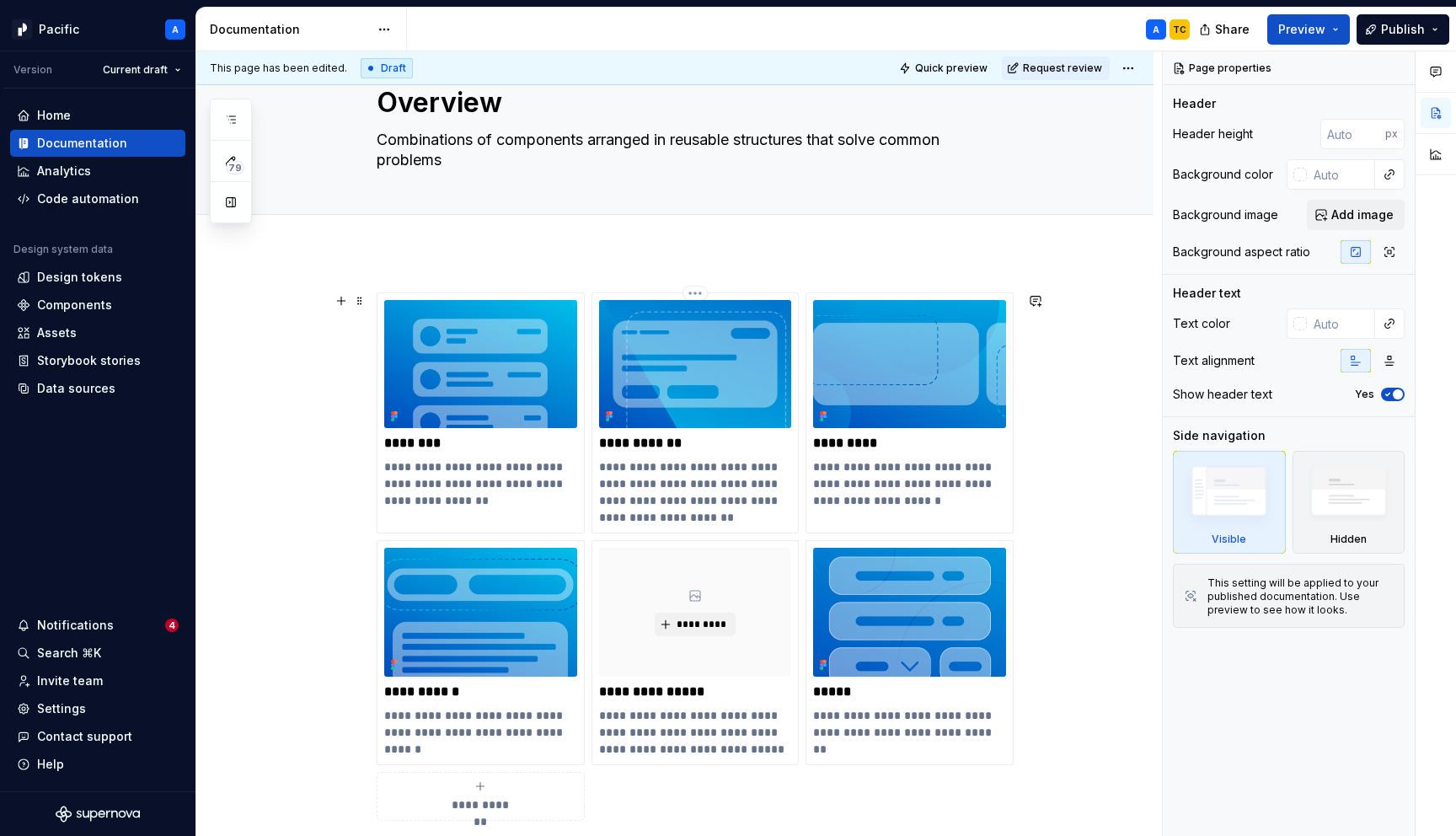
scroll to position [58, 0]
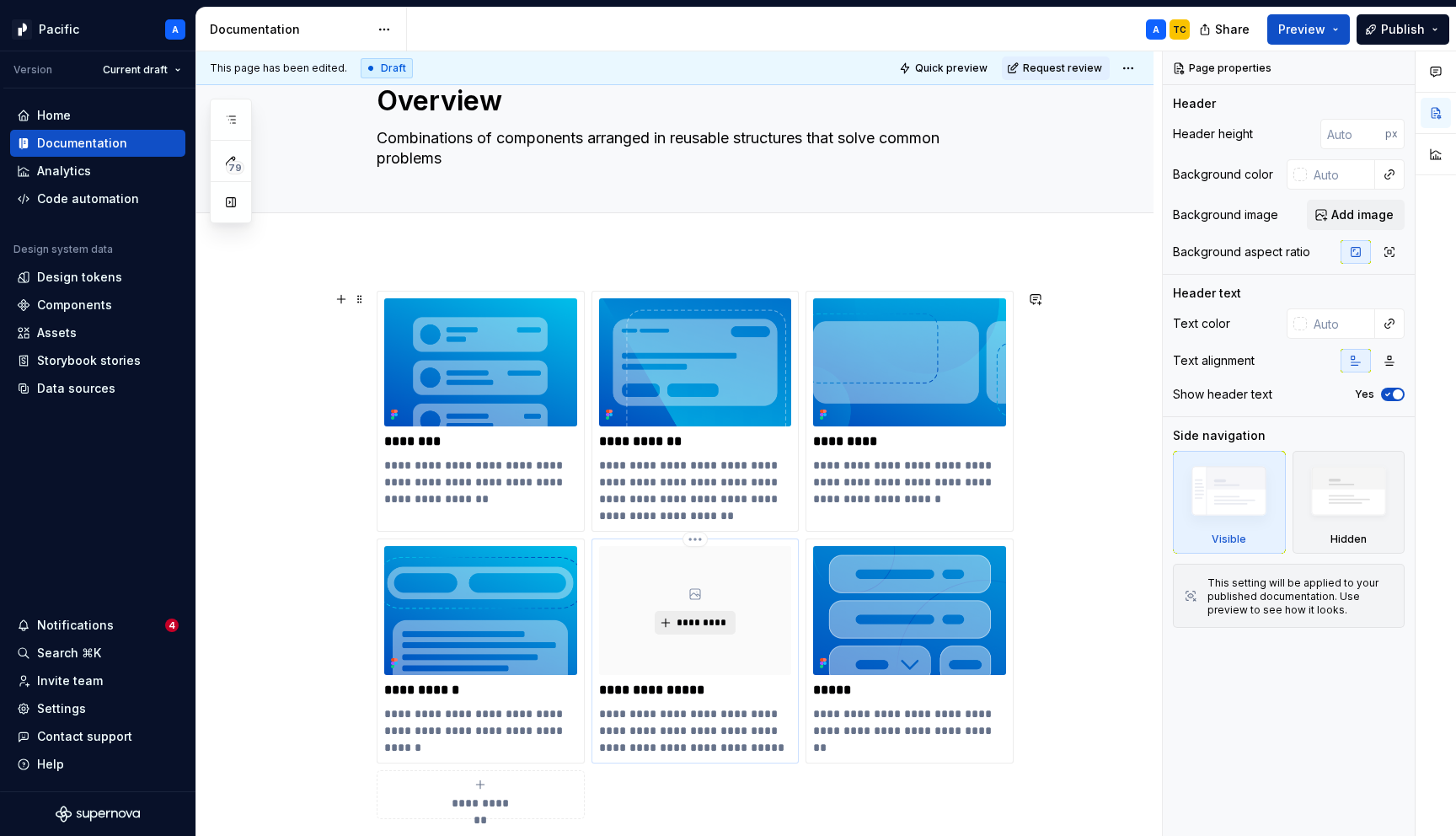
click at [726, 620] on span "*********" at bounding box center [701, 623] width 52 height 14
type textarea "*"
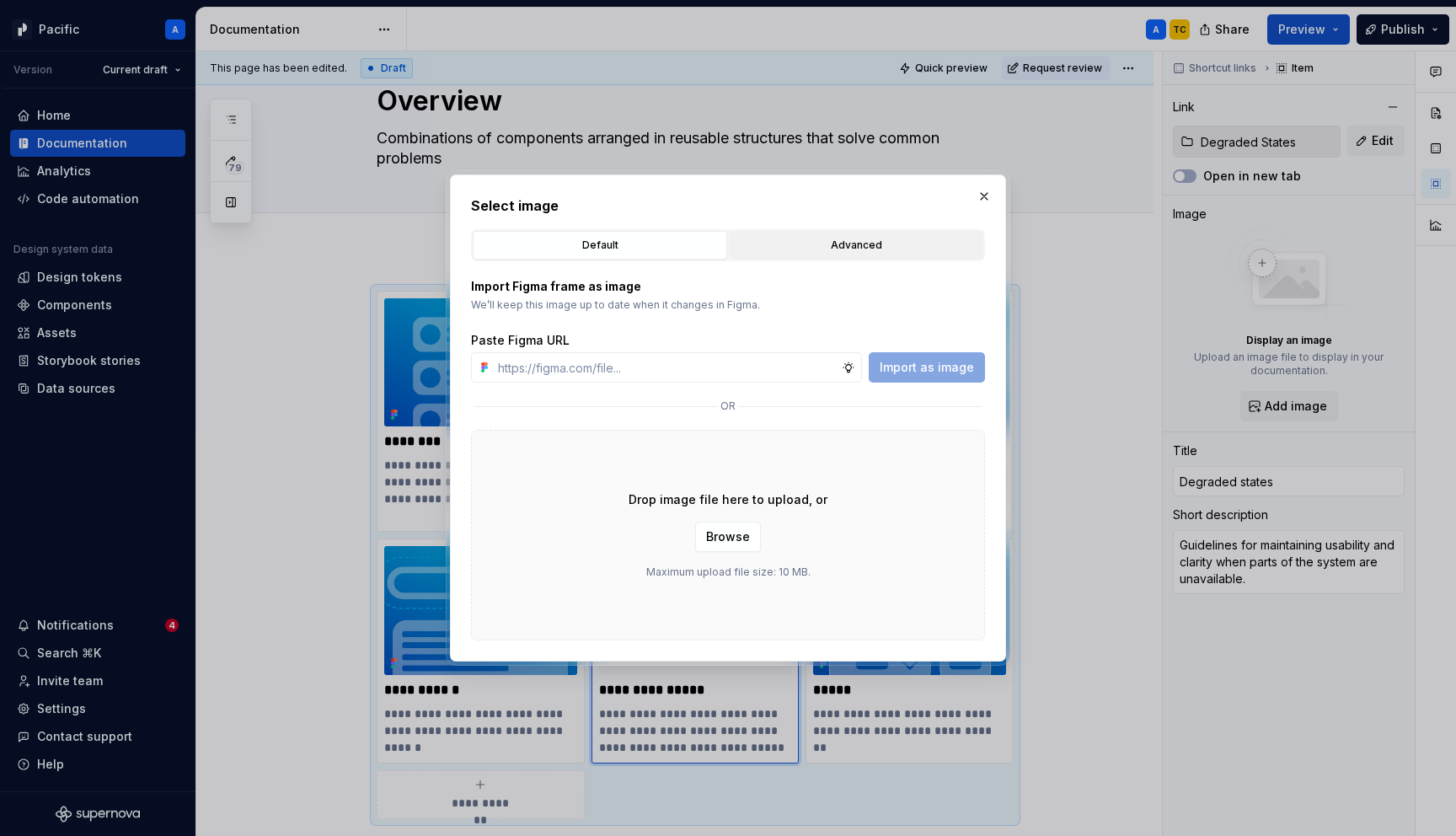
click at [844, 250] on div "Advanced" at bounding box center [855, 246] width 243 height 17
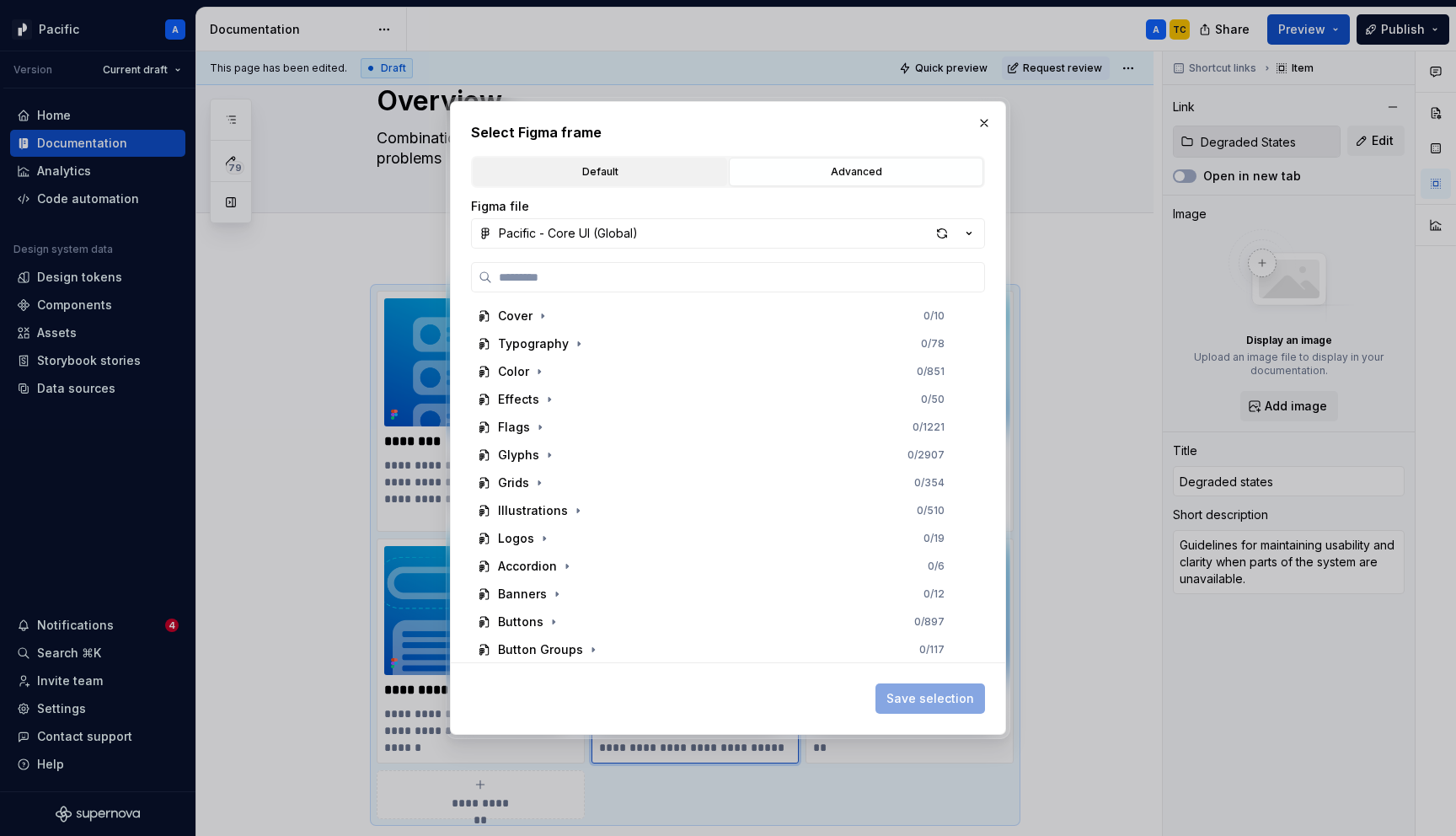
click at [658, 174] on div "Default" at bounding box center [600, 172] width 243 height 17
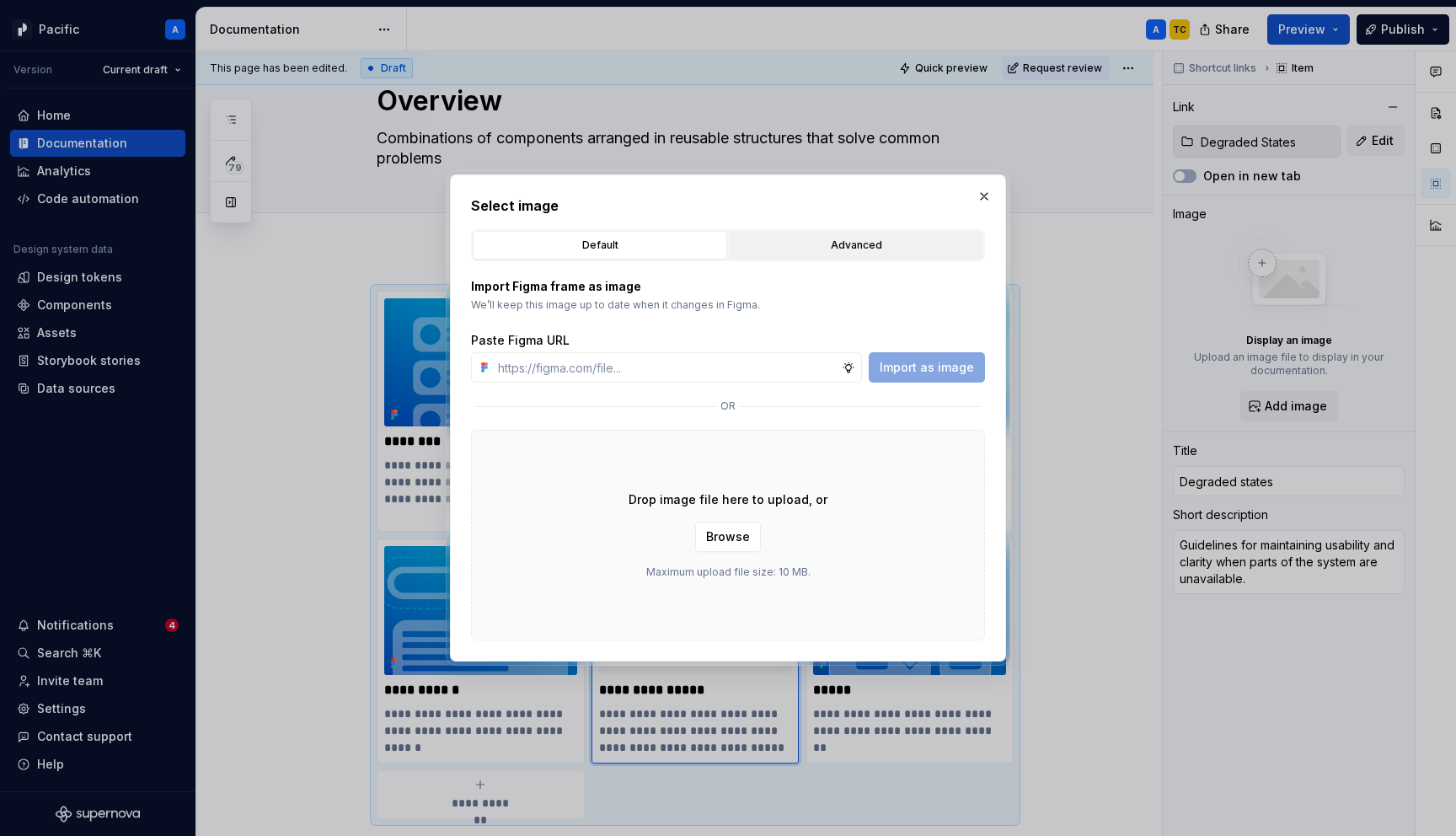
click at [790, 248] on div "Advanced" at bounding box center [855, 246] width 243 height 17
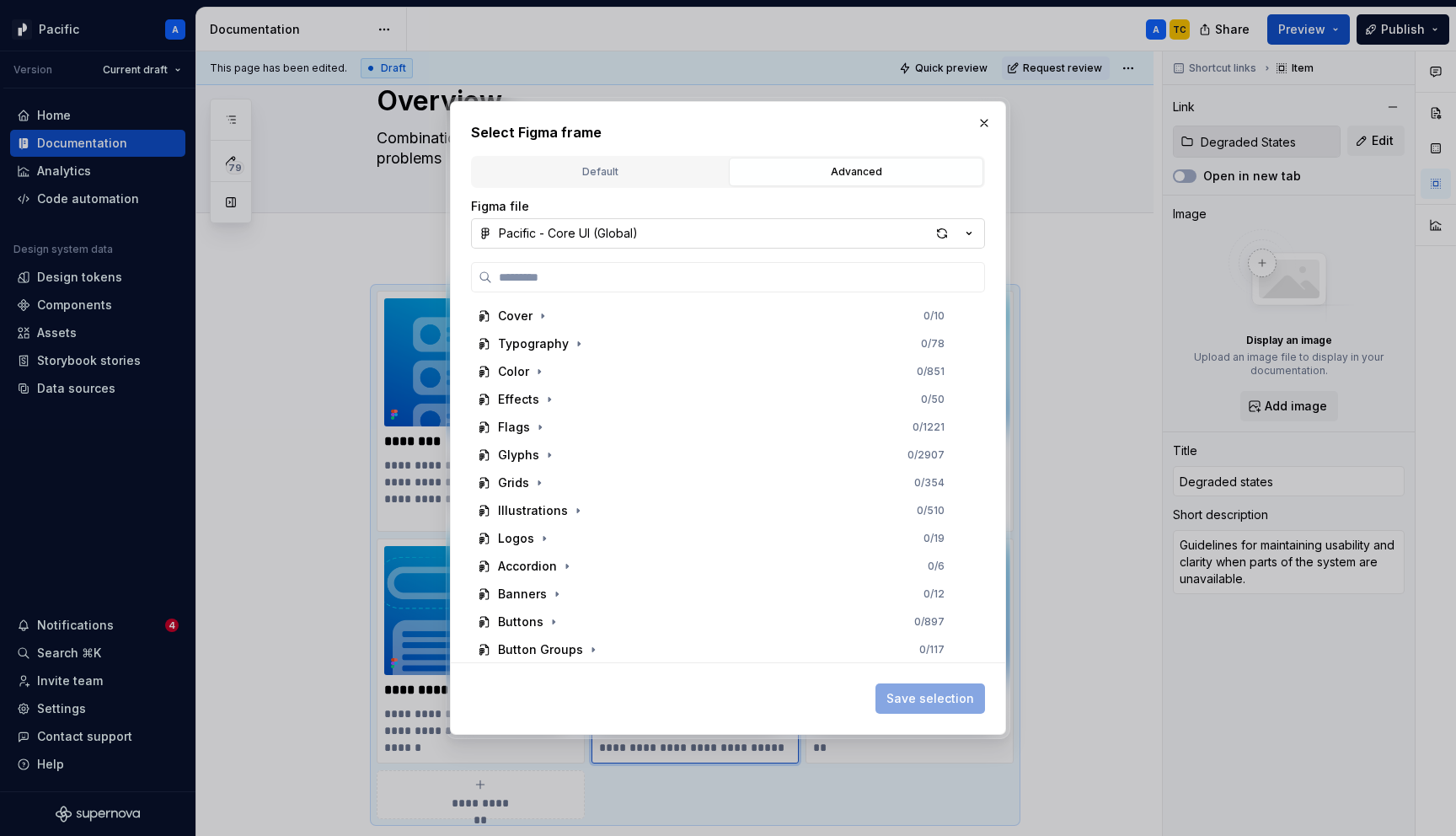
click at [799, 236] on button "Pacific - Core UI (Global)" at bounding box center [728, 234] width 514 height 30
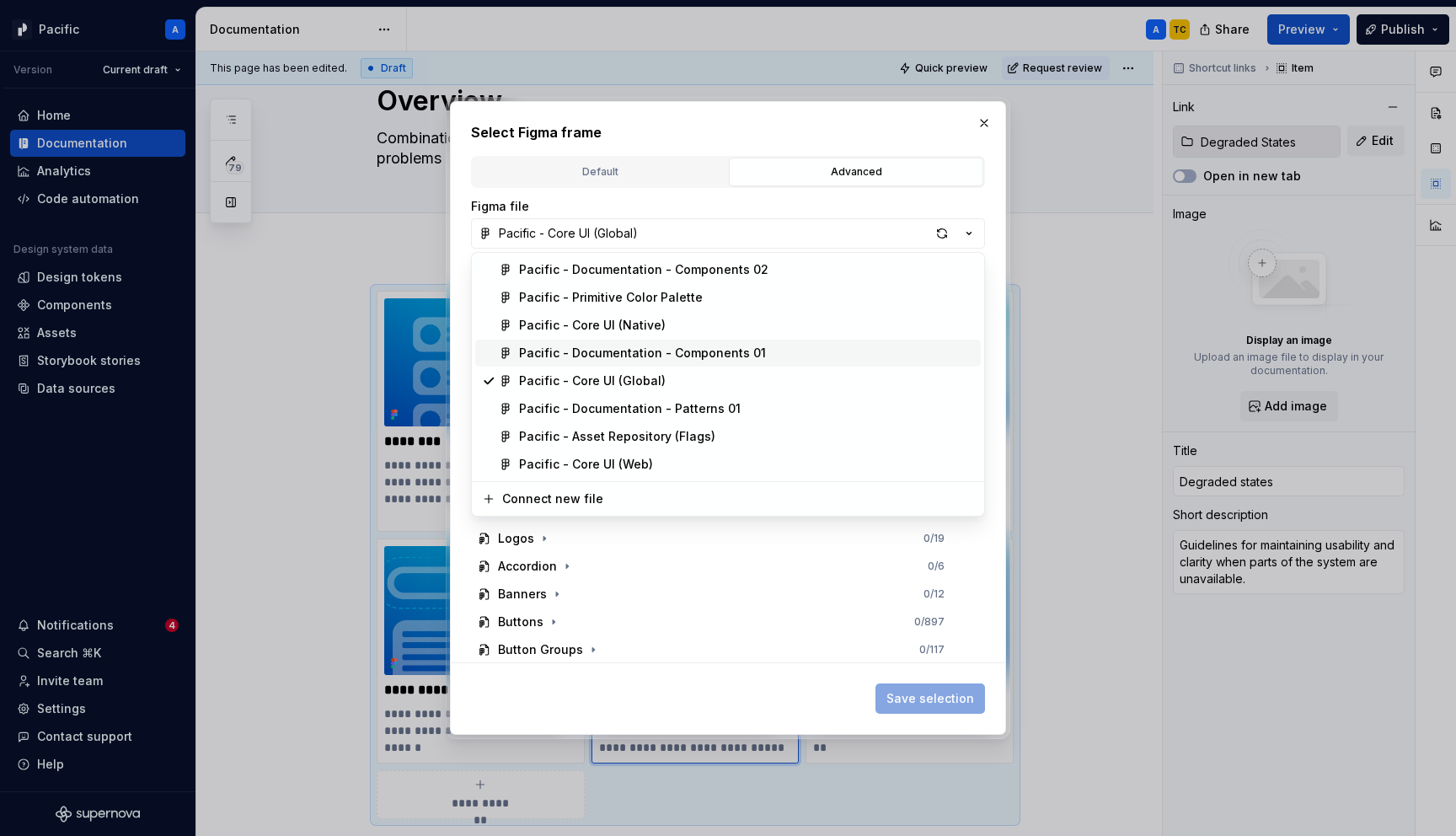
click at [732, 353] on div "Pacific - Documentation - Components 01" at bounding box center [642, 353] width 246 height 17
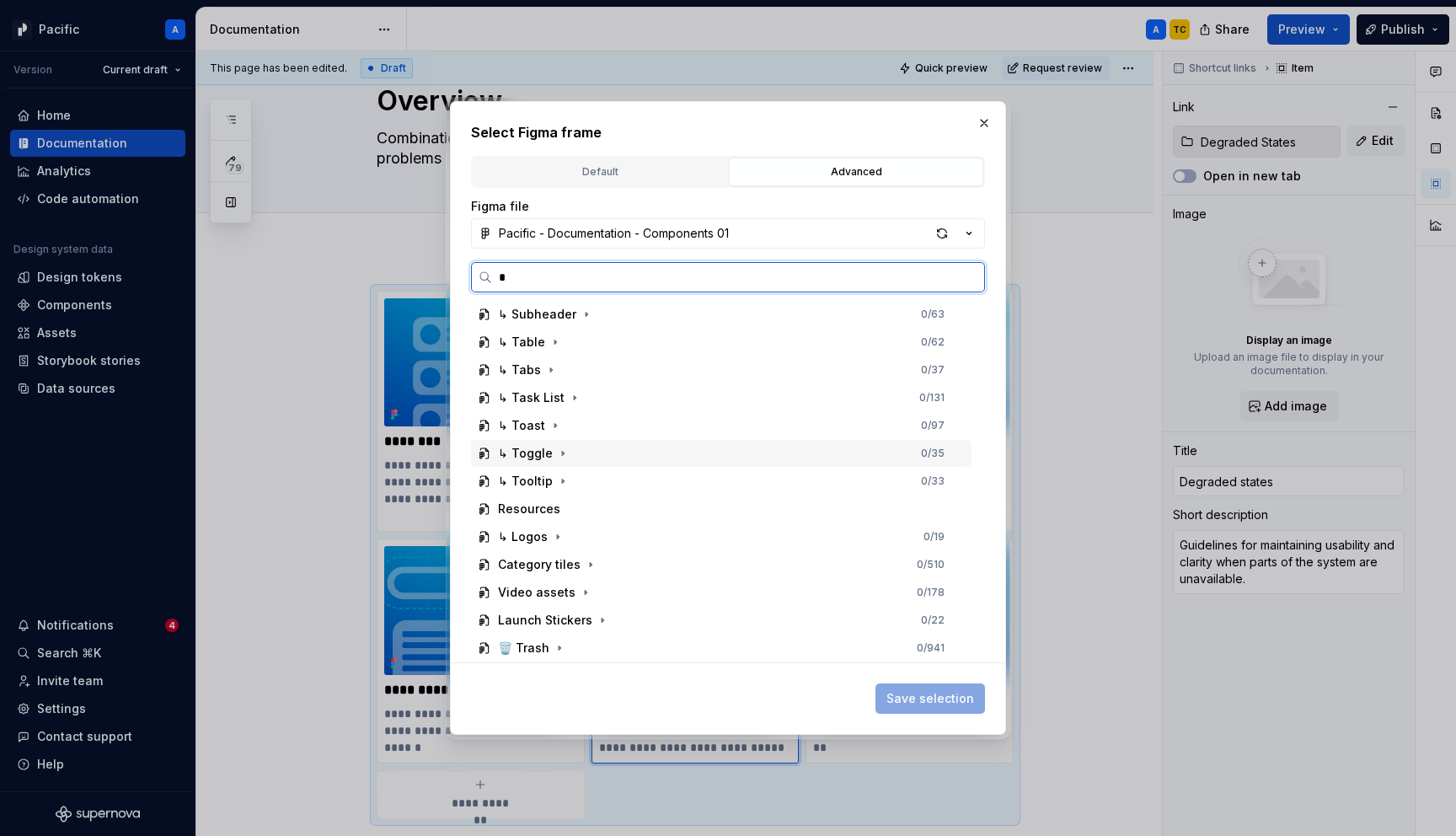
scroll to position [0, 0]
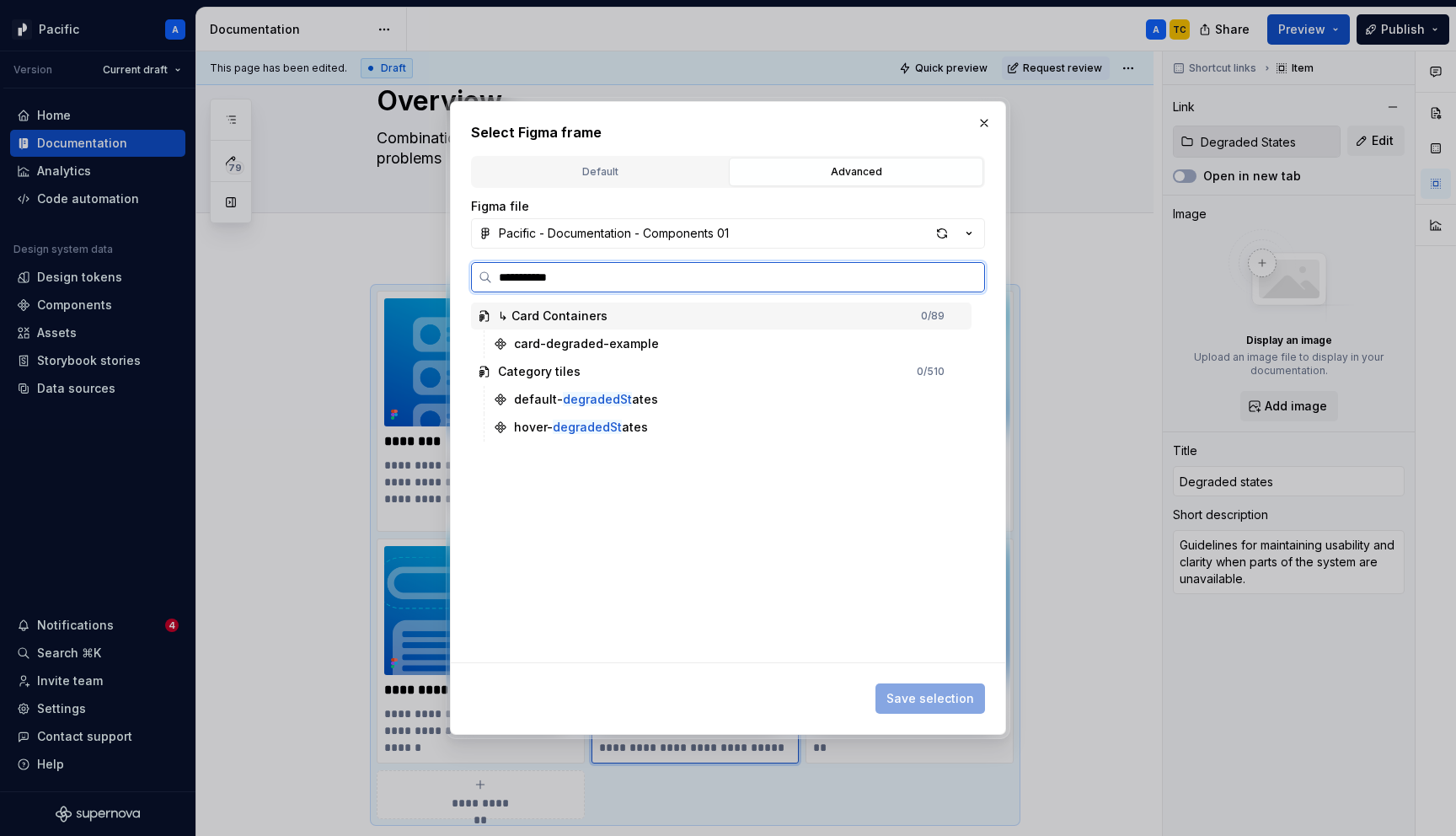
type input "**********"
click at [701, 349] on div "default- degradedStat es" at bounding box center [729, 344] width 484 height 27
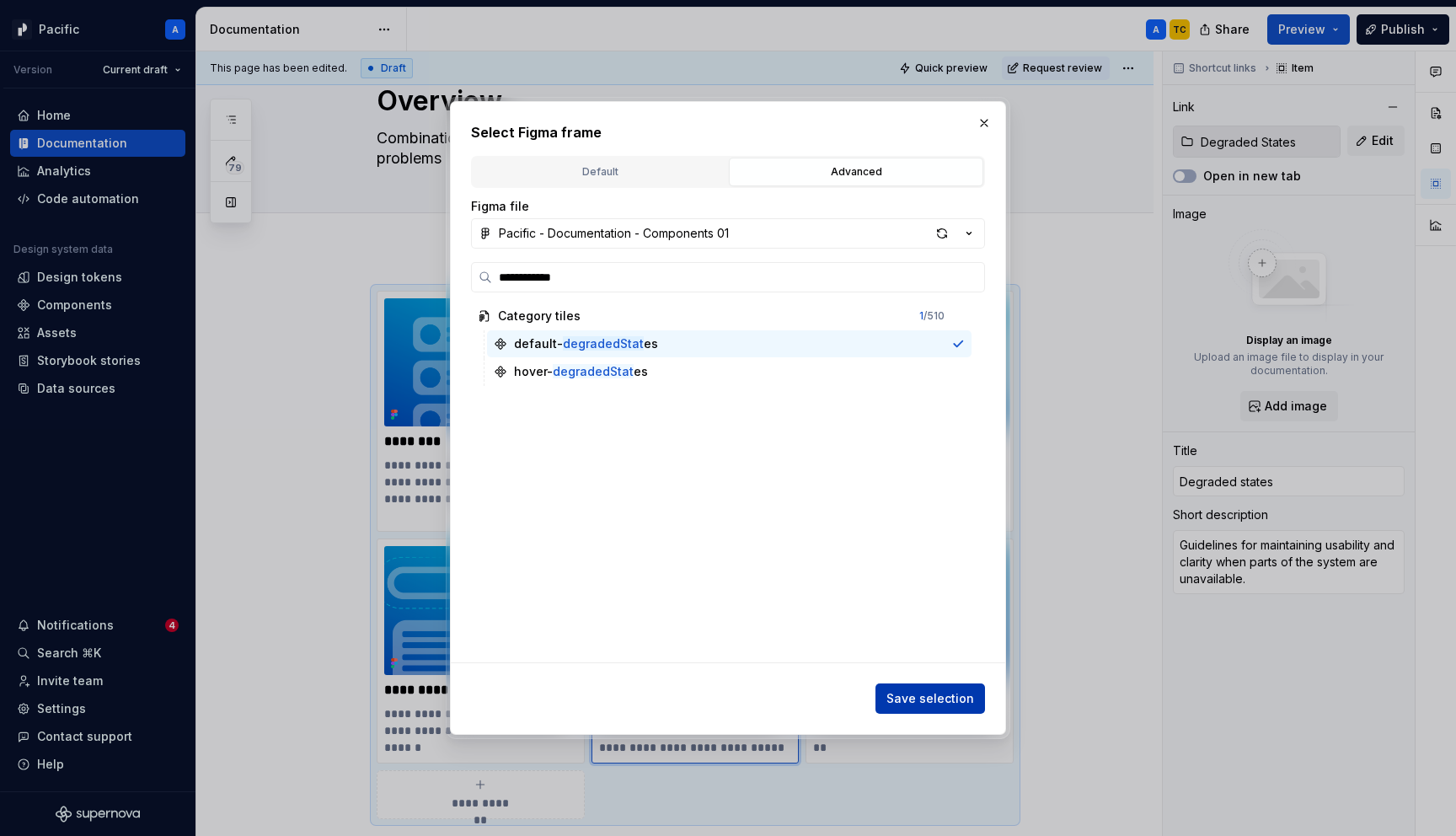
click at [932, 692] on span "Save selection" at bounding box center [930, 699] width 87 height 17
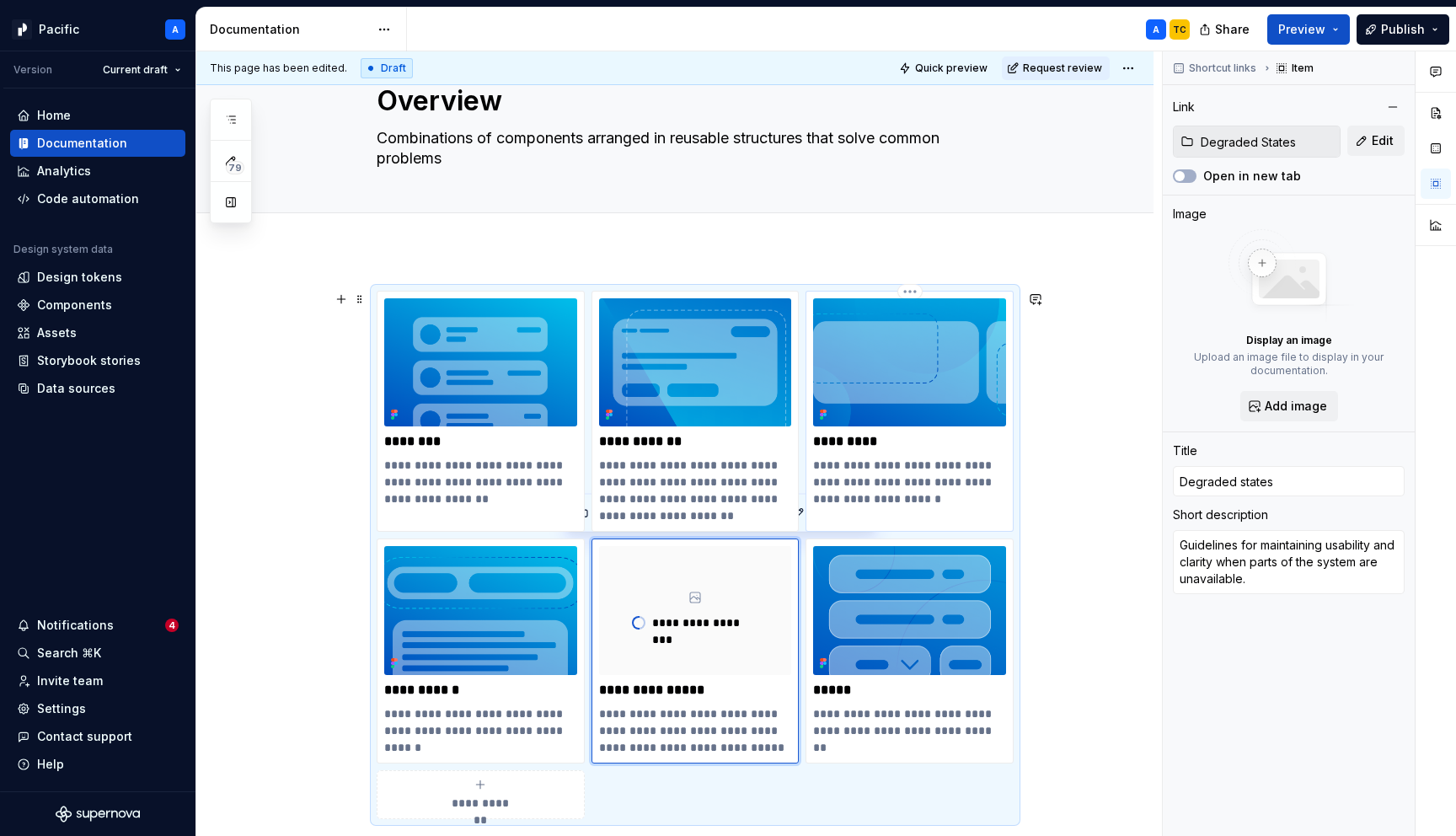
scroll to position [65, 0]
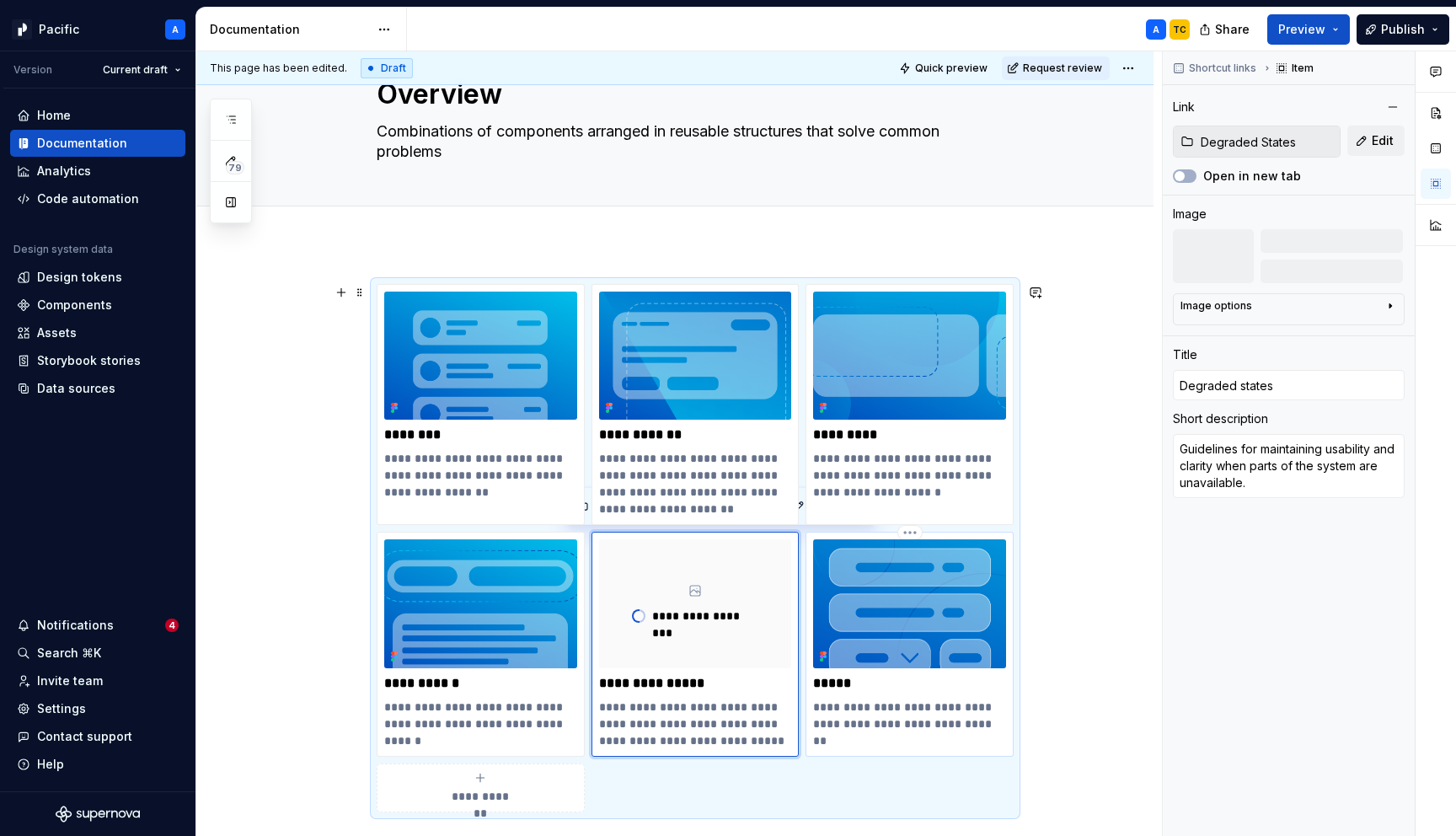
type textarea "*"
type input "Forms"
type textarea "Best practices for various types of data and input collection."
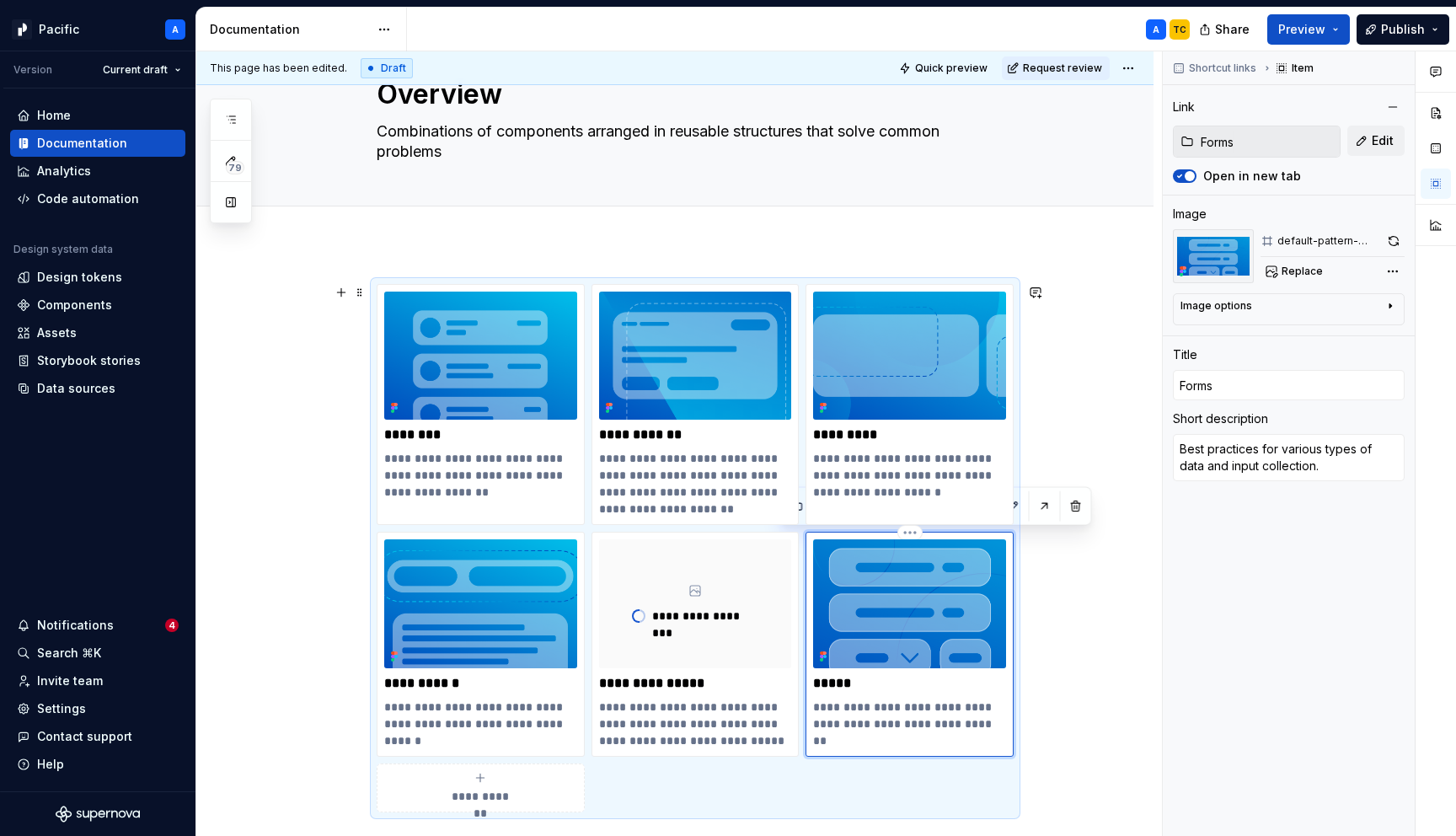
click at [887, 608] on img at bounding box center [910, 603] width 193 height 128
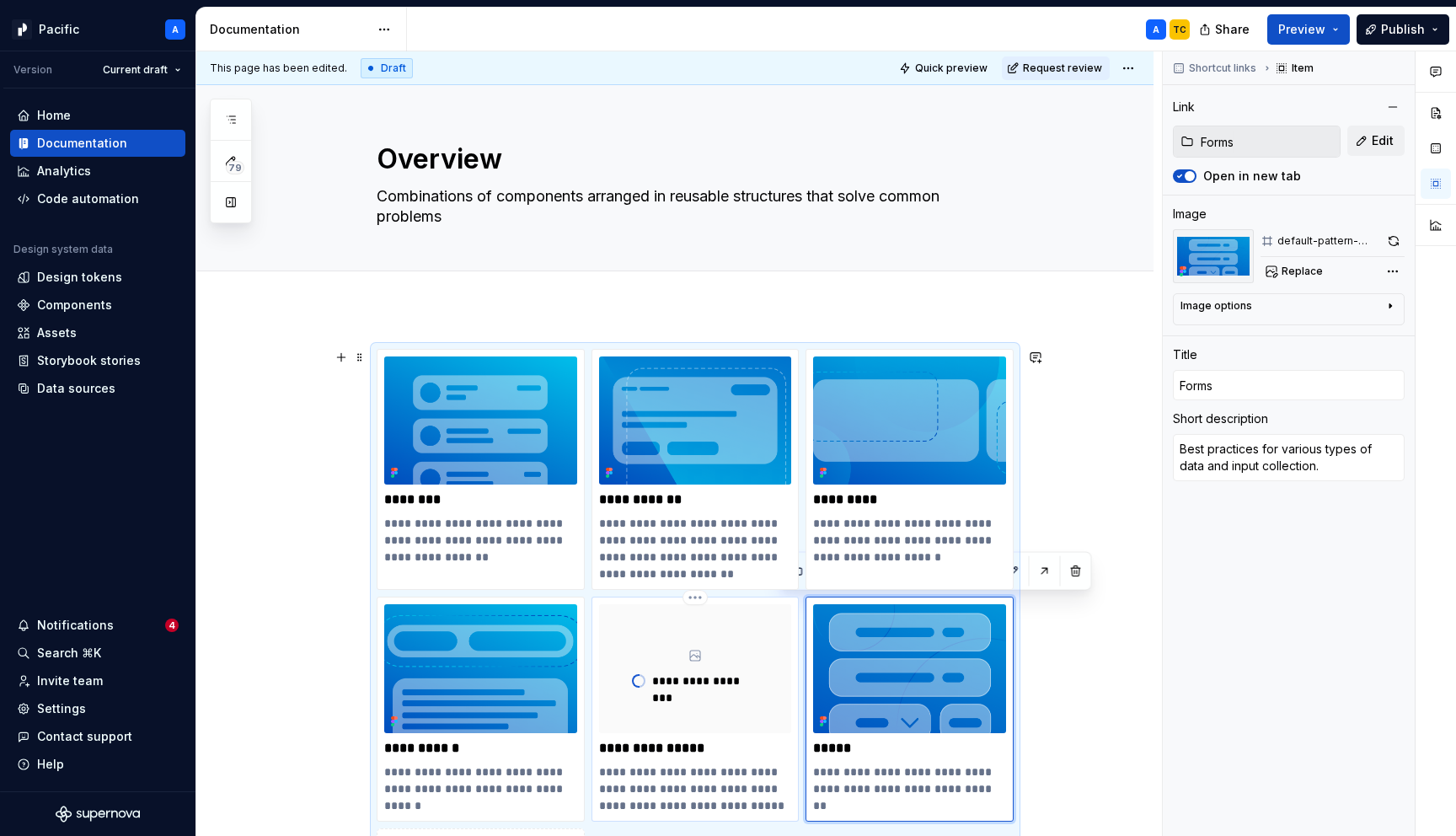
type textarea "*"
type input "Degraded States"
type input "Degraded states"
type textarea "Guidelines for maintaining usability and clarity when parts of the system are u…"
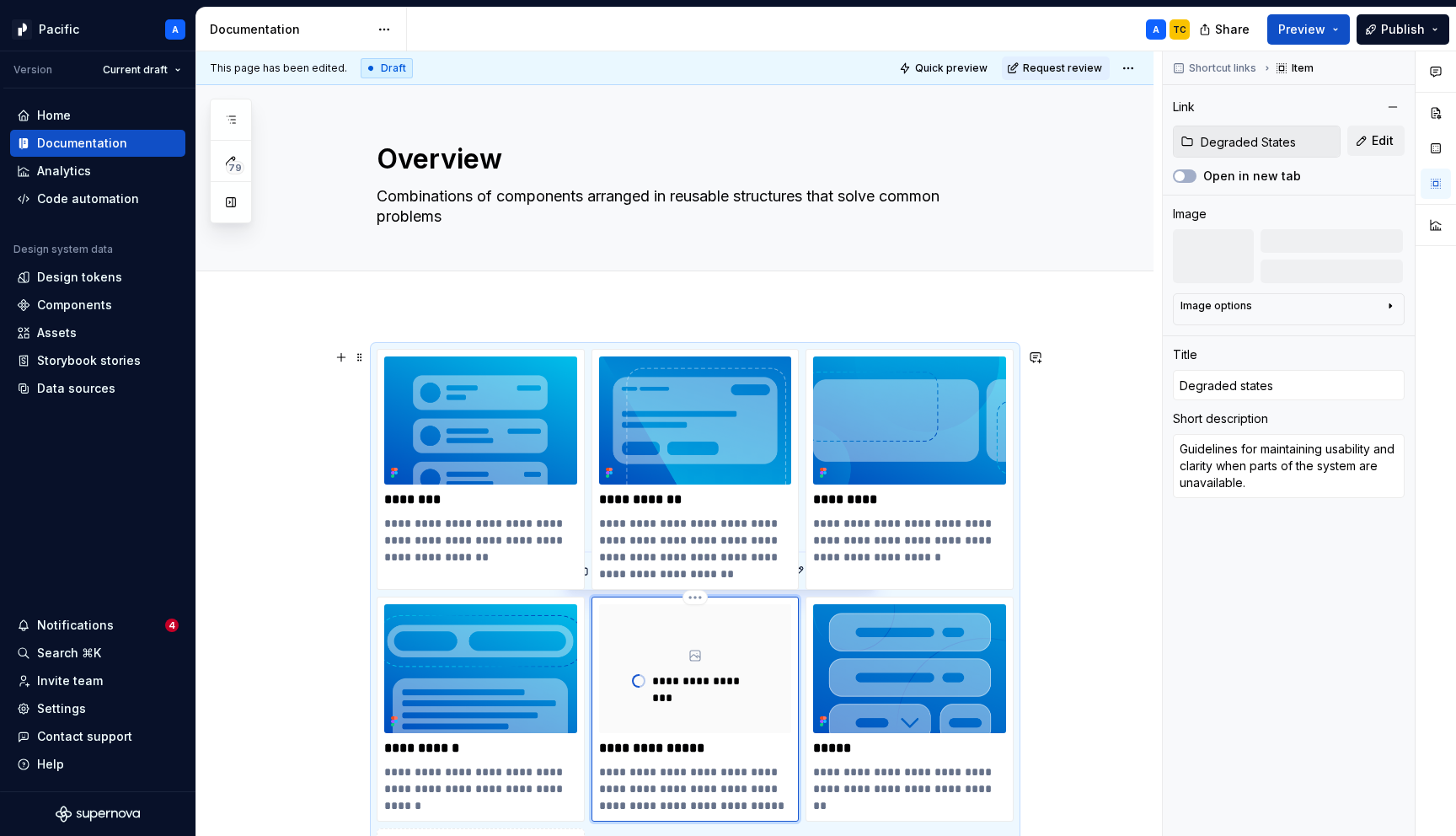
click at [634, 645] on div "**********" at bounding box center [695, 667] width 193 height 128
type textarea "*"
type input "Coach marks"
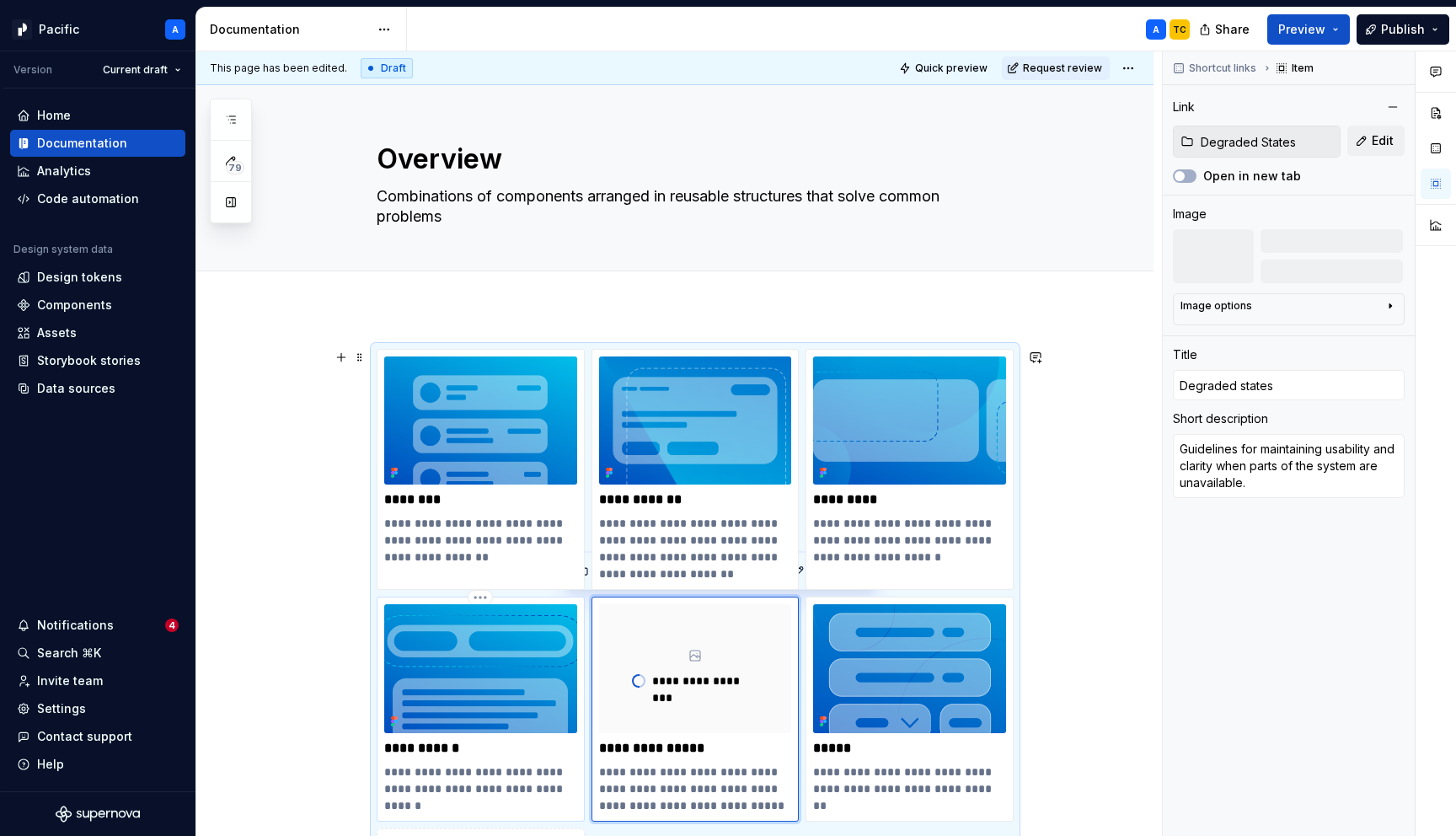
type textarea "Interactive guidance through a new feature, workflow, or interface"
click at [516, 673] on img at bounding box center [481, 667] width 193 height 128
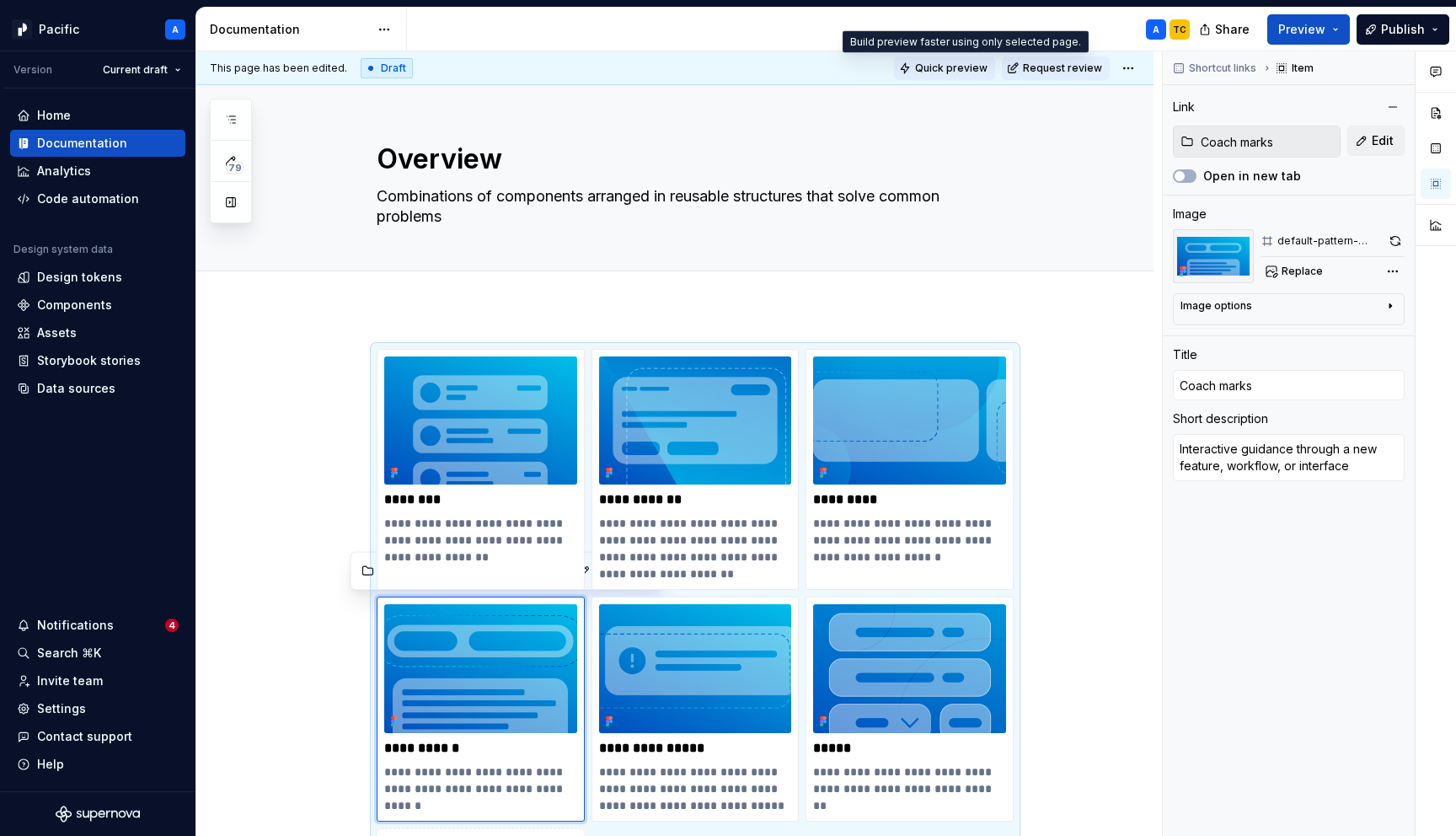
click at [961, 67] on span "Quick preview" at bounding box center [951, 69] width 73 height 14
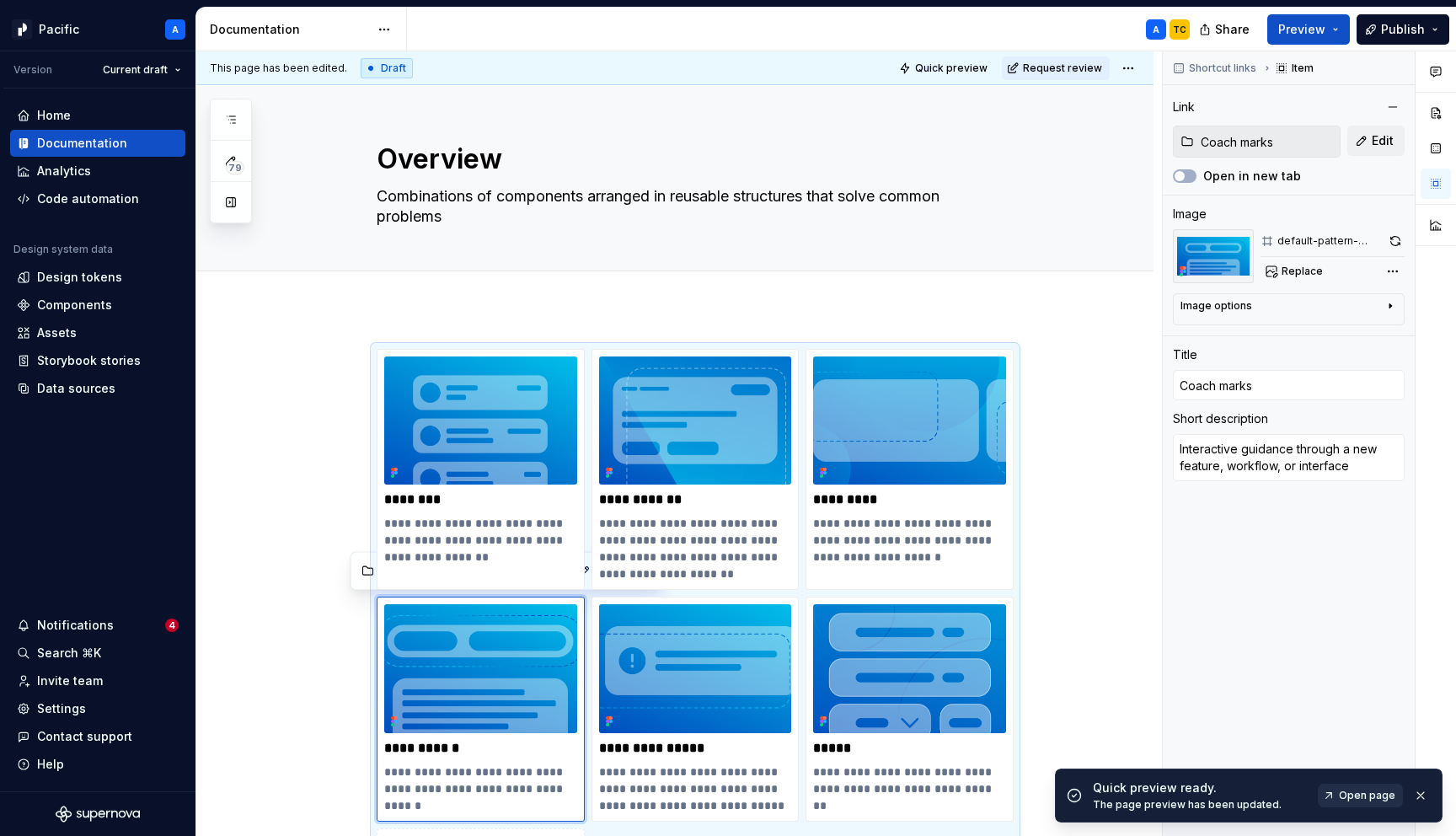
click at [1365, 791] on span "Open page" at bounding box center [1367, 795] width 57 height 14
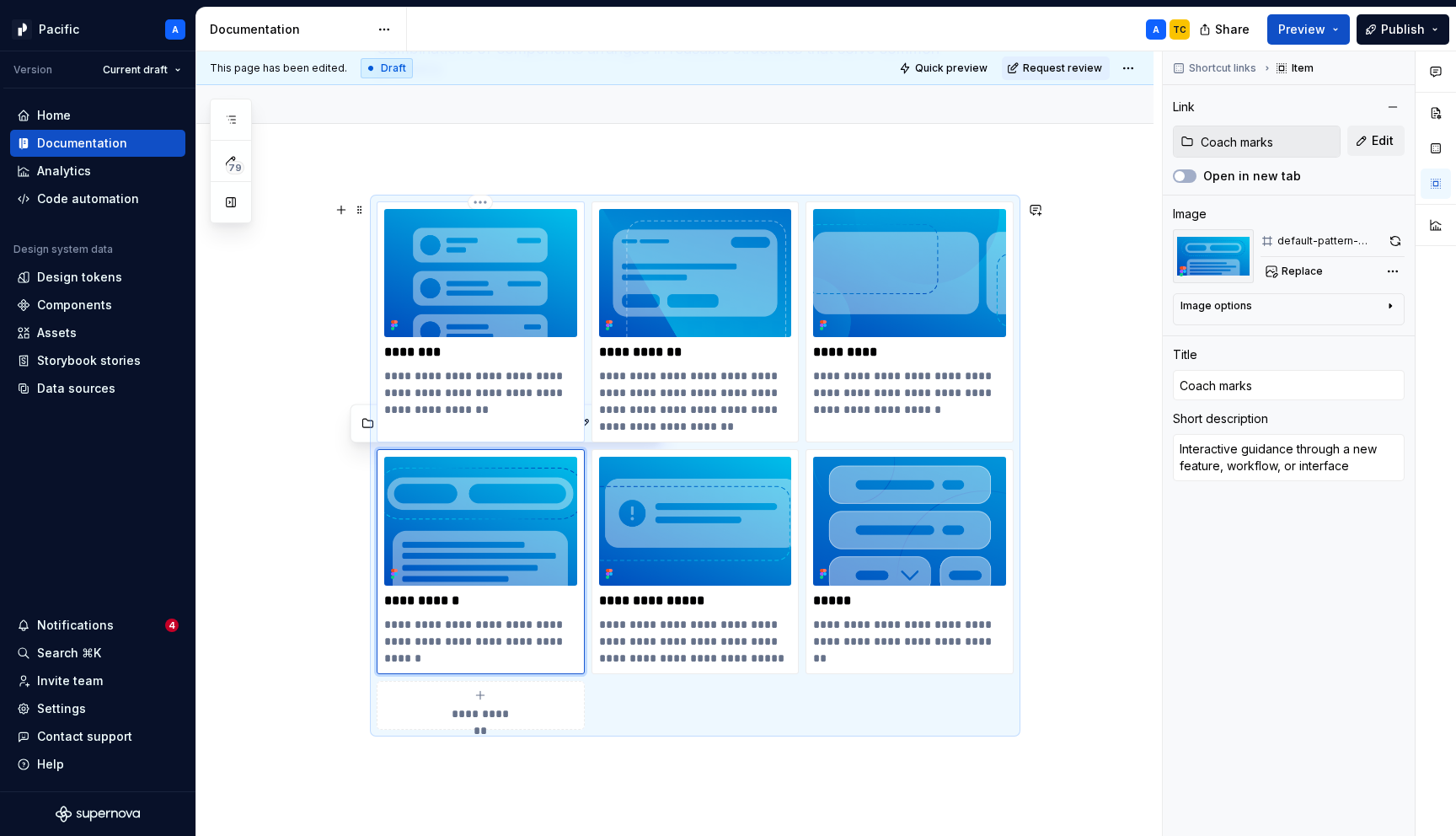
scroll to position [180, 0]
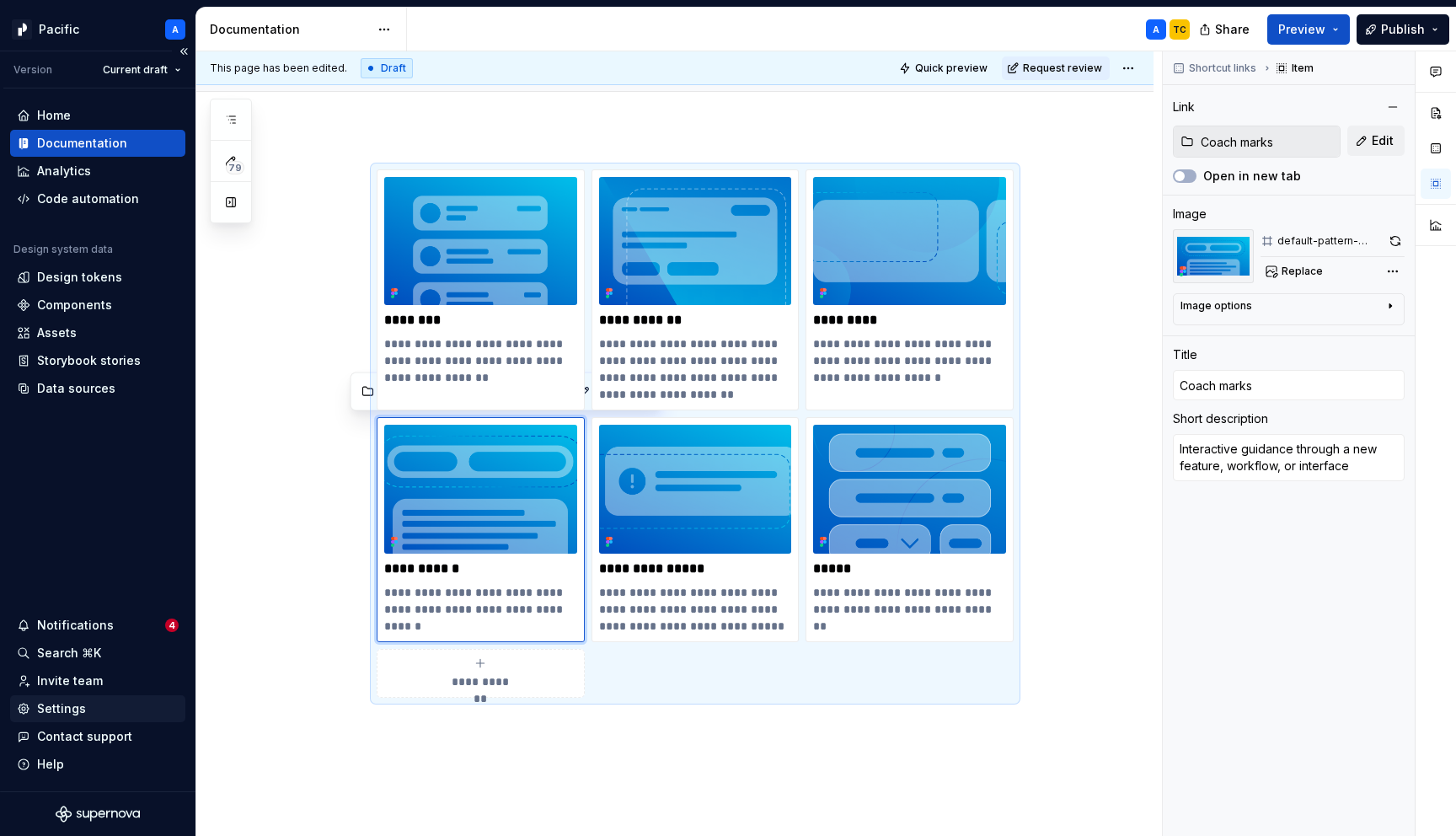
type textarea "*"
click at [97, 707] on div "Settings" at bounding box center [97, 709] width 162 height 17
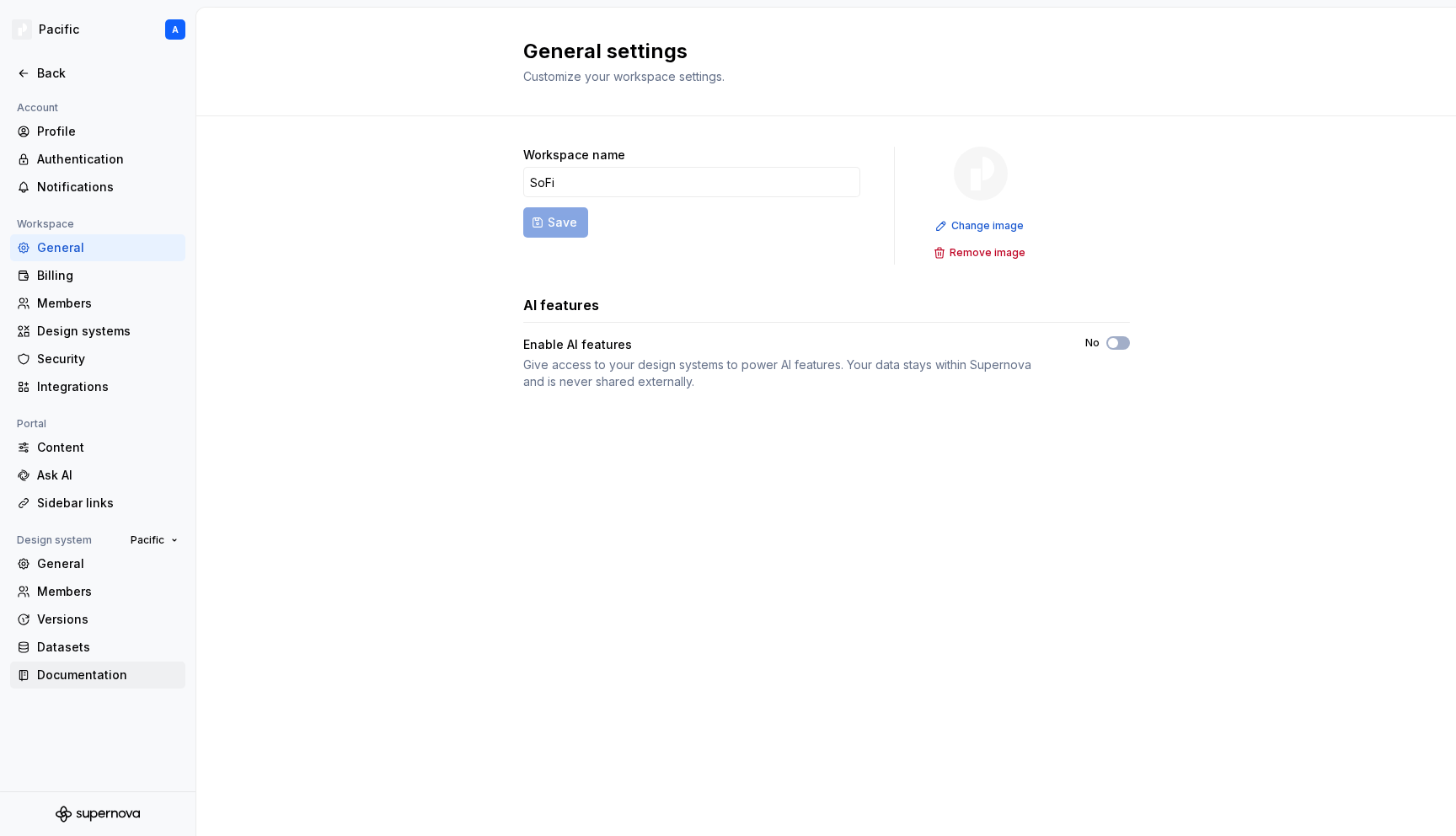
click at [81, 677] on div "Documentation" at bounding box center [108, 675] width 141 height 17
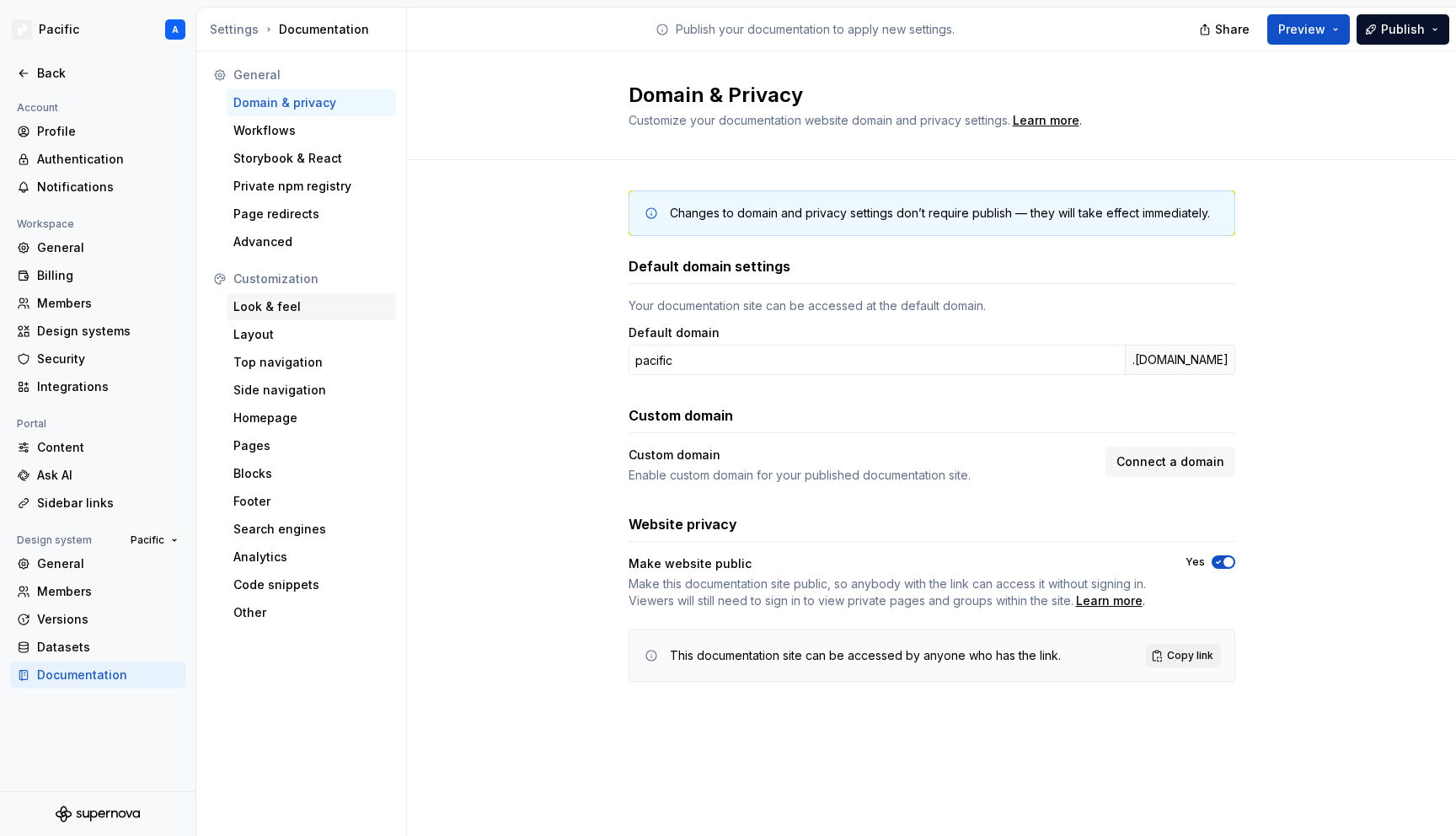
click at [285, 307] on div "Look & feel" at bounding box center [312, 307] width 156 height 17
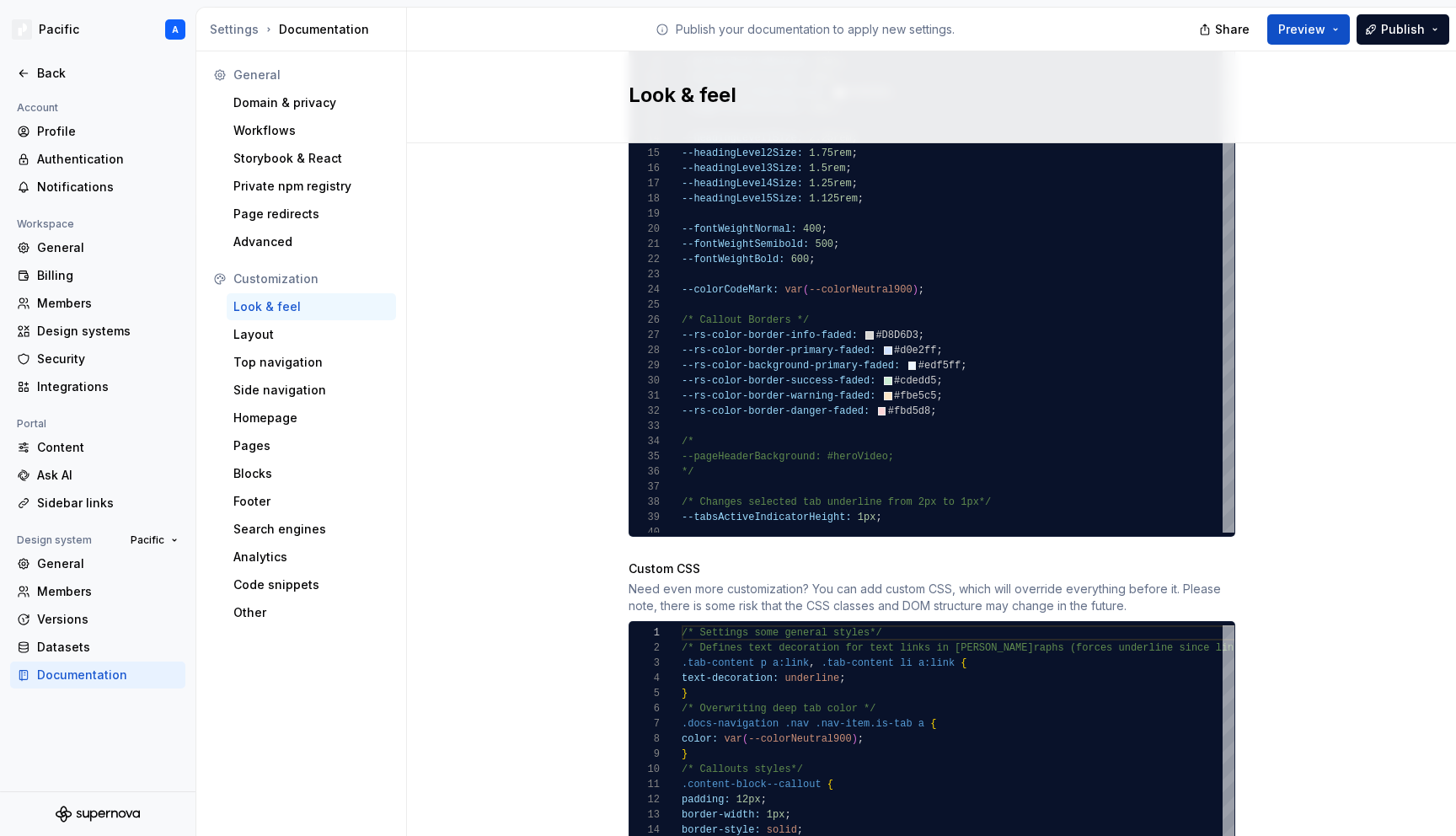
scroll to position [1435, 0]
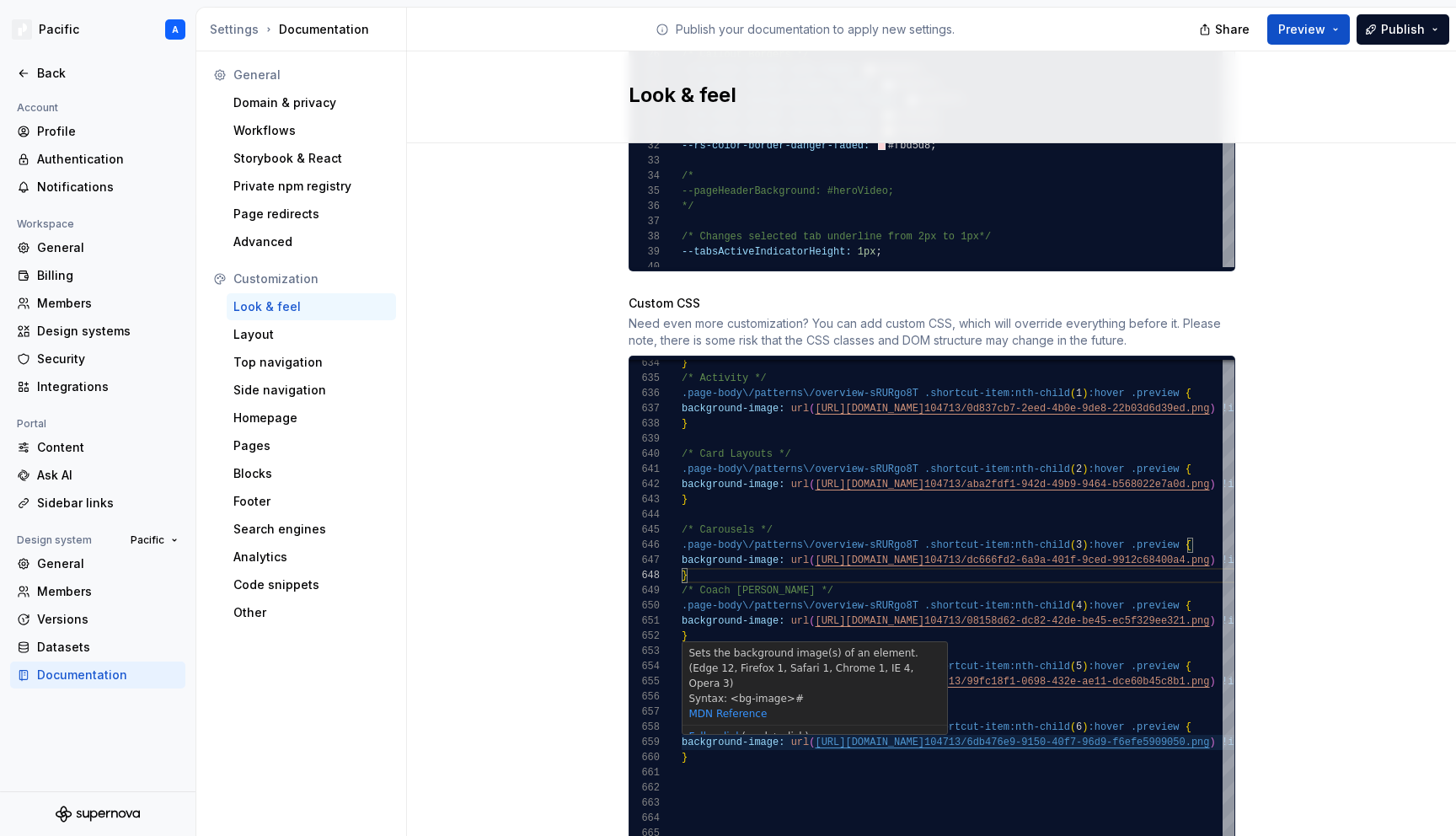
scroll to position [121, 213]
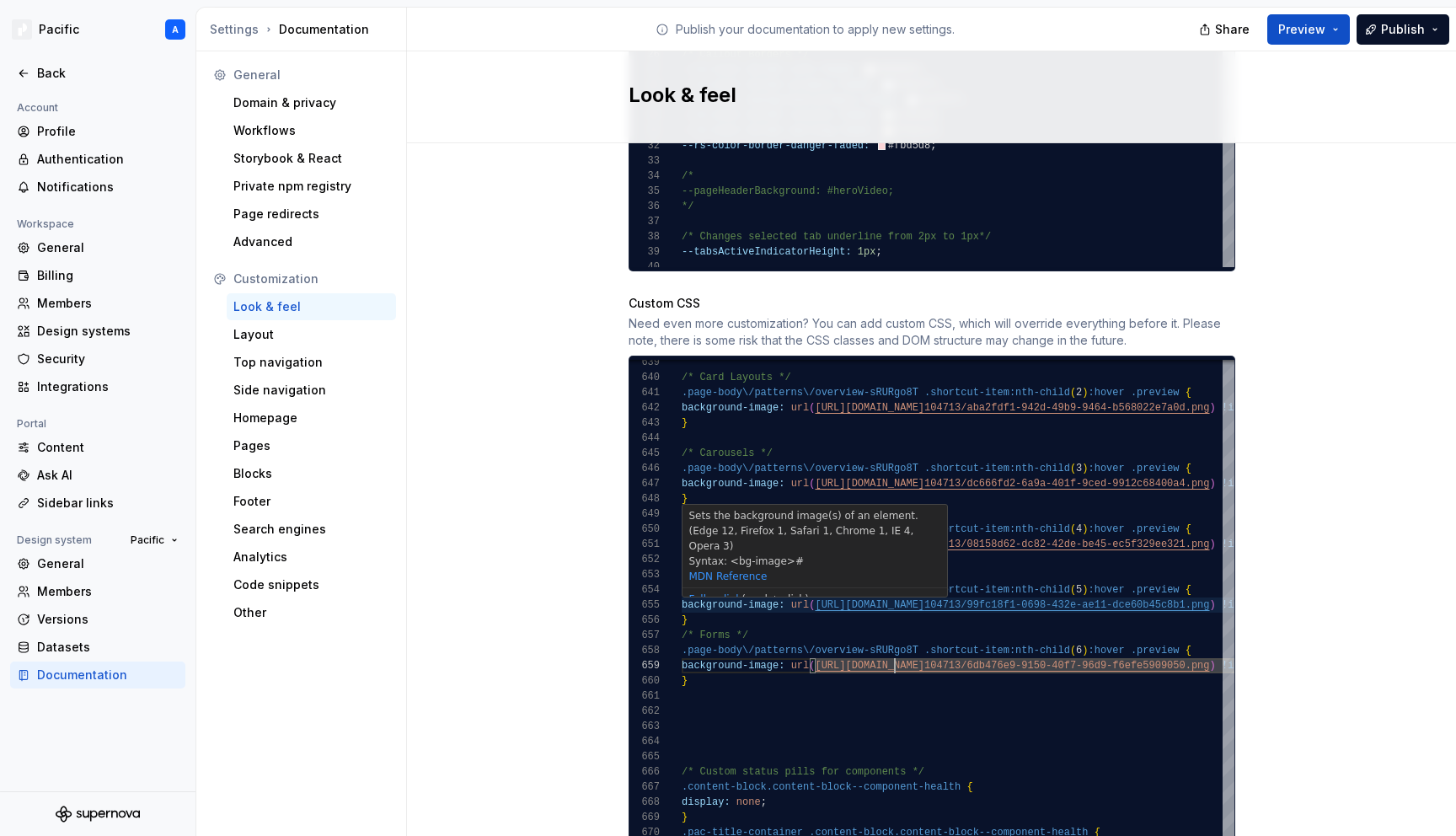
type textarea "**********"
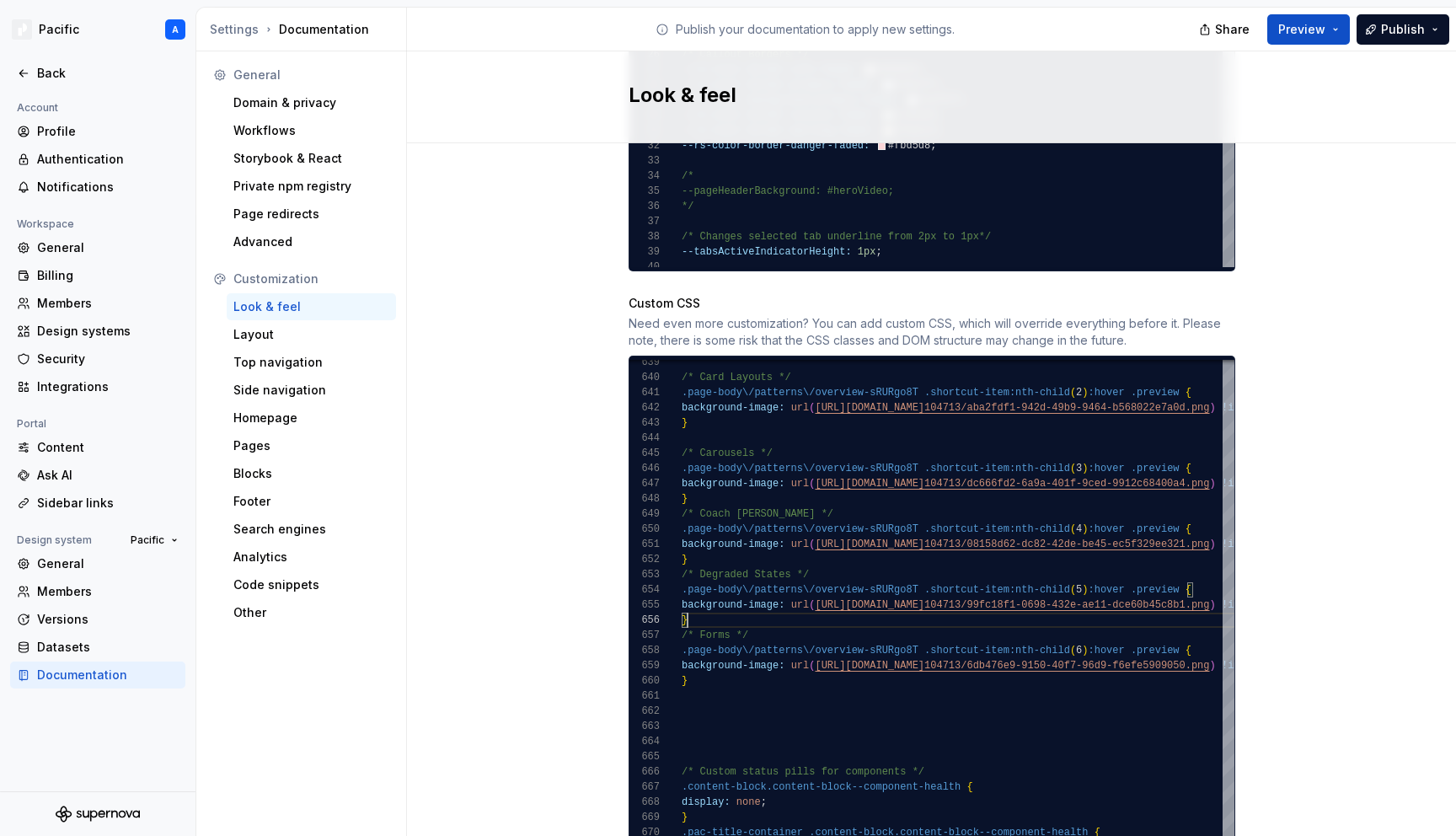
scroll to position [76, 6]
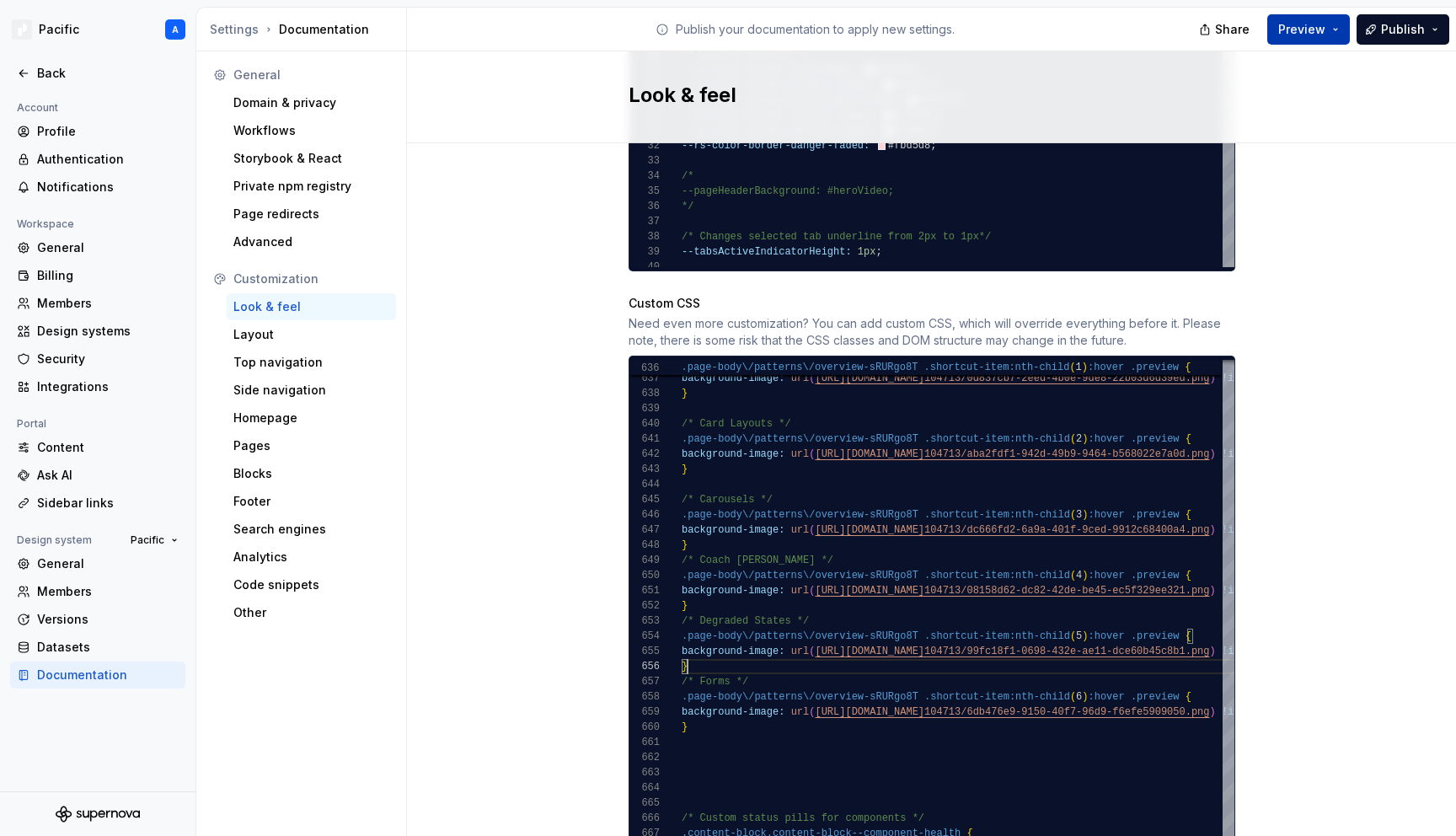
click at [1301, 32] on span "Preview" at bounding box center [1302, 30] width 47 height 17
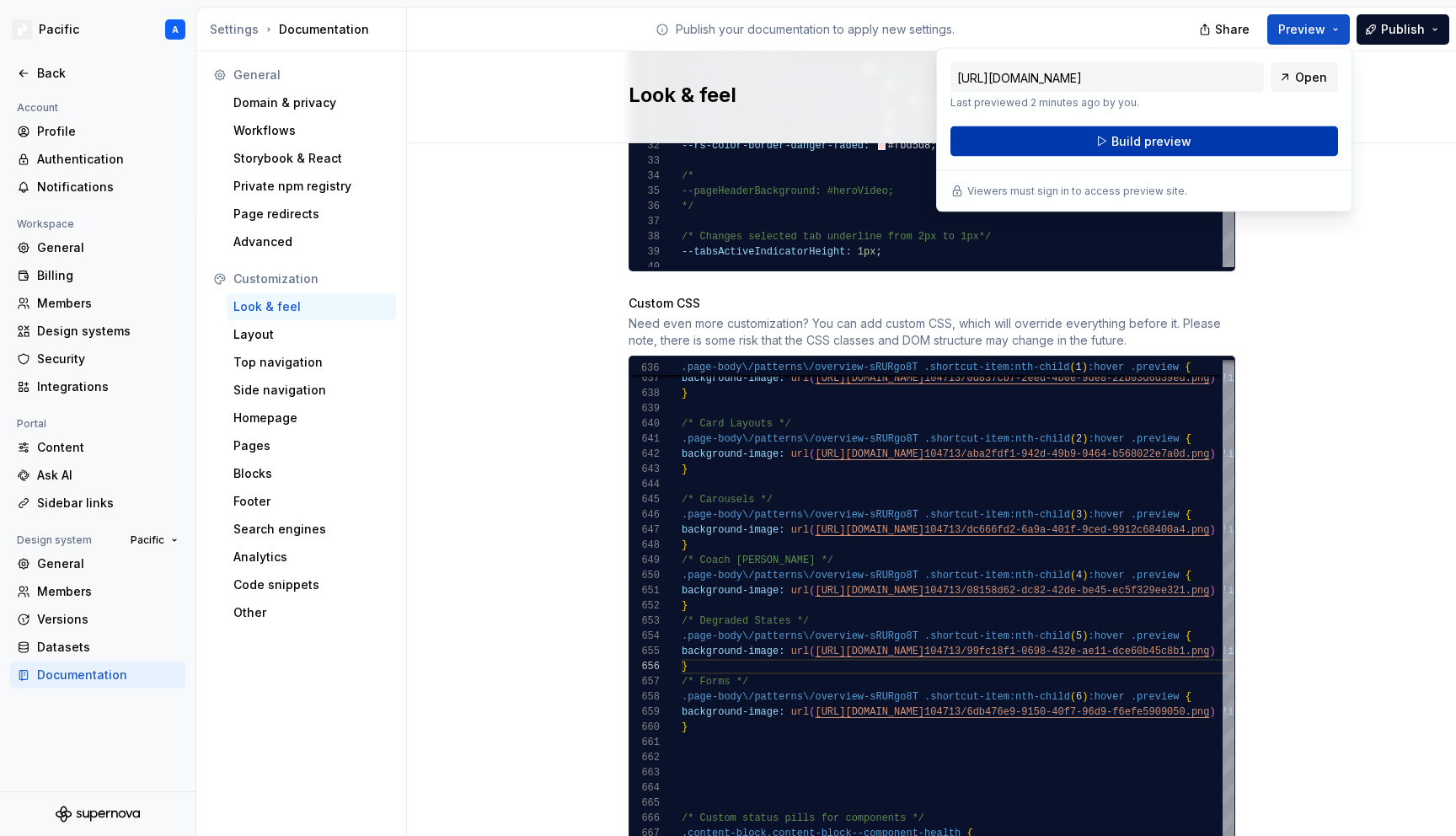
click at [1215, 143] on button "Build preview" at bounding box center [1144, 141] width 388 height 30
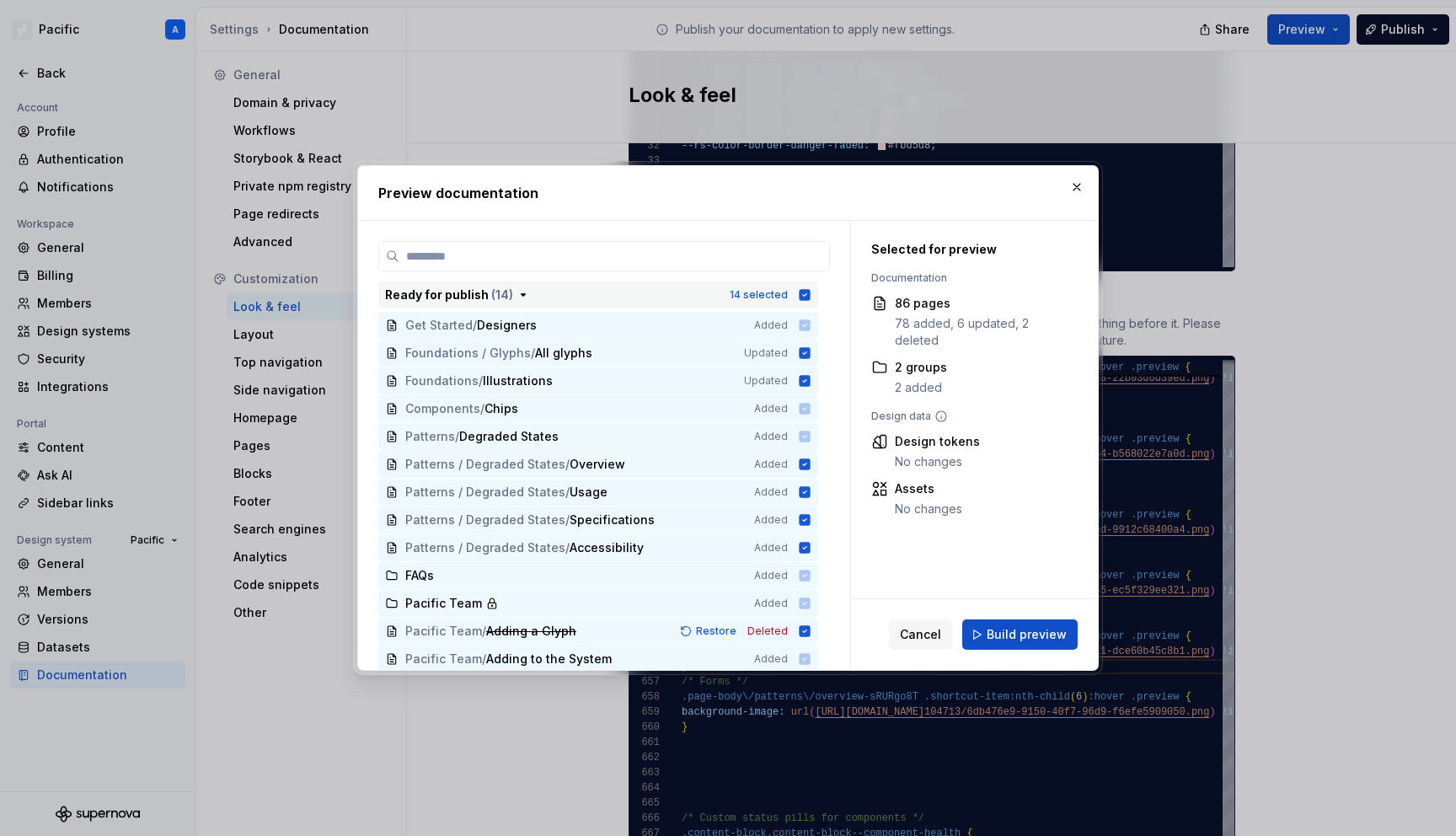
click at [811, 294] on icon "button" at bounding box center [805, 295] width 14 height 14
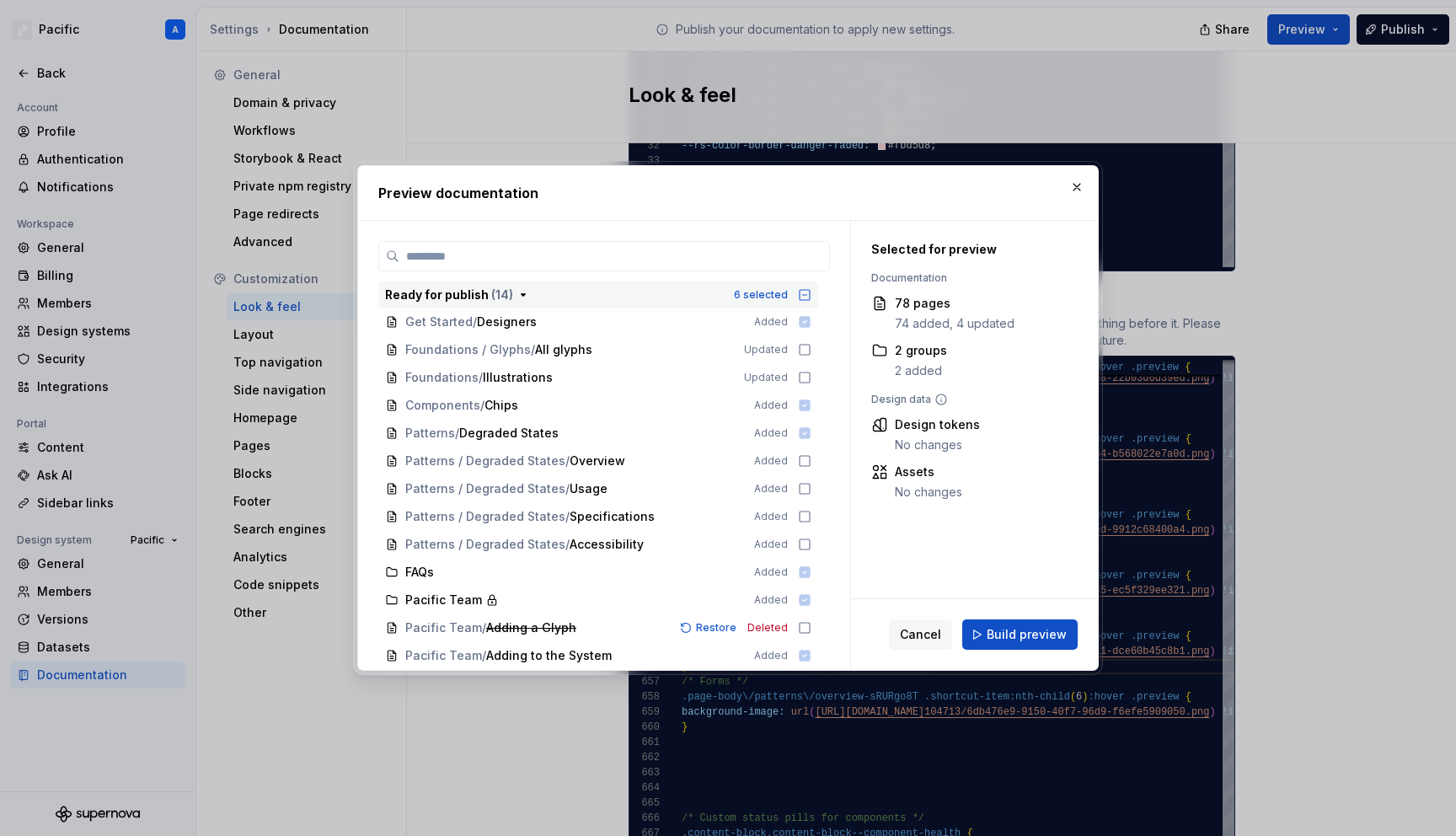
scroll to position [0, 0]
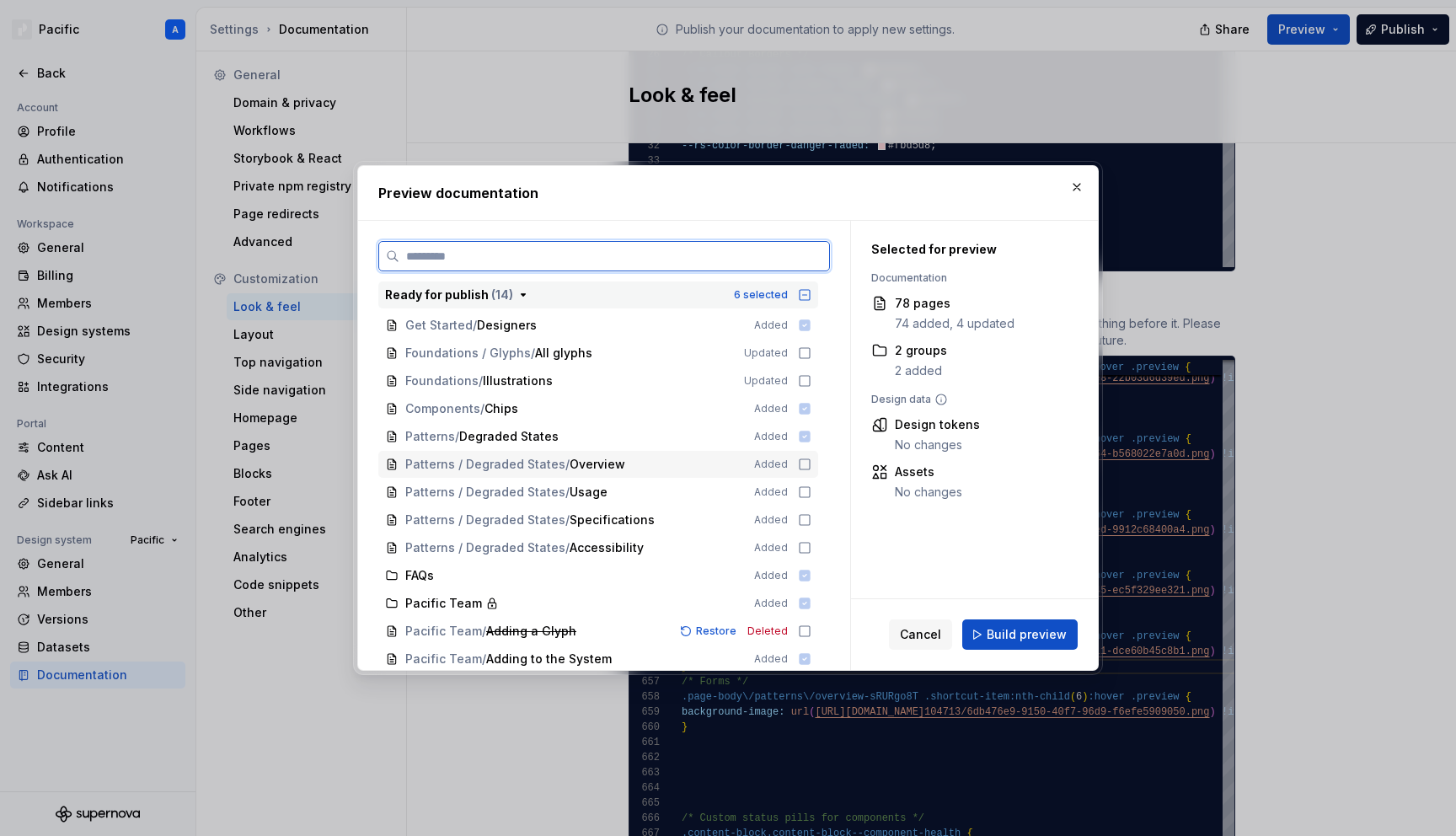
click at [810, 462] on icon at bounding box center [805, 464] width 14 height 14
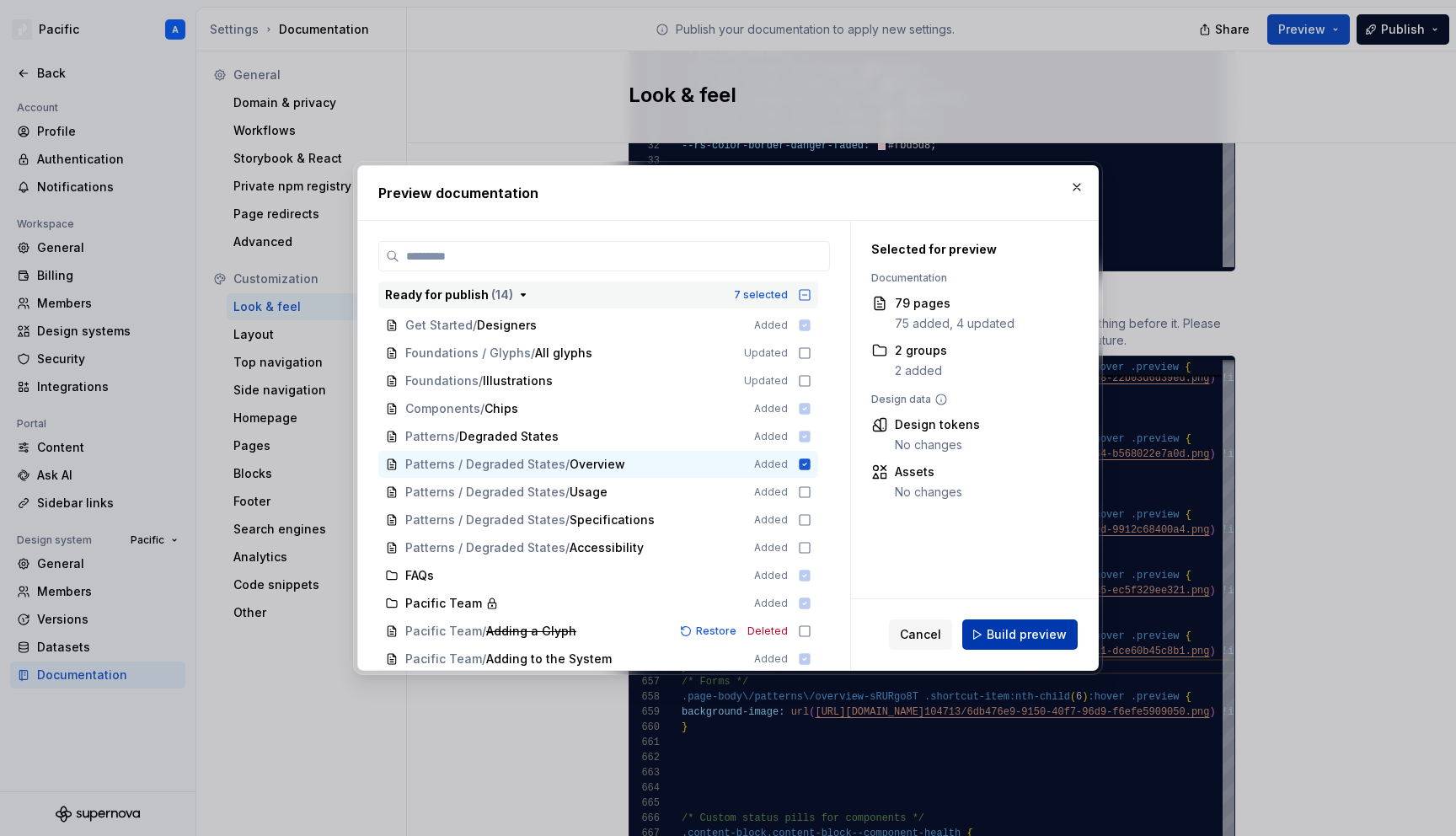
click at [1026, 632] on span "Build preview" at bounding box center [1027, 634] width 80 height 17
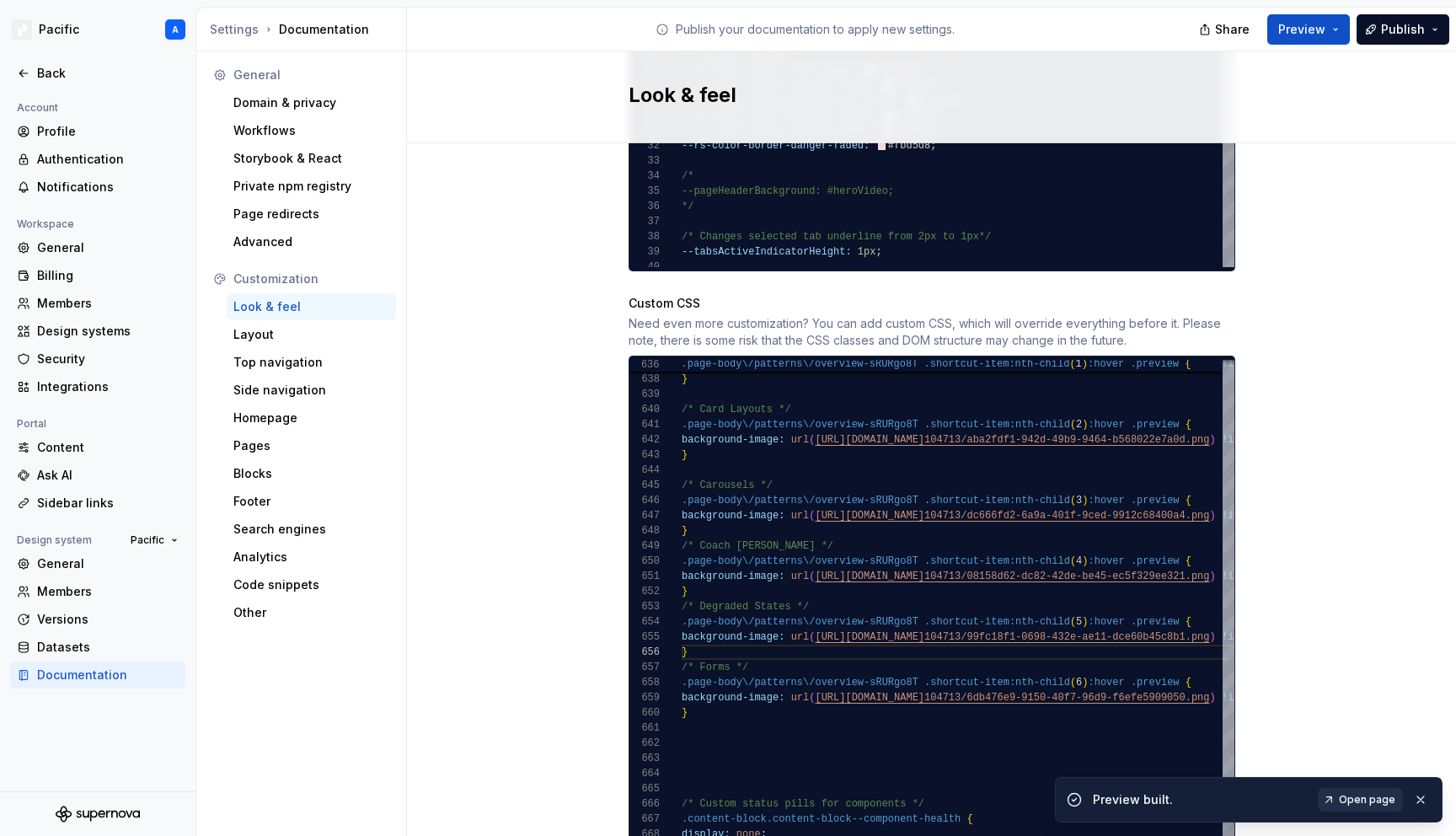
click at [1355, 800] on span "Open page" at bounding box center [1367, 800] width 57 height 14
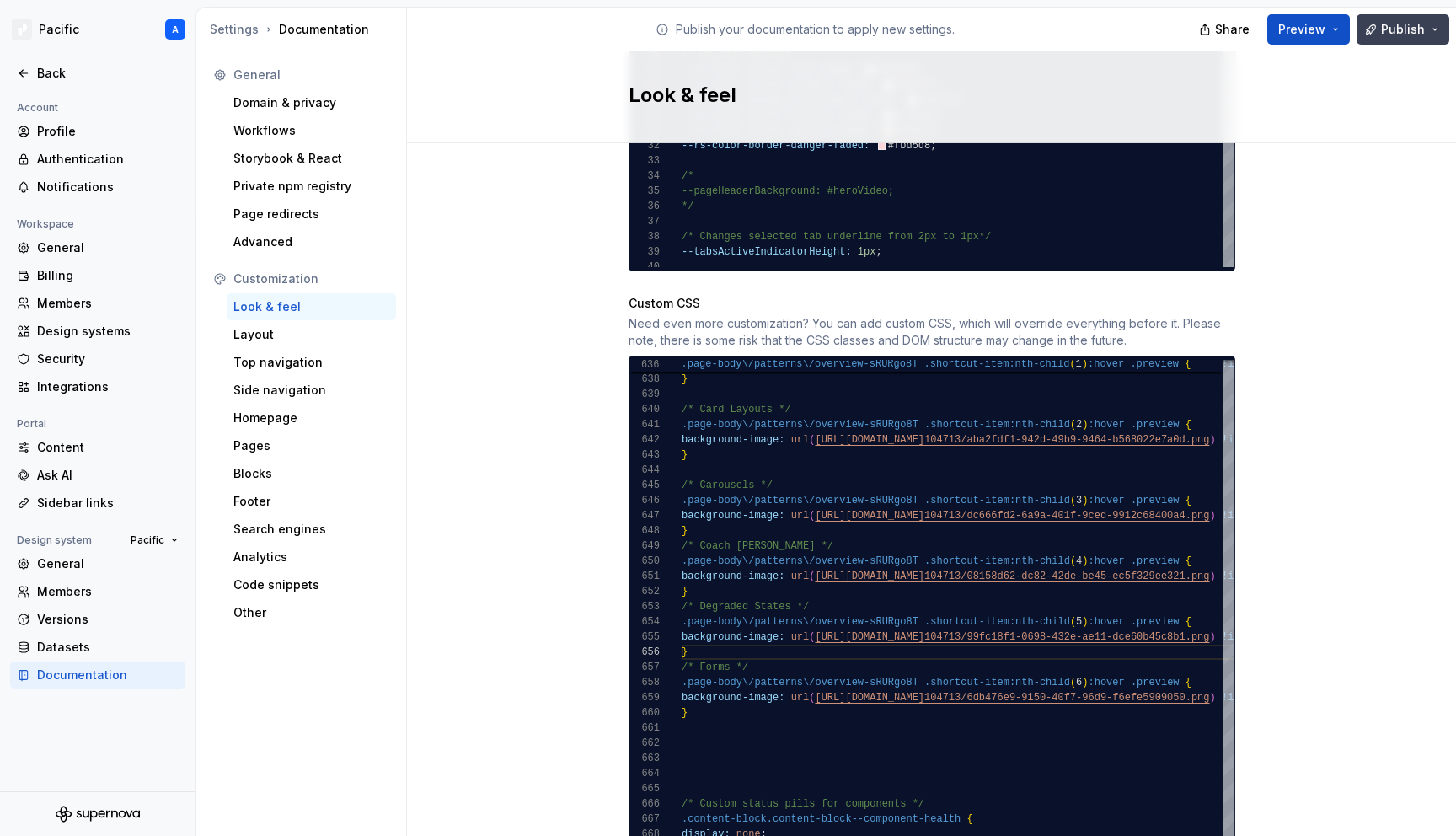
click at [1401, 34] on span "Publish" at bounding box center [1403, 30] width 44 height 17
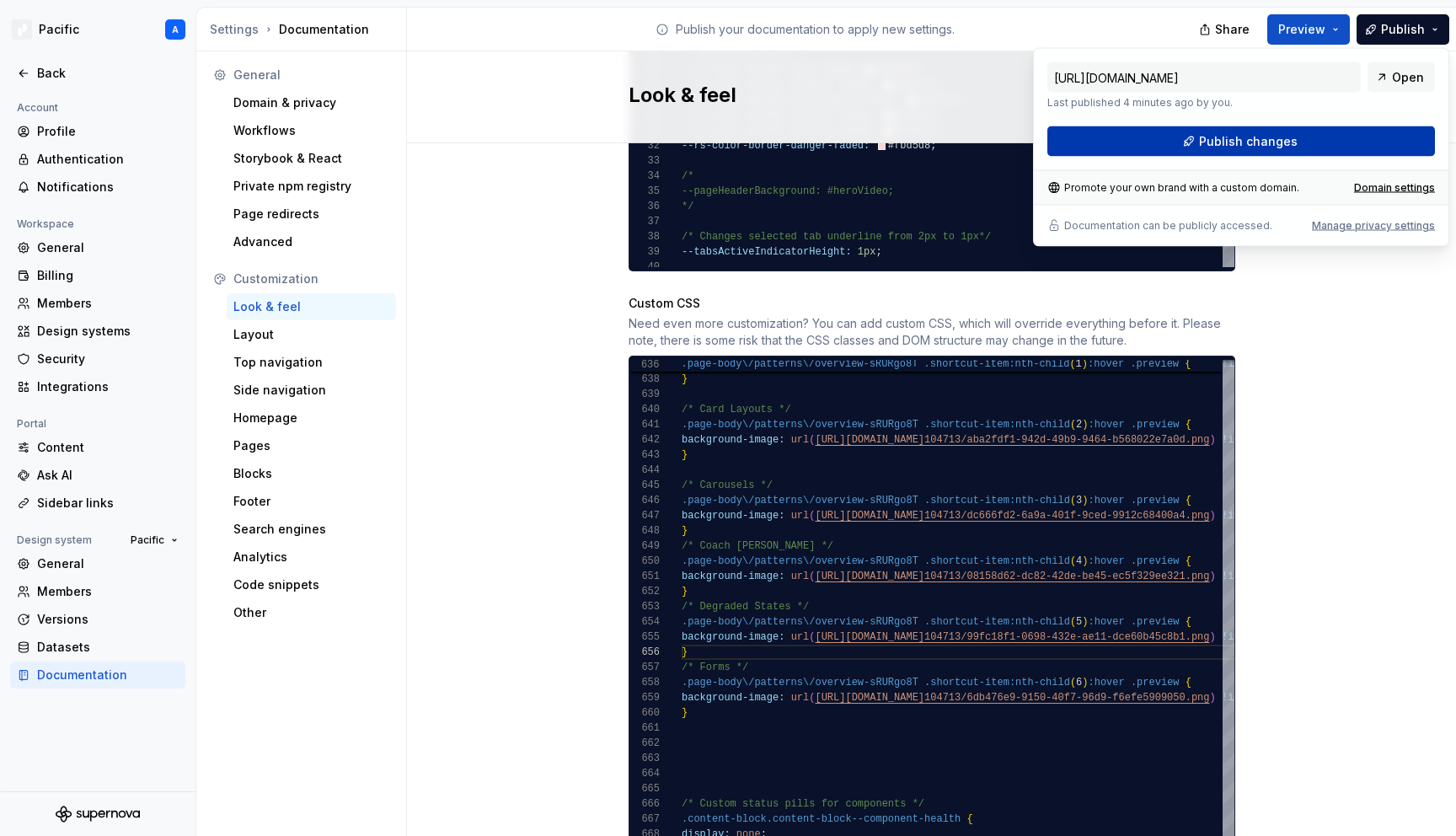
click at [1372, 141] on button "Publish changes" at bounding box center [1242, 141] width 388 height 30
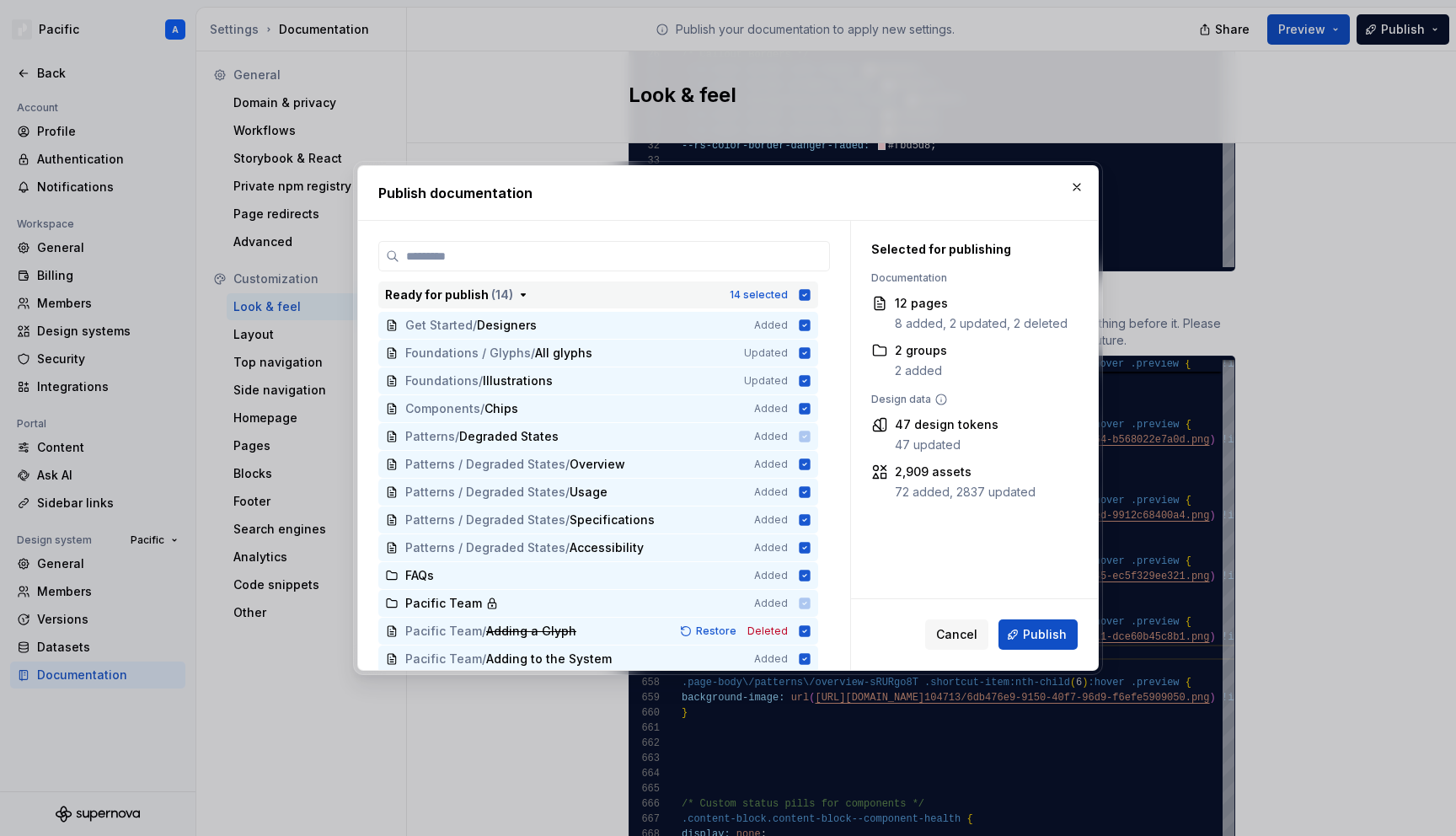
click at [811, 295] on icon "button" at bounding box center [805, 295] width 14 height 14
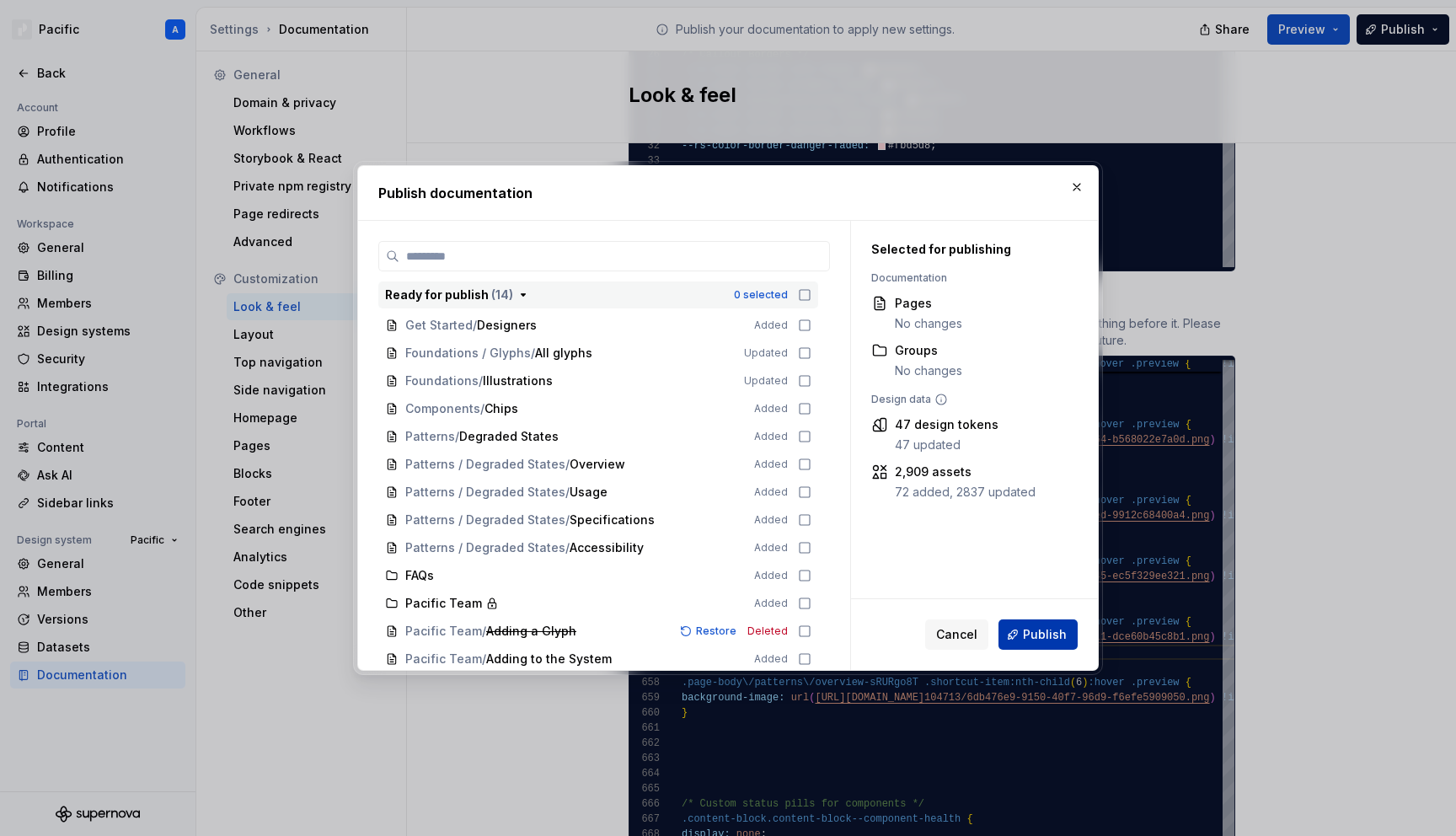
click at [1049, 636] on span "Publish" at bounding box center [1045, 634] width 44 height 17
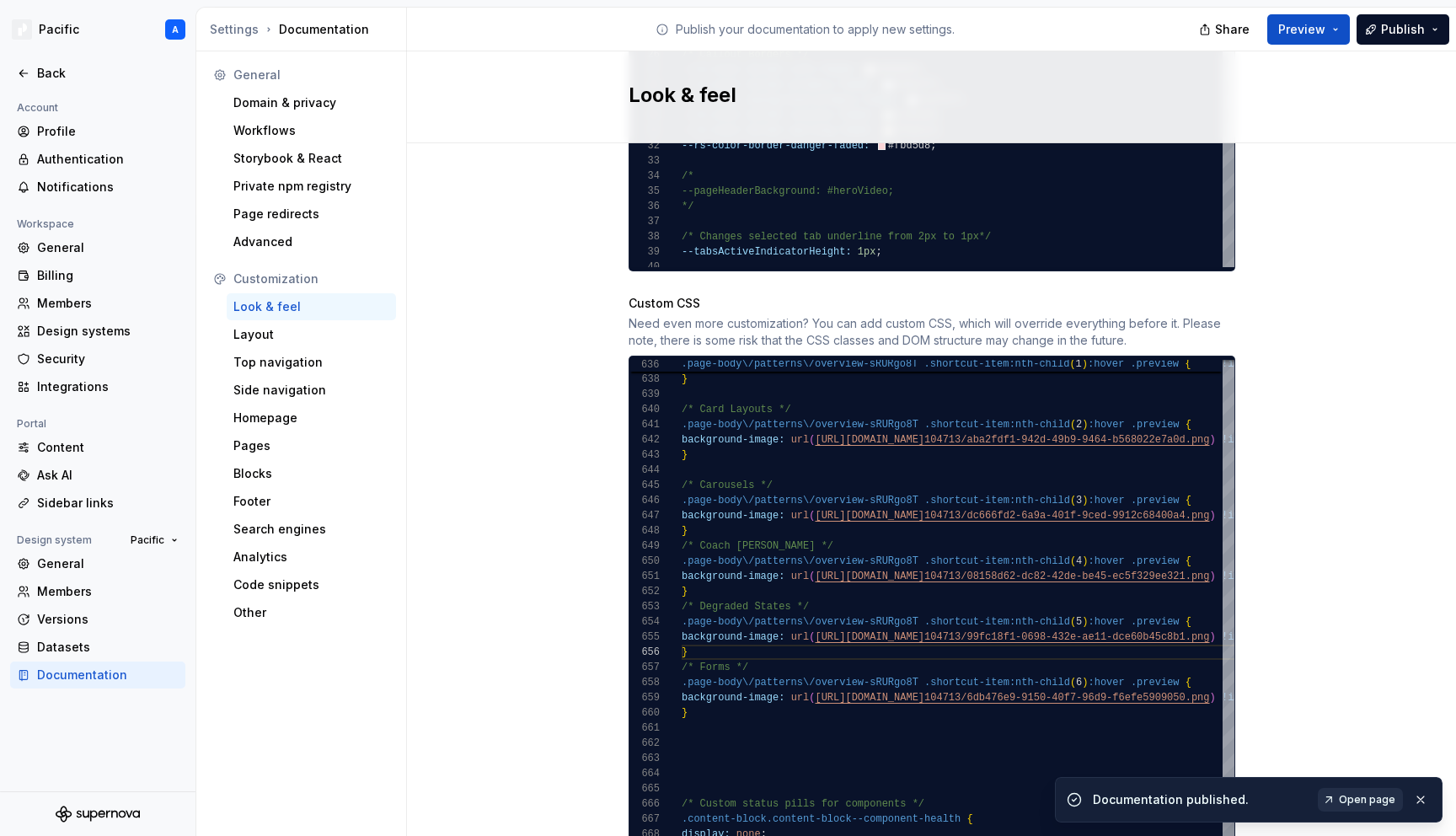
click at [1344, 794] on span "Open page" at bounding box center [1367, 800] width 57 height 14
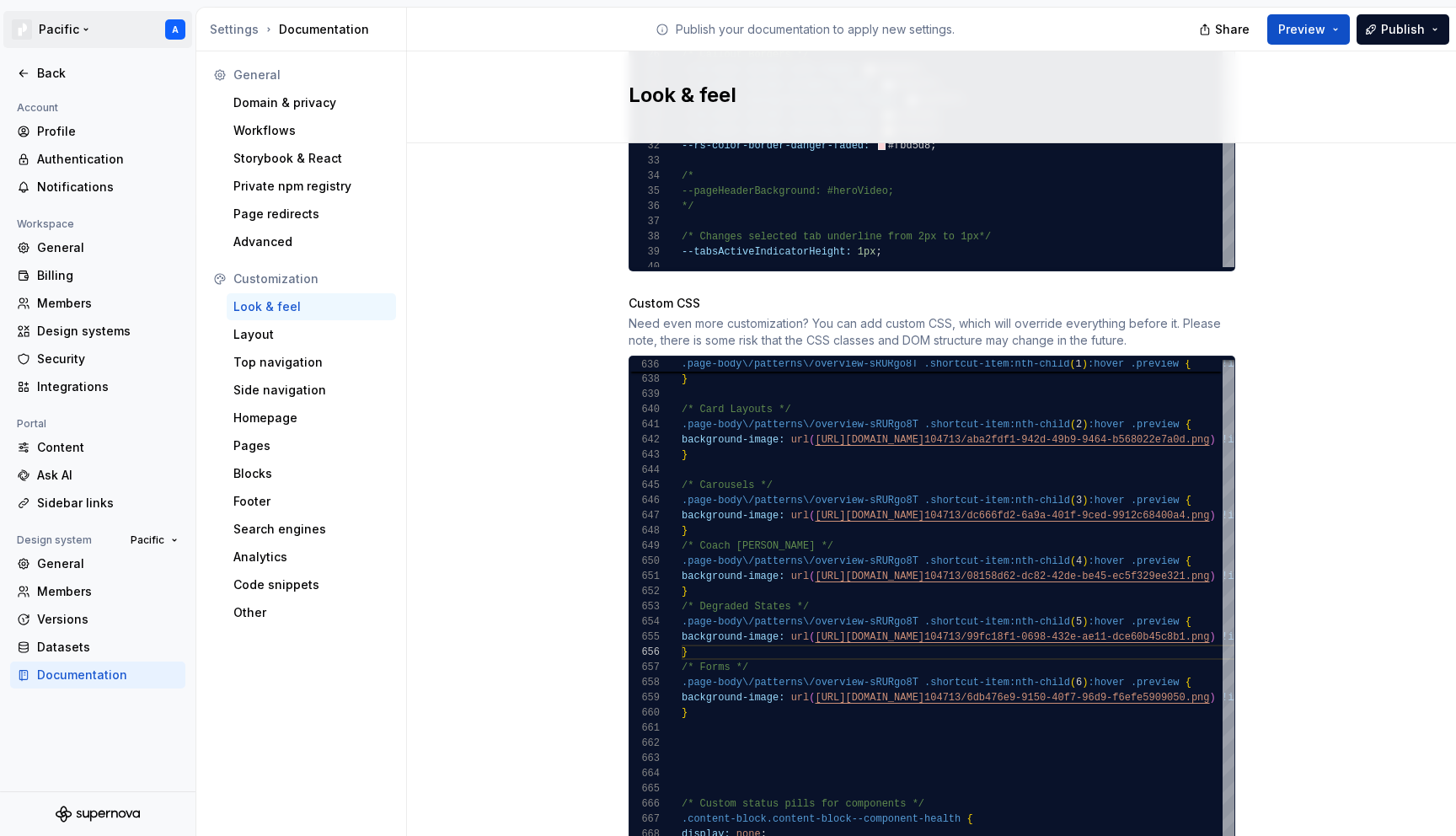
click at [42, 31] on html "Pacific A Back Account Profile Authentication Notifications Workspace General B…" at bounding box center [728, 418] width 1456 height 836
